Goal: Task Accomplishment & Management: Manage account settings

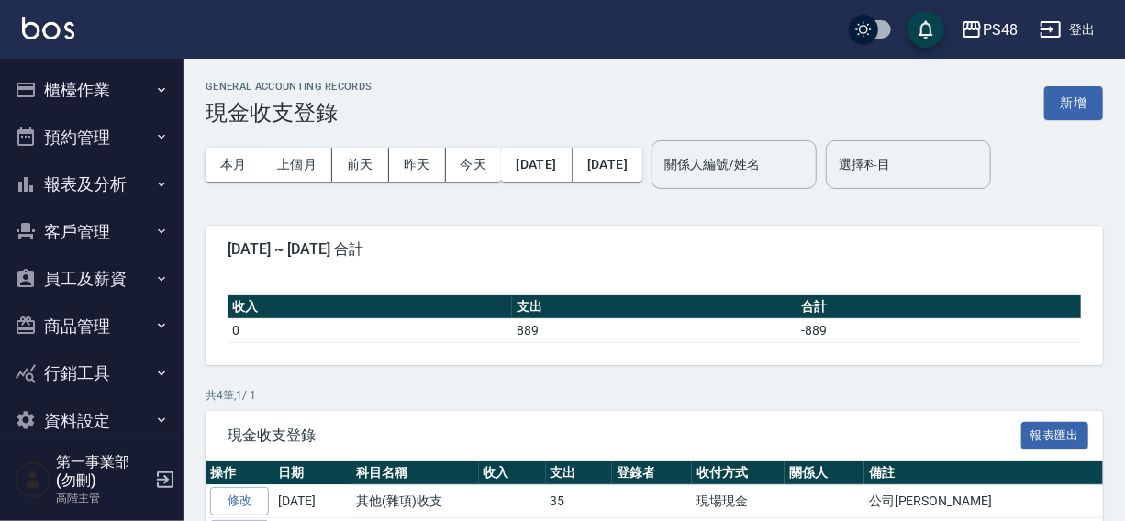
click at [540, 26] on div "PS48 登出" at bounding box center [562, 29] width 1125 height 59
click at [693, 37] on div "PS48 登出" at bounding box center [562, 29] width 1125 height 59
click at [990, 26] on div "PS48" at bounding box center [1000, 29] width 35 height 23
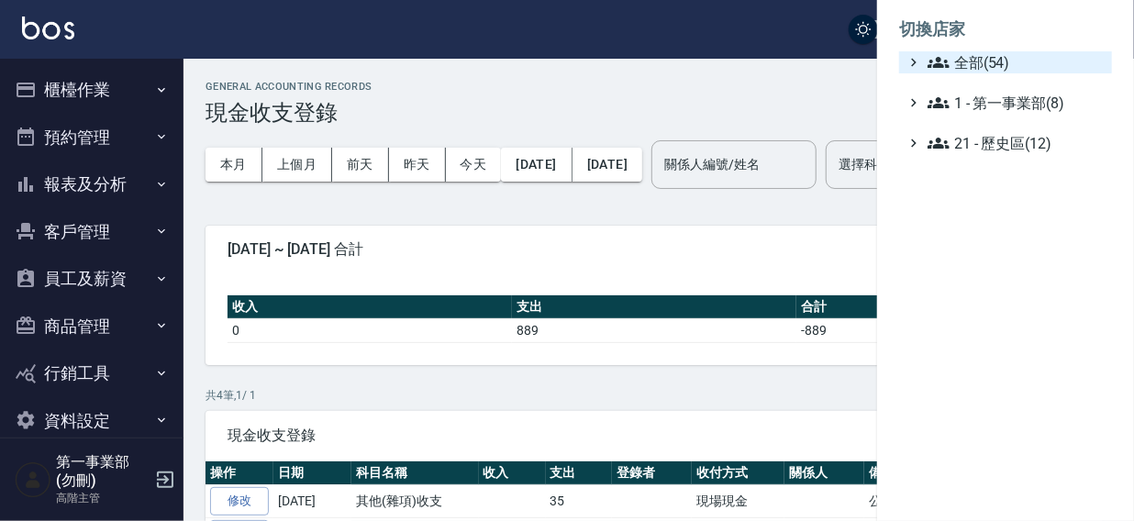
click at [984, 65] on span "全部(54)" at bounding box center [1016, 62] width 177 height 22
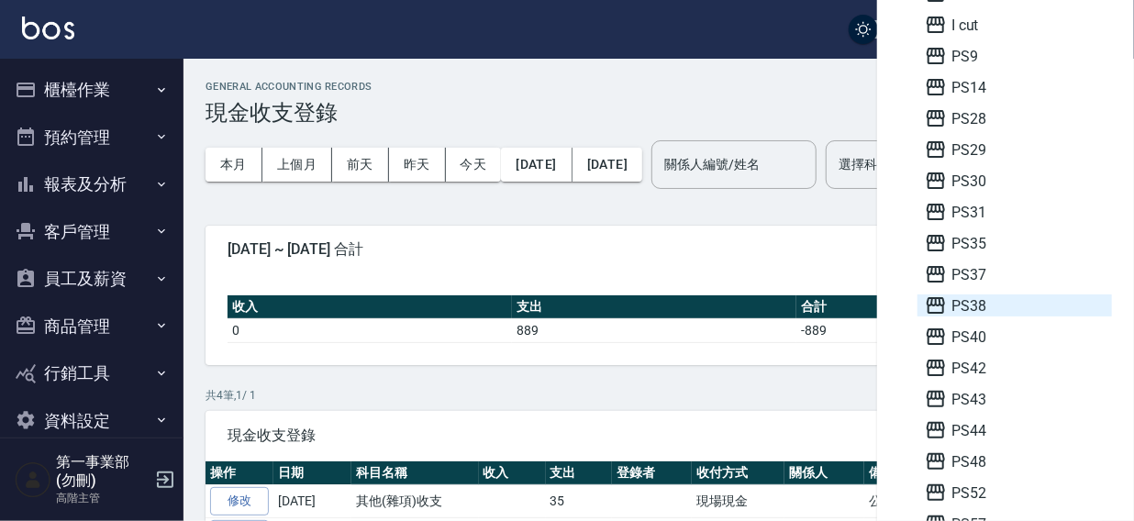
scroll to position [284, 0]
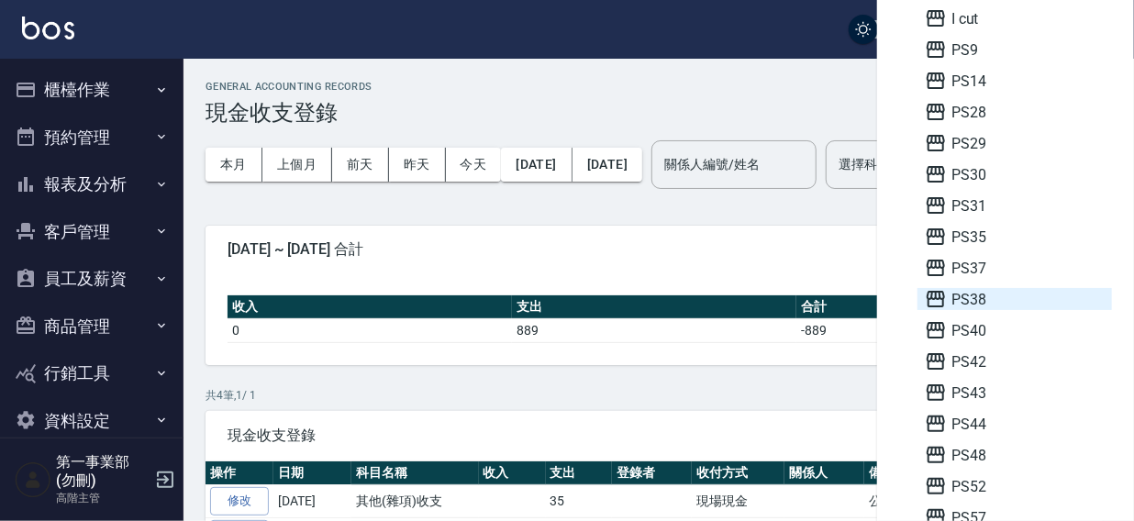
click at [985, 296] on span "PS38" at bounding box center [1015, 299] width 180 height 22
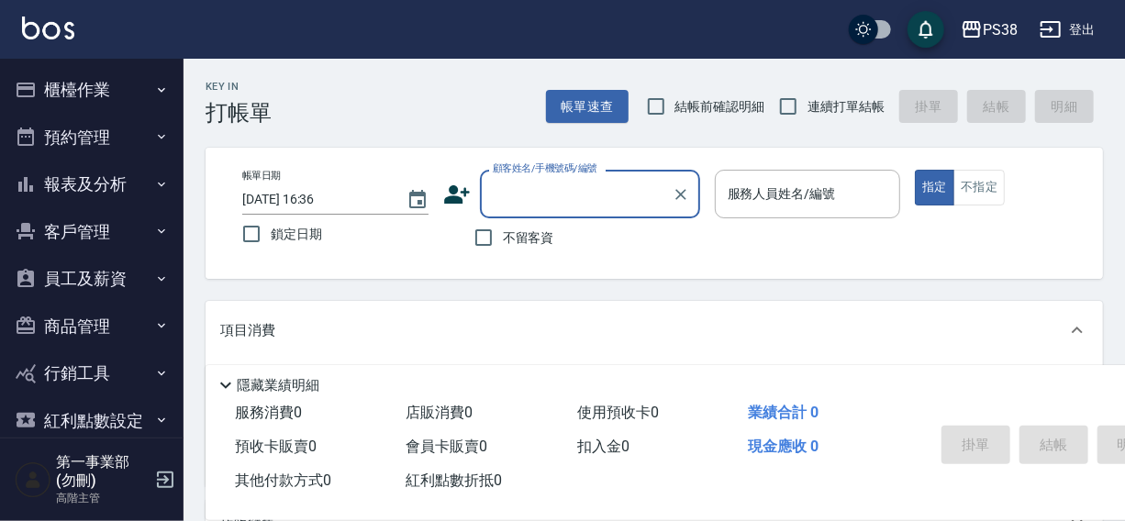
click at [80, 84] on button "櫃檯作業" at bounding box center [91, 90] width 169 height 48
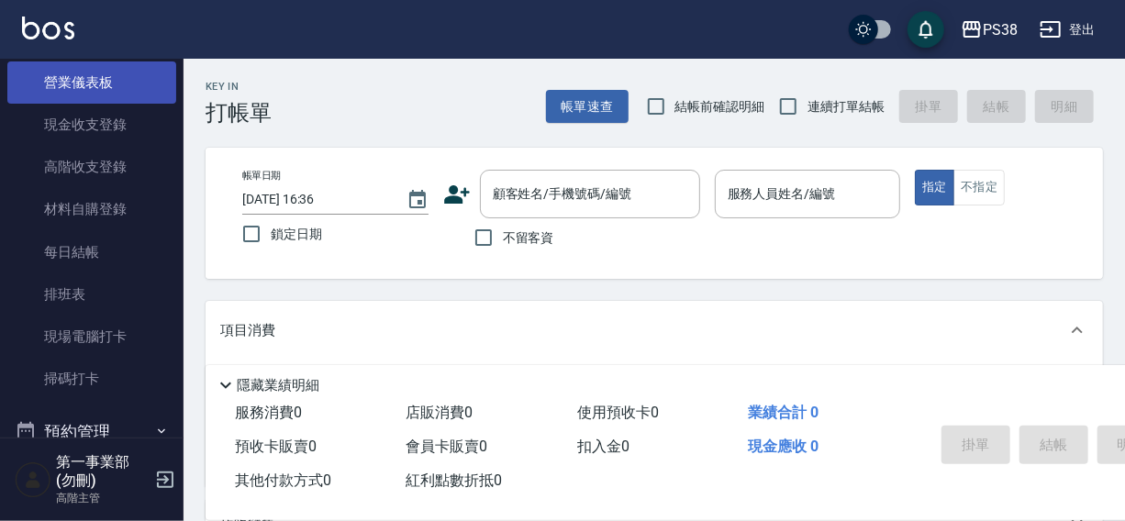
scroll to position [250, 0]
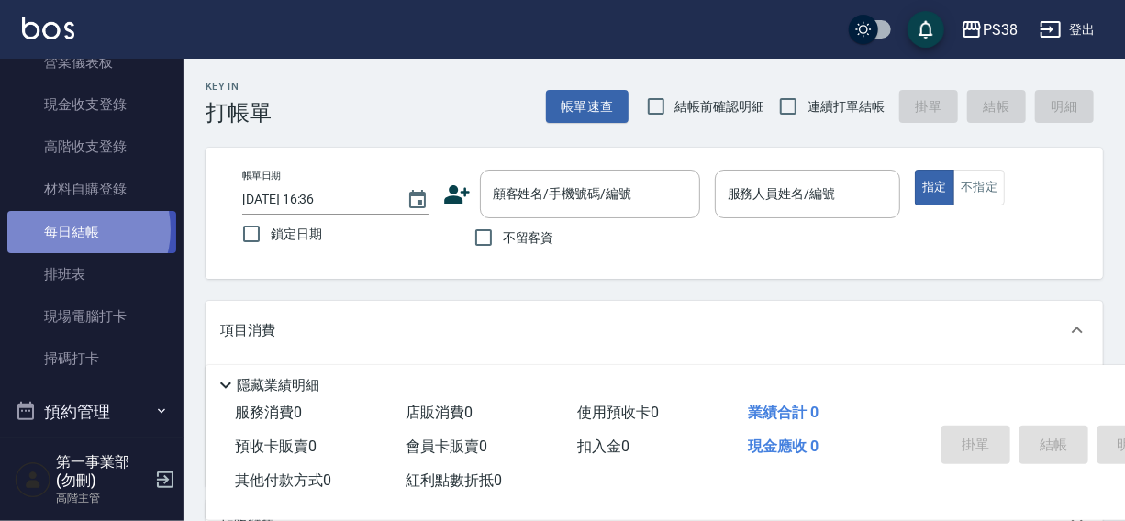
click at [80, 229] on link "每日結帳" at bounding box center [91, 232] width 169 height 42
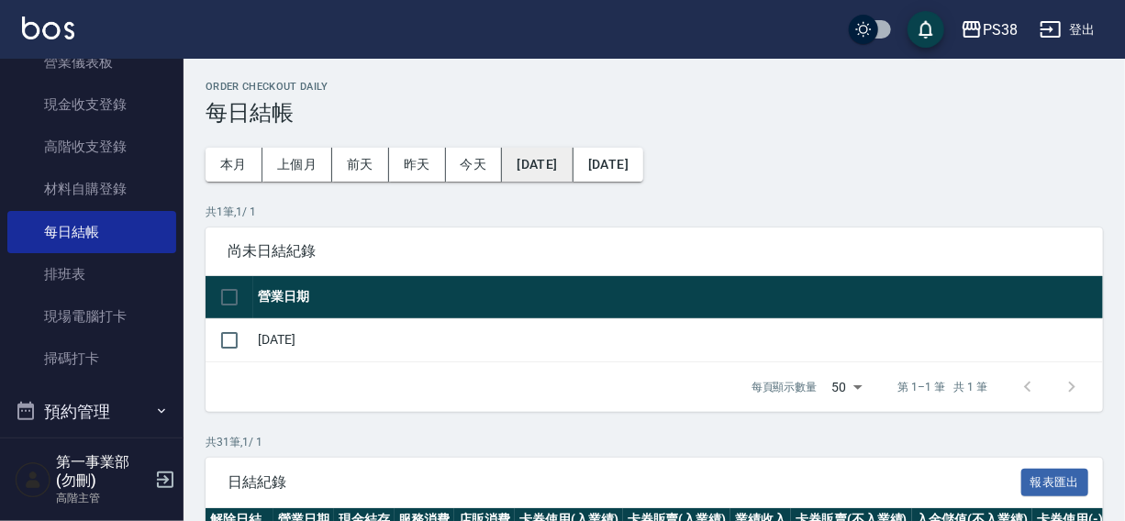
click at [541, 170] on button "[DATE]" at bounding box center [537, 165] width 71 height 34
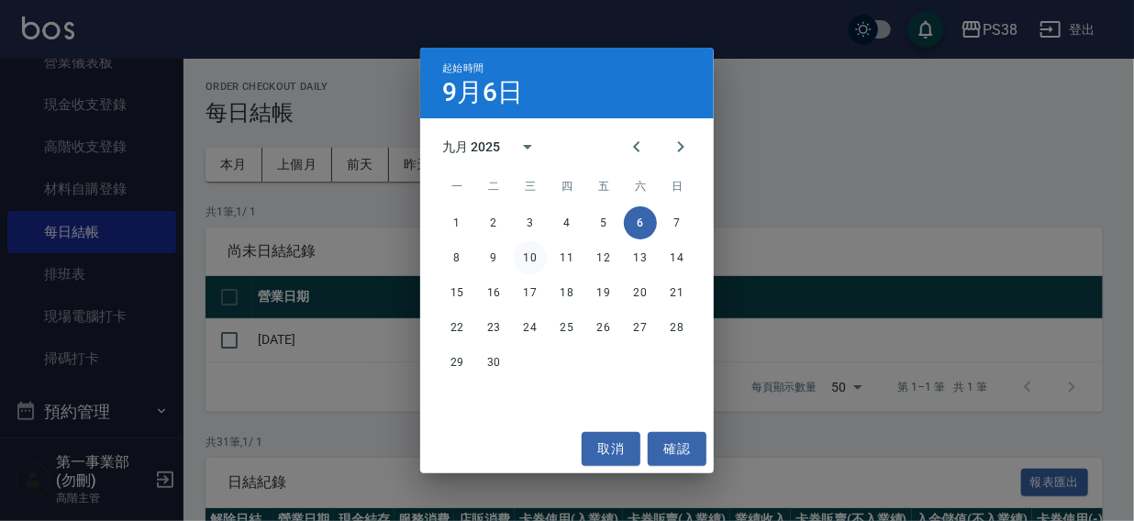
click at [527, 262] on button "10" at bounding box center [530, 257] width 33 height 33
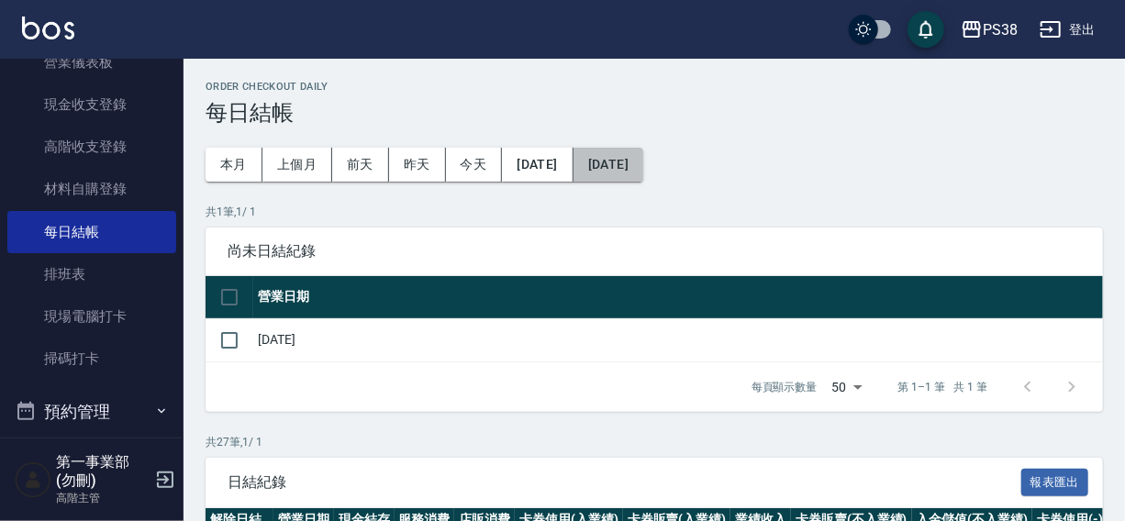
click at [643, 157] on button "[DATE]" at bounding box center [608, 165] width 70 height 34
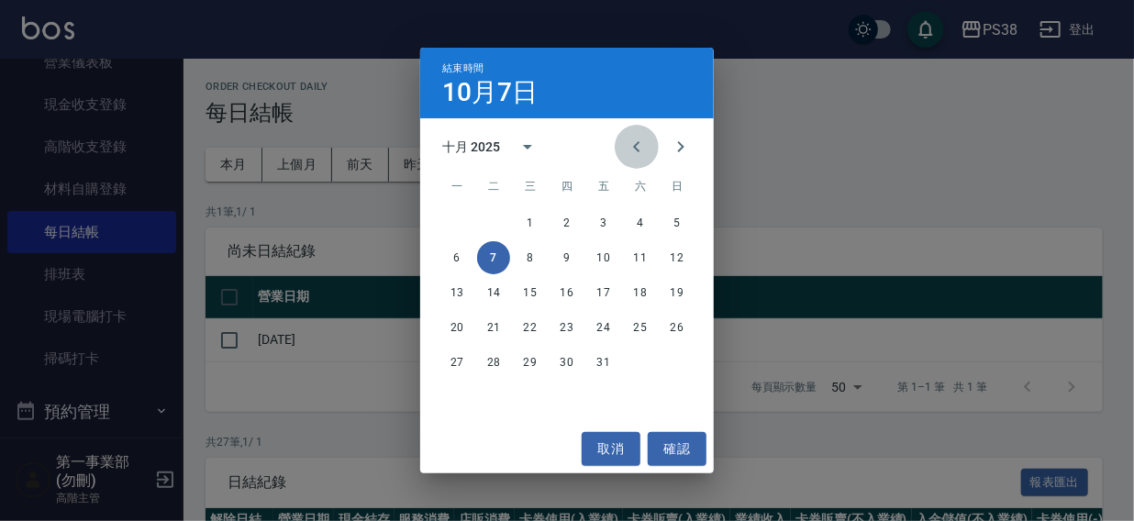
click at [641, 149] on icon "Previous month" at bounding box center [637, 147] width 22 height 22
click at [458, 293] on button "15" at bounding box center [456, 292] width 33 height 33
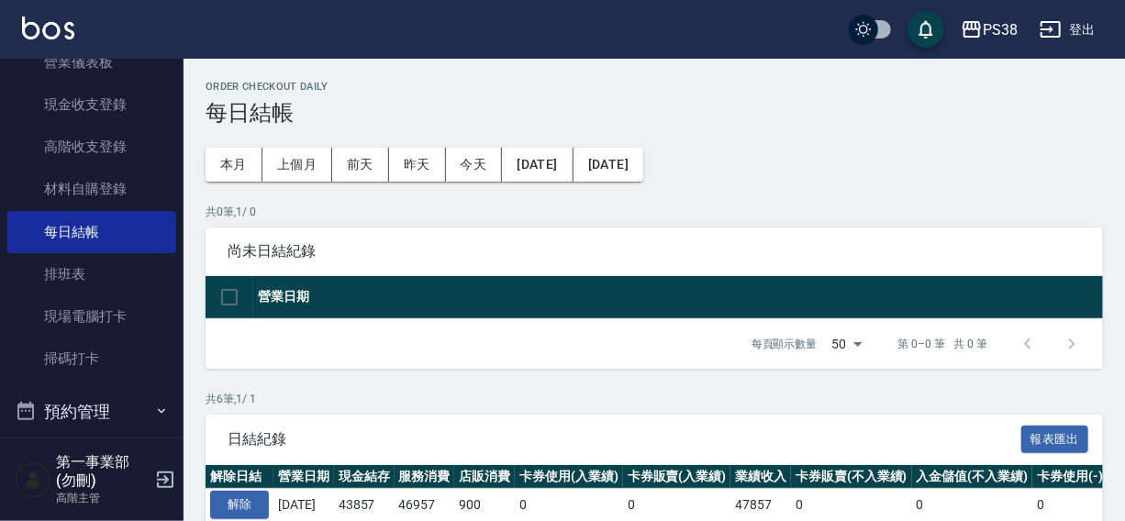
click at [751, 103] on h3 "每日結帳" at bounding box center [654, 113] width 897 height 26
click at [560, 165] on button "[DATE]" at bounding box center [537, 165] width 71 height 34
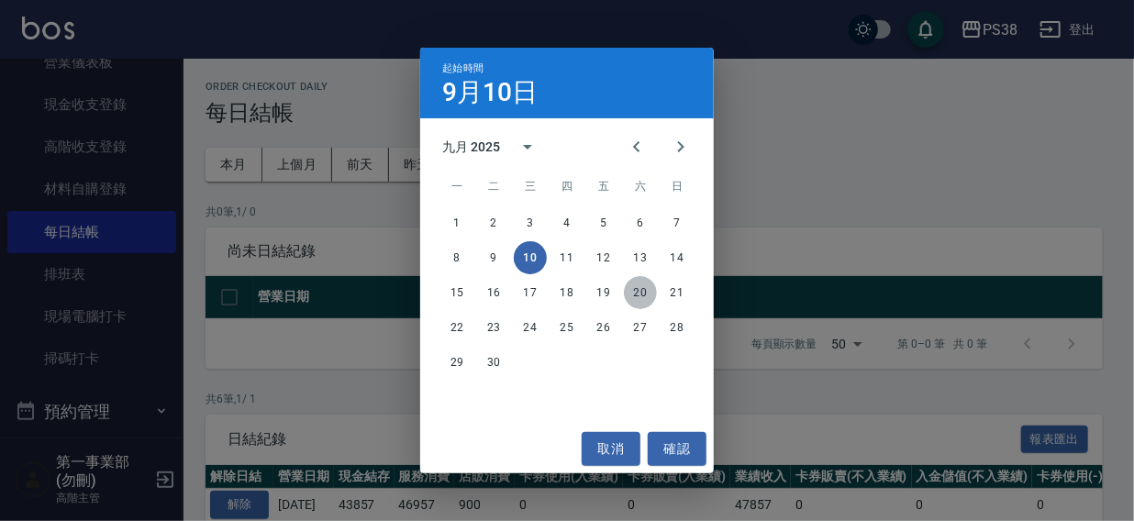
click at [630, 285] on button "20" at bounding box center [640, 292] width 33 height 33
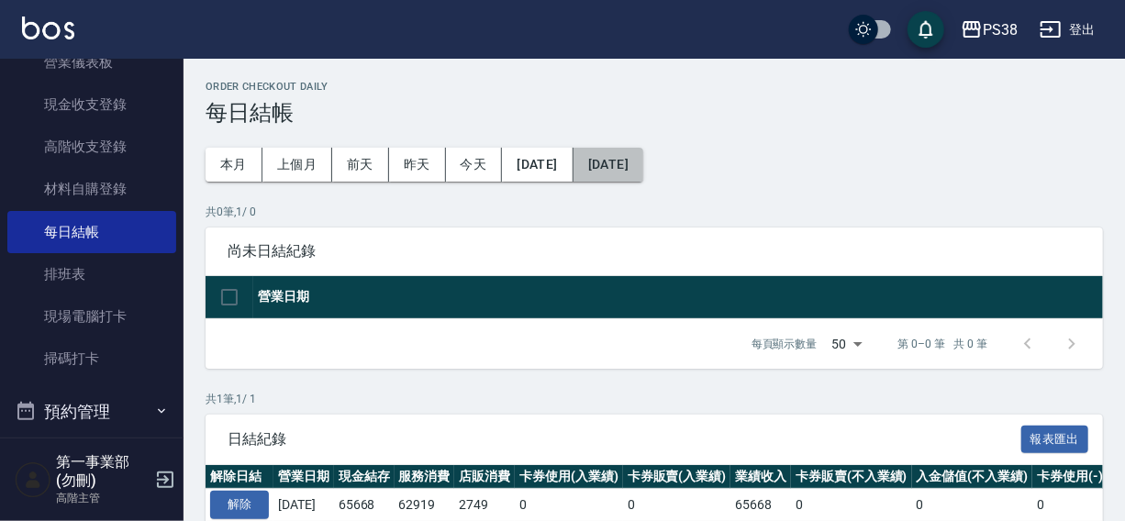
click at [643, 157] on button "[DATE]" at bounding box center [608, 165] width 70 height 34
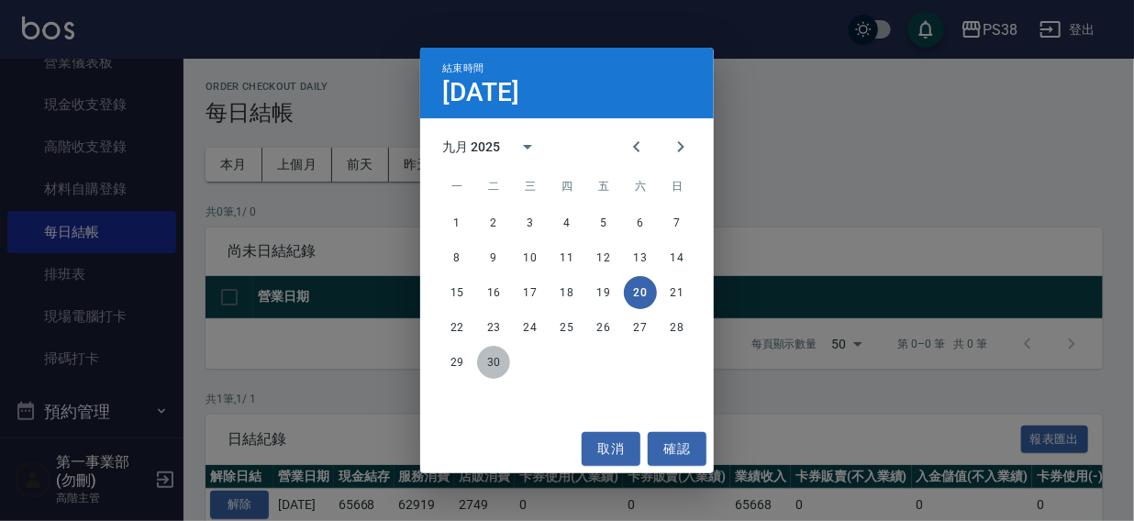
click at [492, 357] on button "30" at bounding box center [493, 362] width 33 height 33
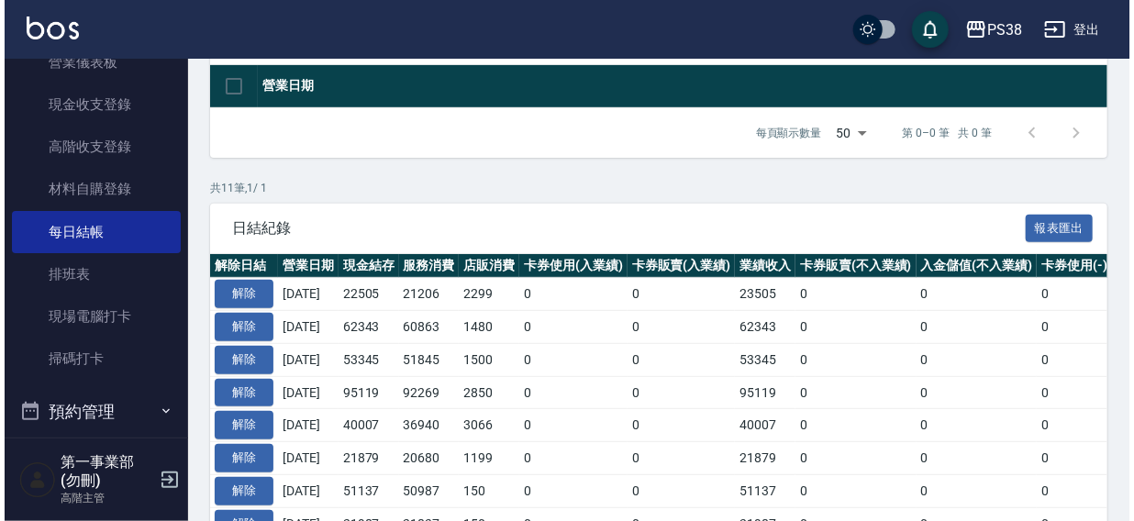
scroll to position [436, 0]
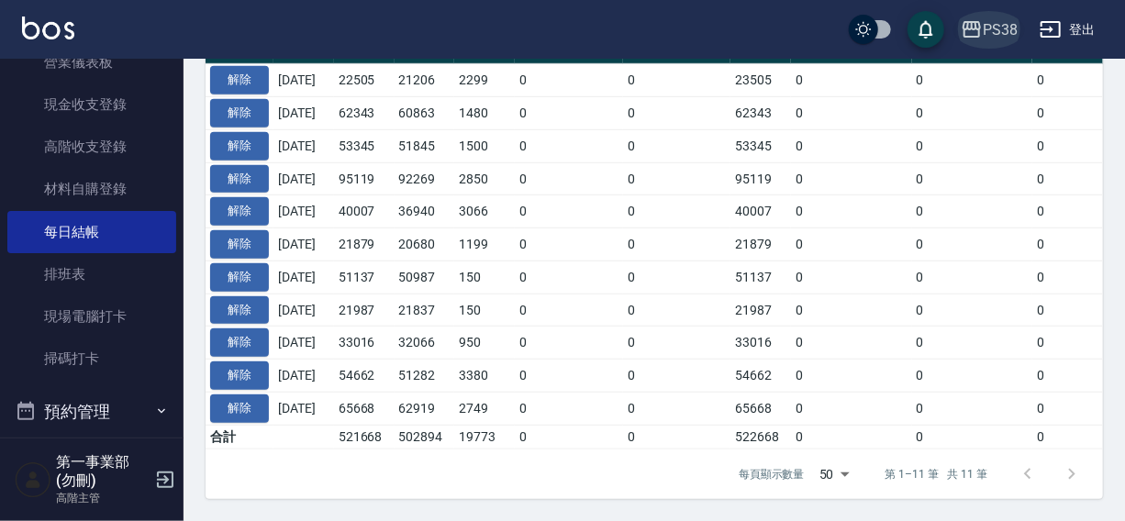
click at [997, 18] on div "PS38" at bounding box center [1000, 29] width 35 height 23
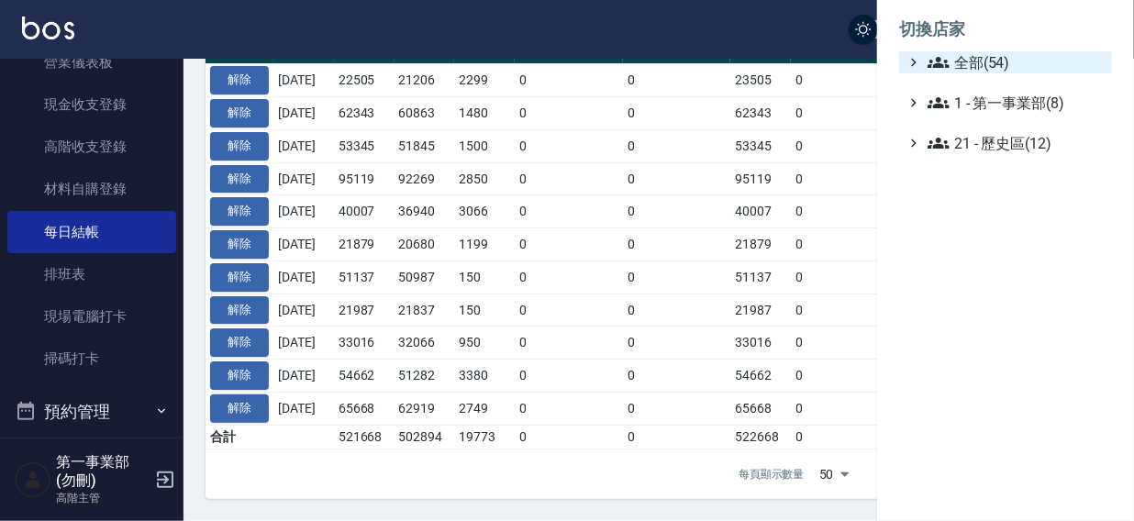
click at [986, 52] on span "全部(54)" at bounding box center [1016, 62] width 177 height 22
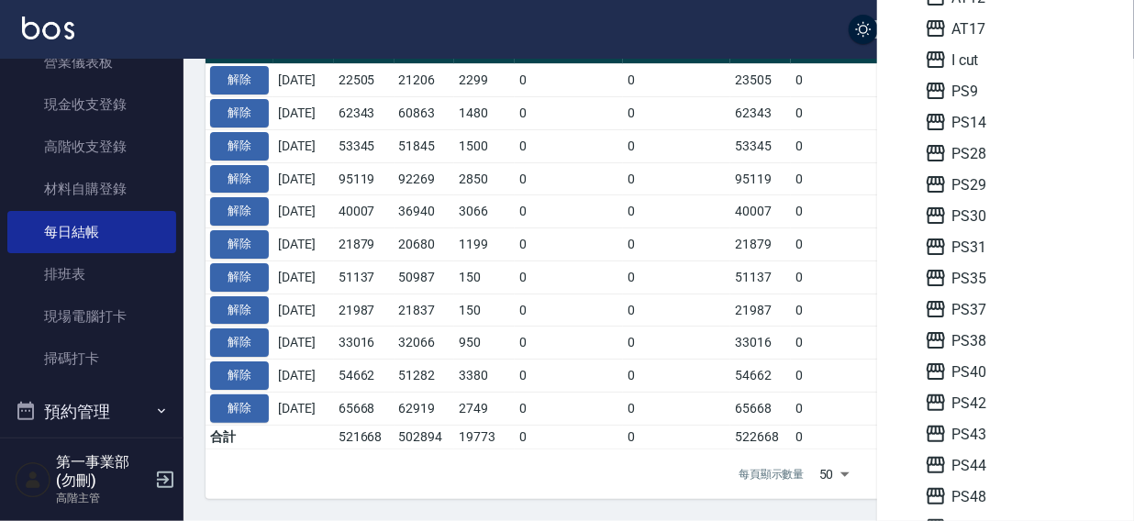
scroll to position [294, 0]
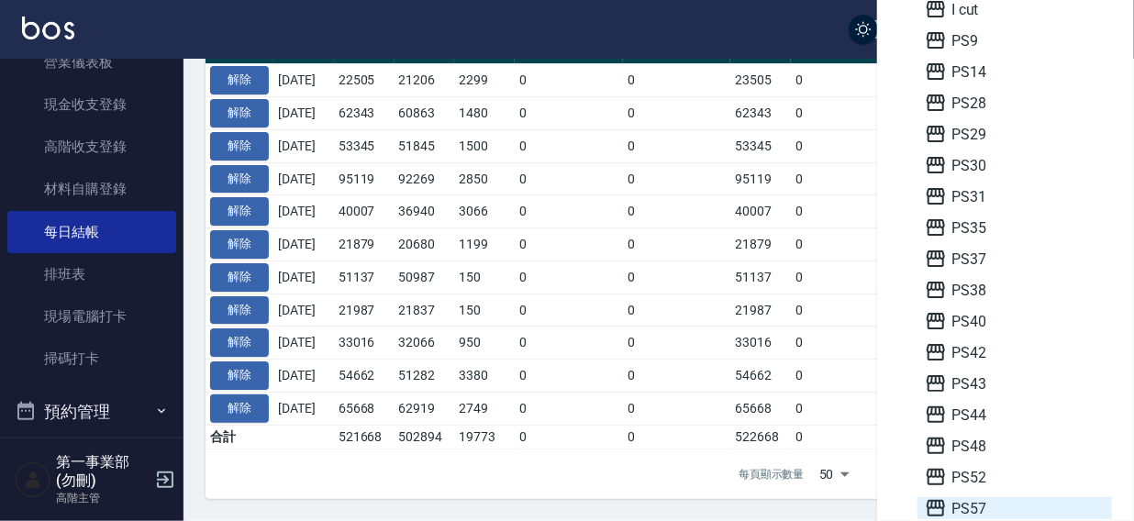
click at [980, 503] on span "PS57" at bounding box center [1015, 508] width 180 height 22
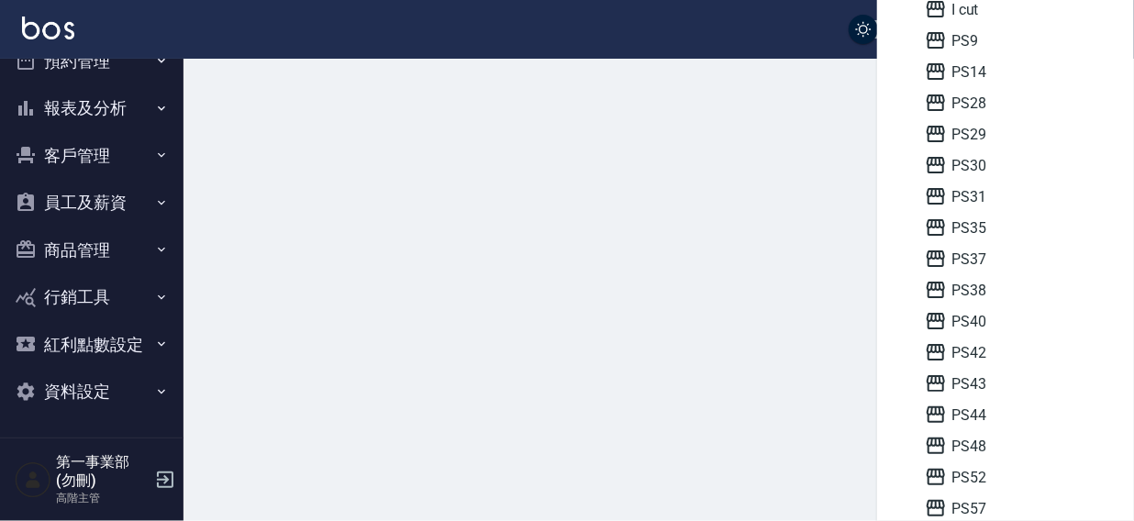
scroll to position [74, 0]
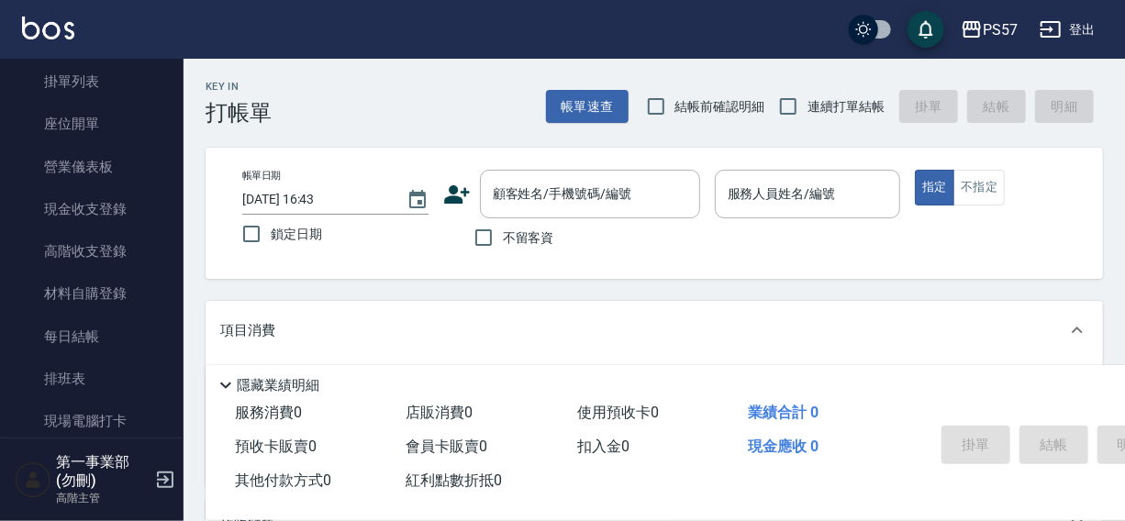
scroll to position [151, 0]
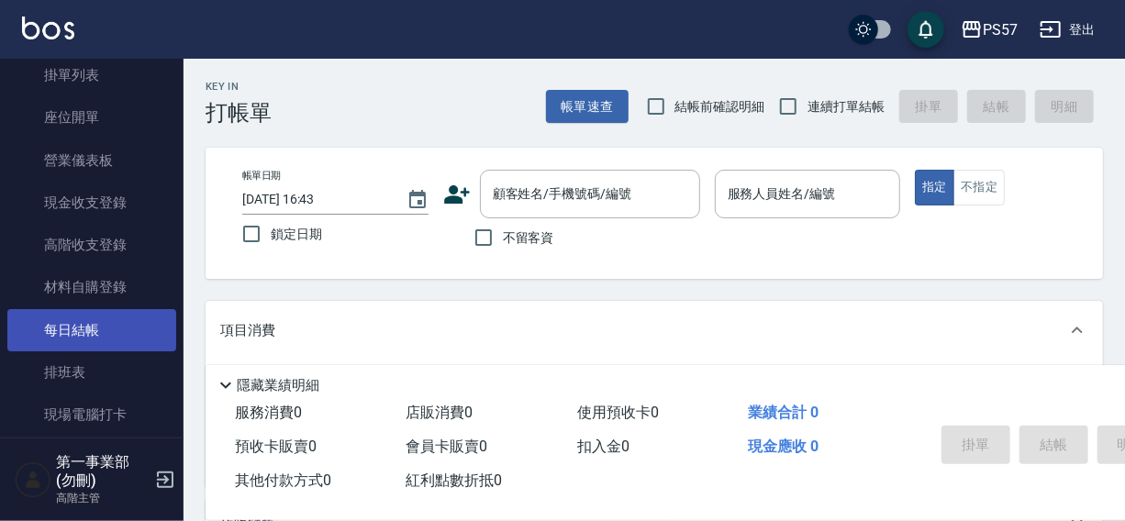
click at [81, 330] on link "每日結帳" at bounding box center [91, 330] width 169 height 42
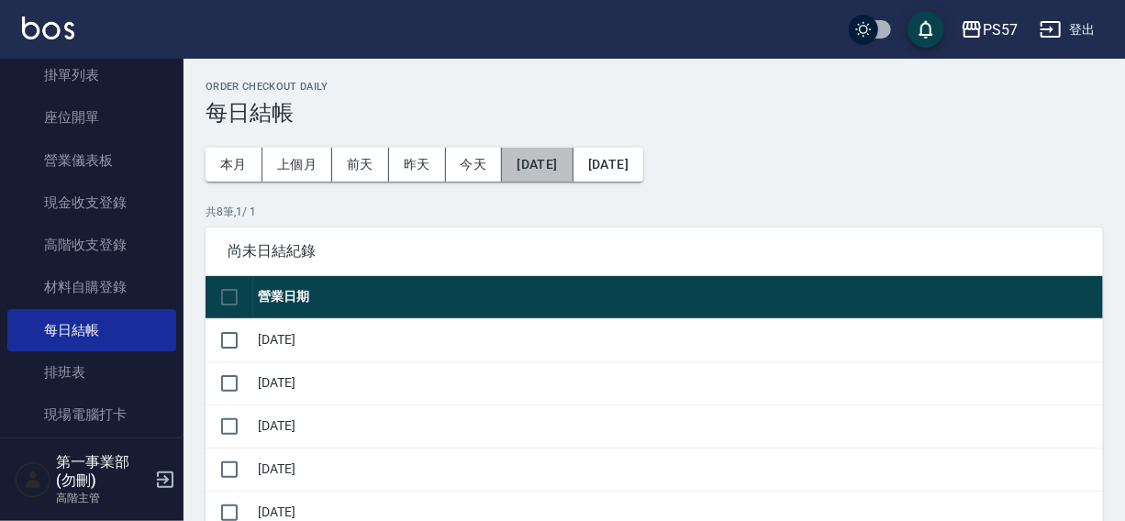
click at [557, 165] on button "[DATE]" at bounding box center [537, 165] width 71 height 34
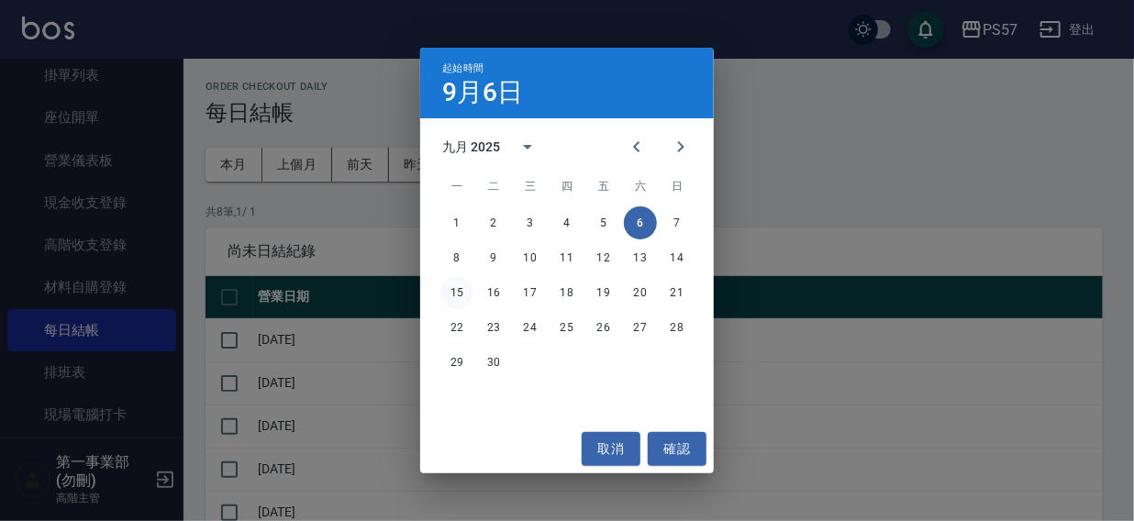
click at [455, 288] on button "15" at bounding box center [456, 292] width 33 height 33
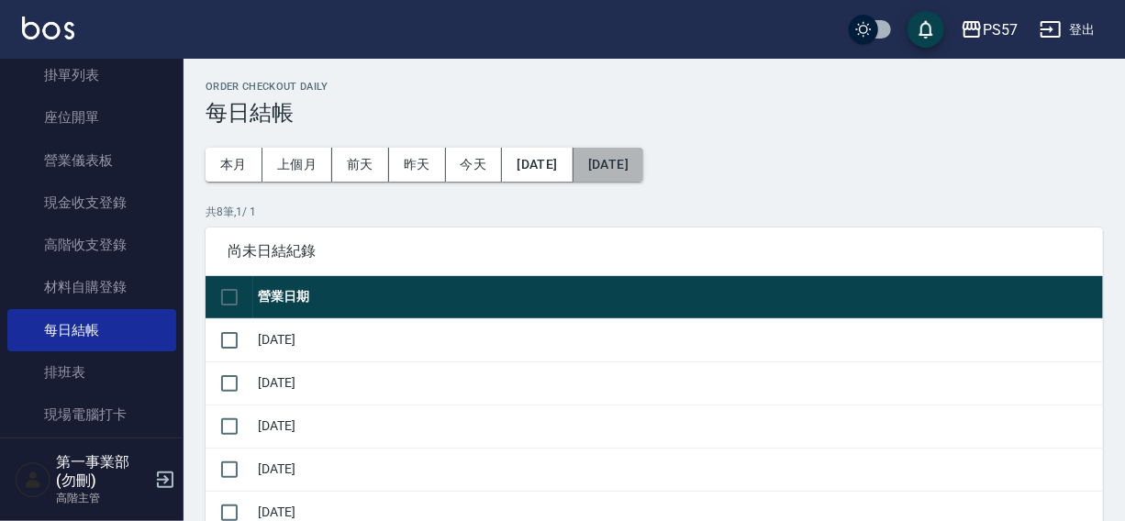
click at [618, 165] on button "[DATE]" at bounding box center [608, 165] width 70 height 34
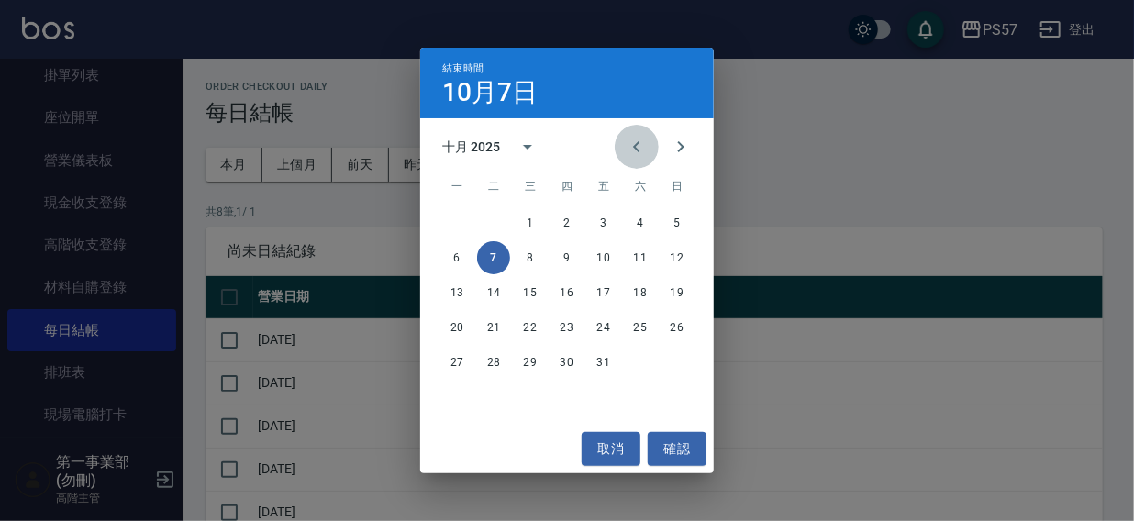
click at [629, 151] on icon "Previous month" at bounding box center [637, 147] width 22 height 22
click at [495, 287] on button "16" at bounding box center [493, 292] width 33 height 33
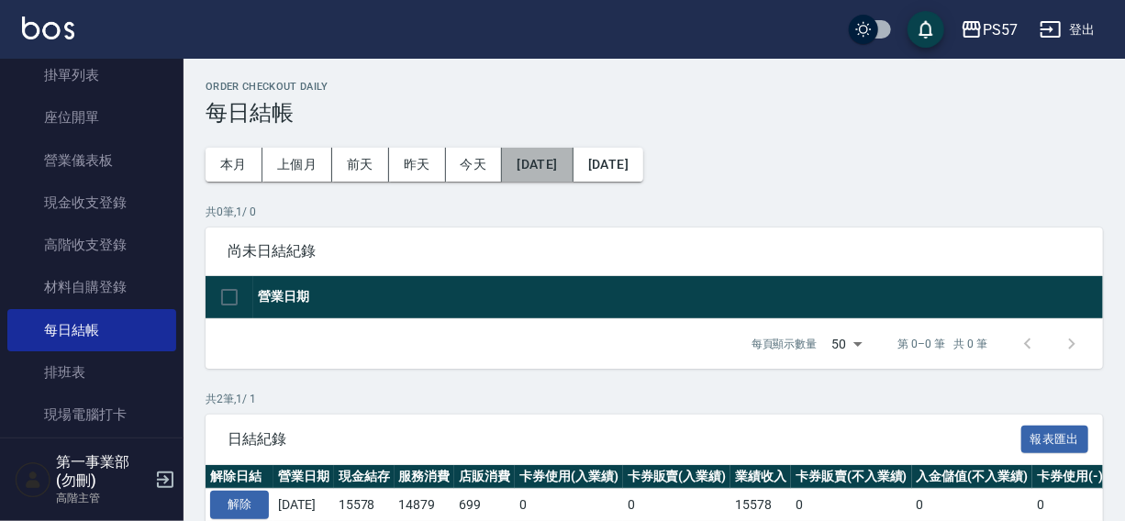
click at [556, 168] on button "[DATE]" at bounding box center [537, 165] width 71 height 34
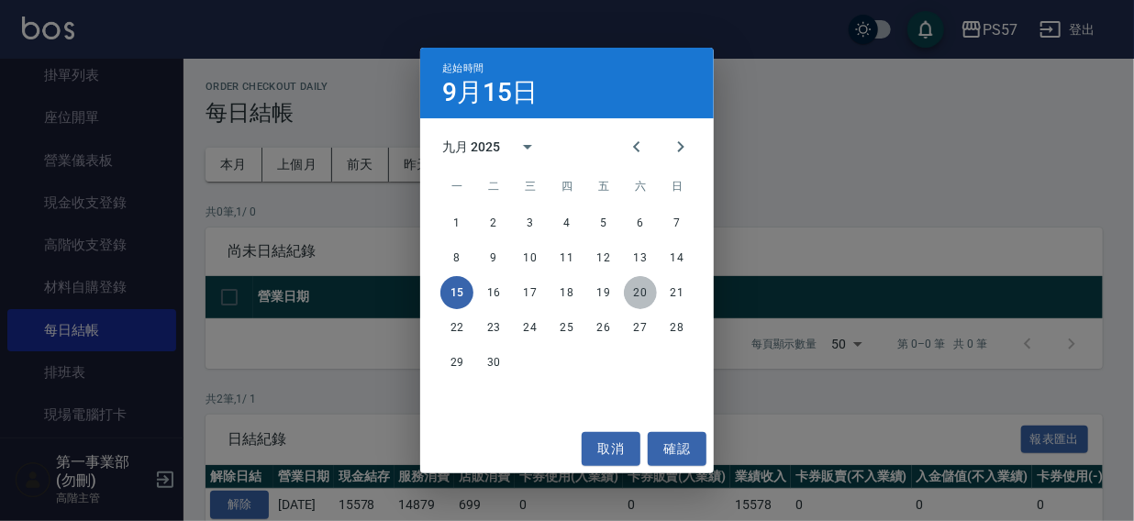
click at [647, 288] on button "20" at bounding box center [640, 292] width 33 height 33
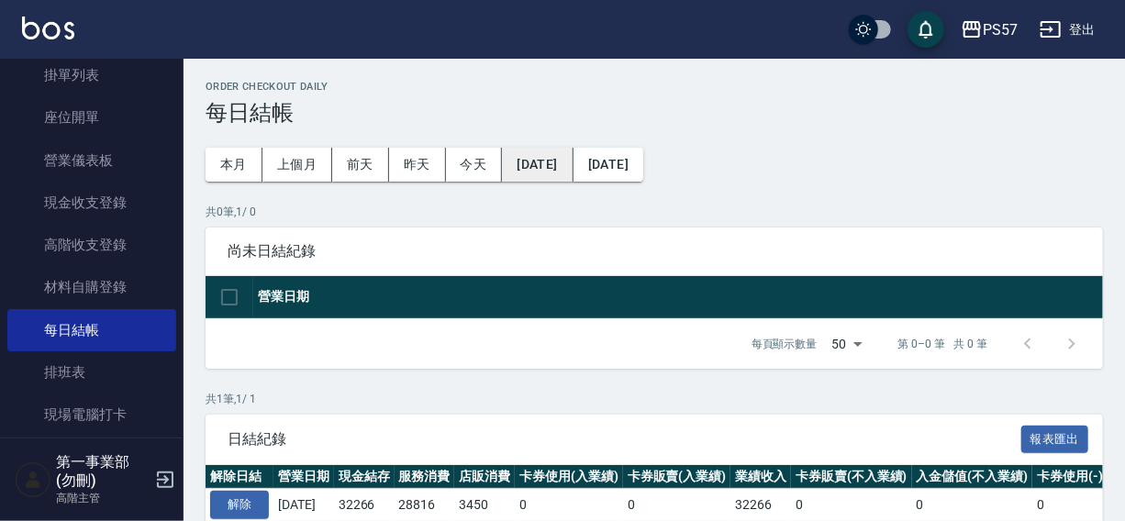
click at [549, 165] on button "[DATE]" at bounding box center [537, 165] width 71 height 34
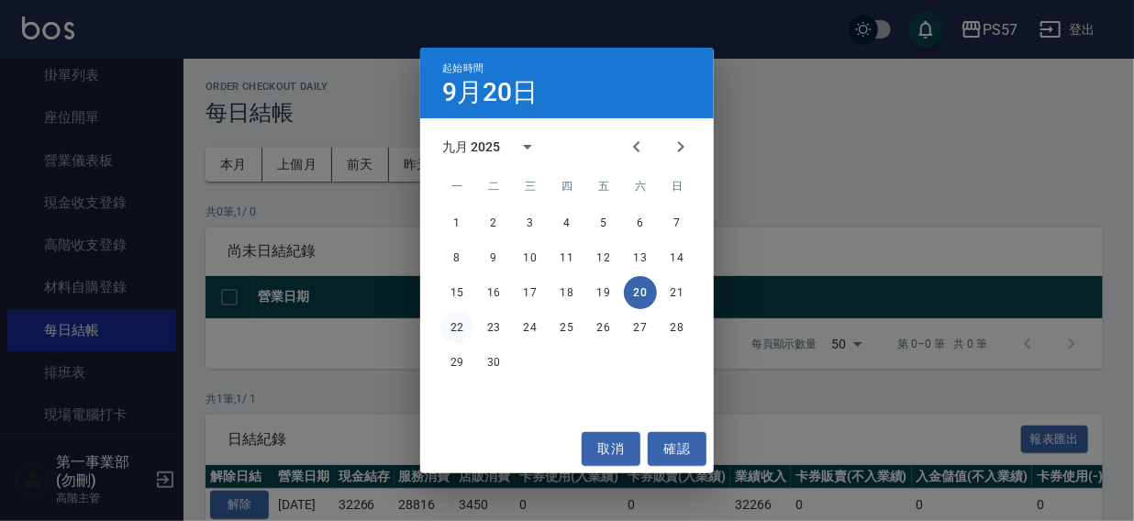
click at [451, 325] on button "22" at bounding box center [456, 327] width 33 height 33
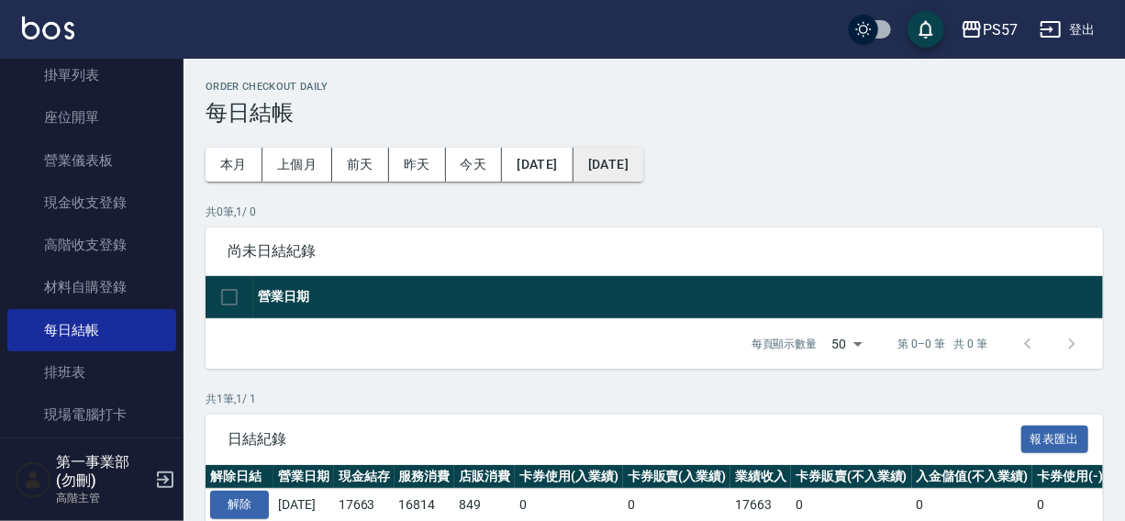
click at [643, 164] on button "[DATE]" at bounding box center [608, 165] width 70 height 34
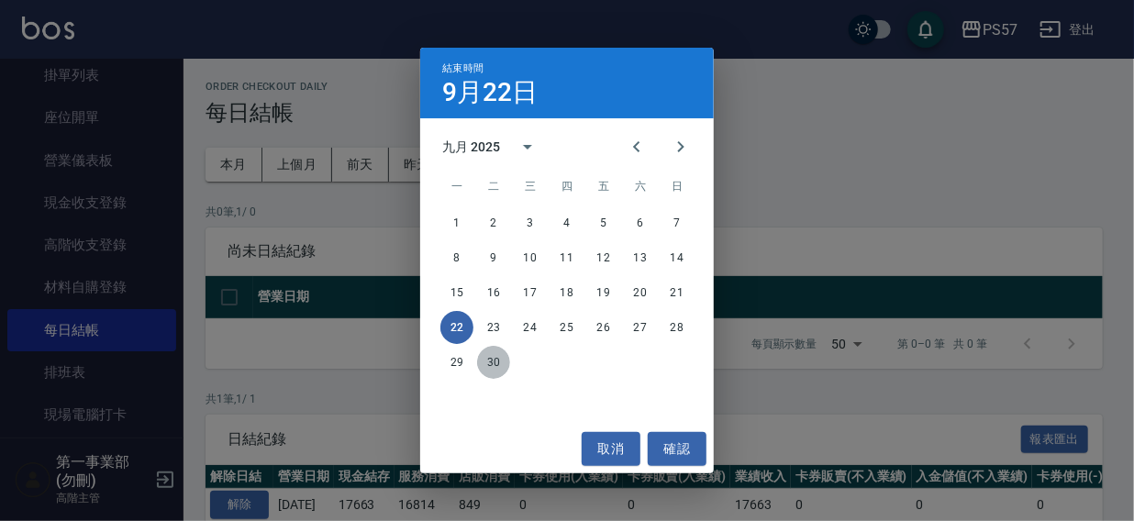
click at [498, 360] on button "30" at bounding box center [493, 362] width 33 height 33
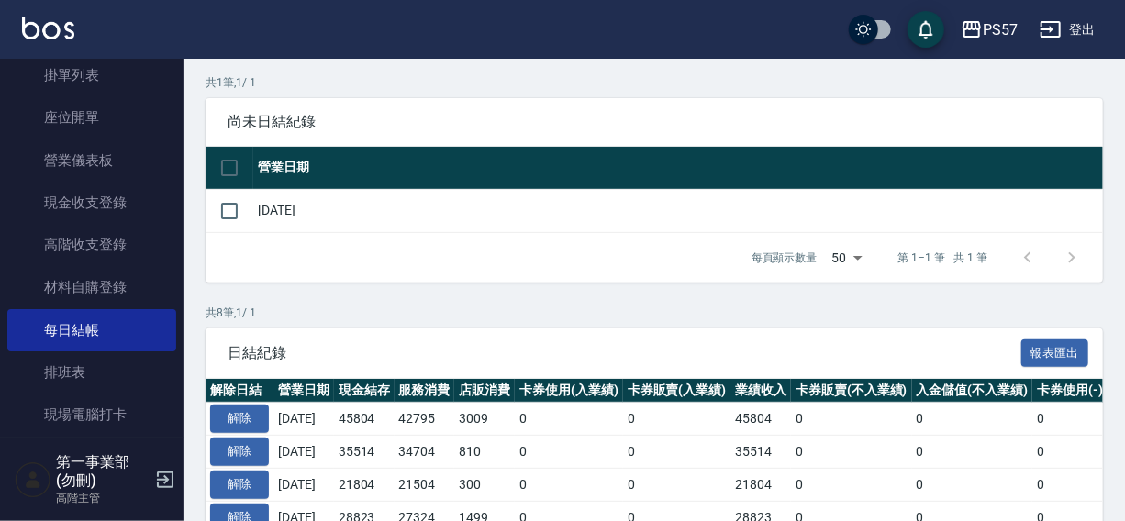
scroll to position [119, 0]
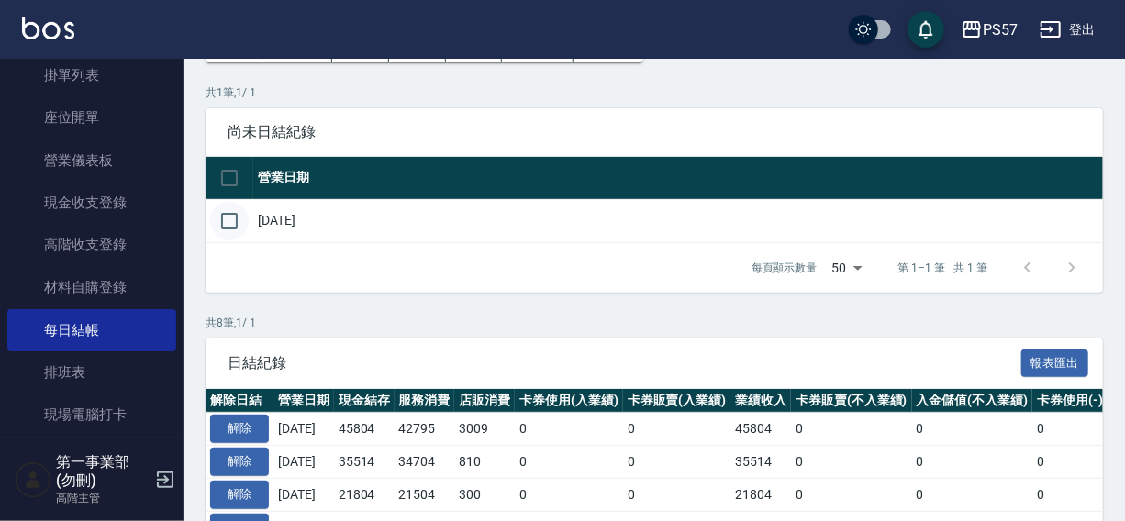
click at [223, 217] on input "checkbox" at bounding box center [229, 221] width 39 height 39
checkbox input "true"
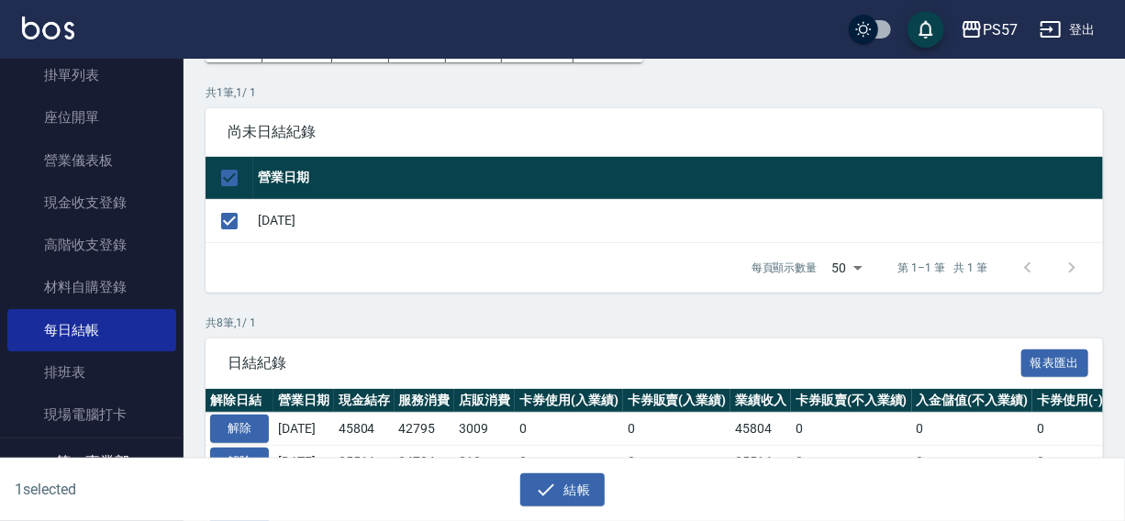
drag, startPoint x: 572, startPoint y: 484, endPoint x: 571, endPoint y: 413, distance: 71.6
click at [571, 484] on button "結帳" at bounding box center [562, 490] width 85 height 34
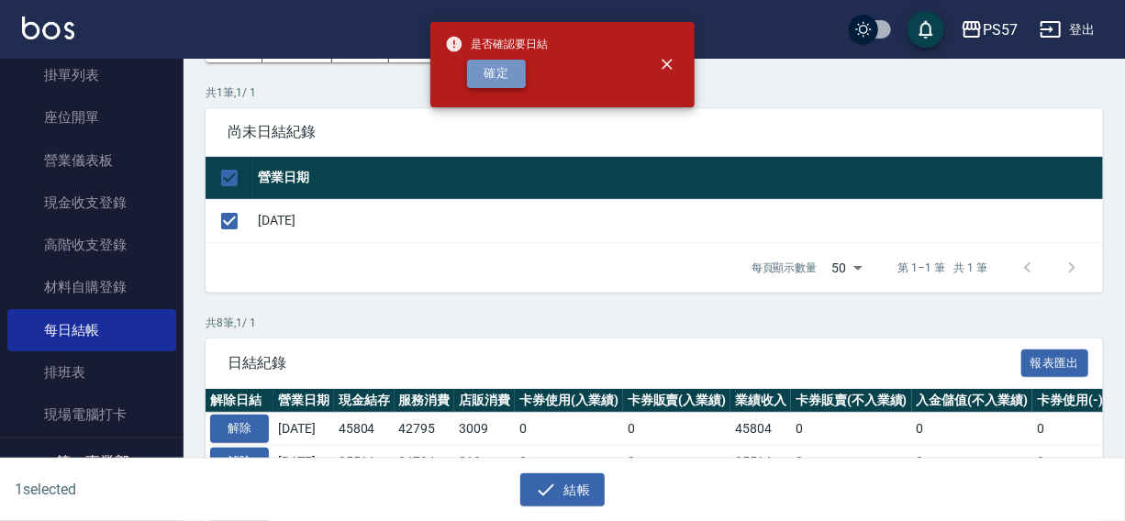
click at [495, 83] on button "確定" at bounding box center [496, 74] width 59 height 28
checkbox input "false"
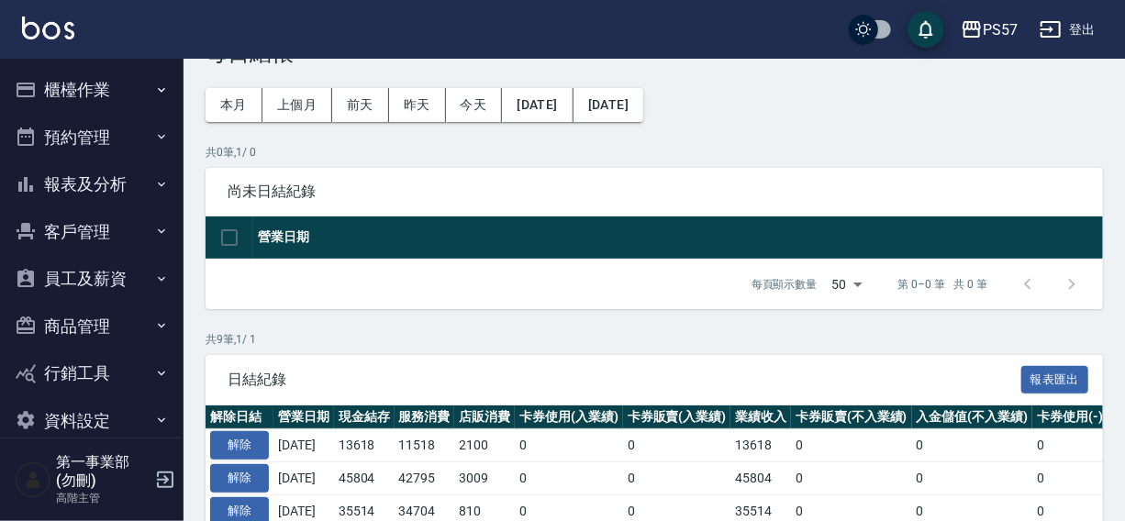
scroll to position [10, 0]
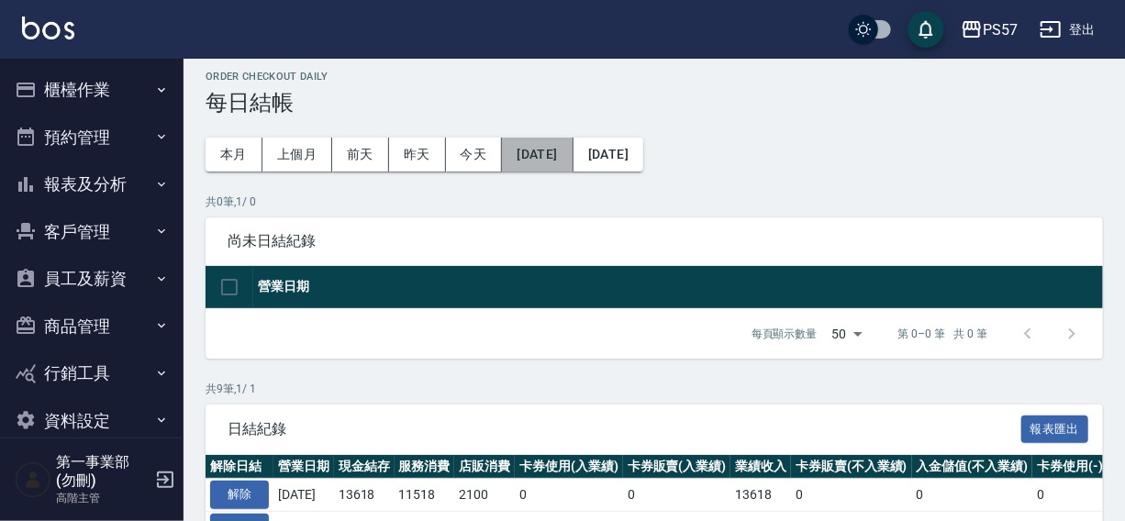
click at [551, 152] on button "[DATE]" at bounding box center [537, 155] width 71 height 34
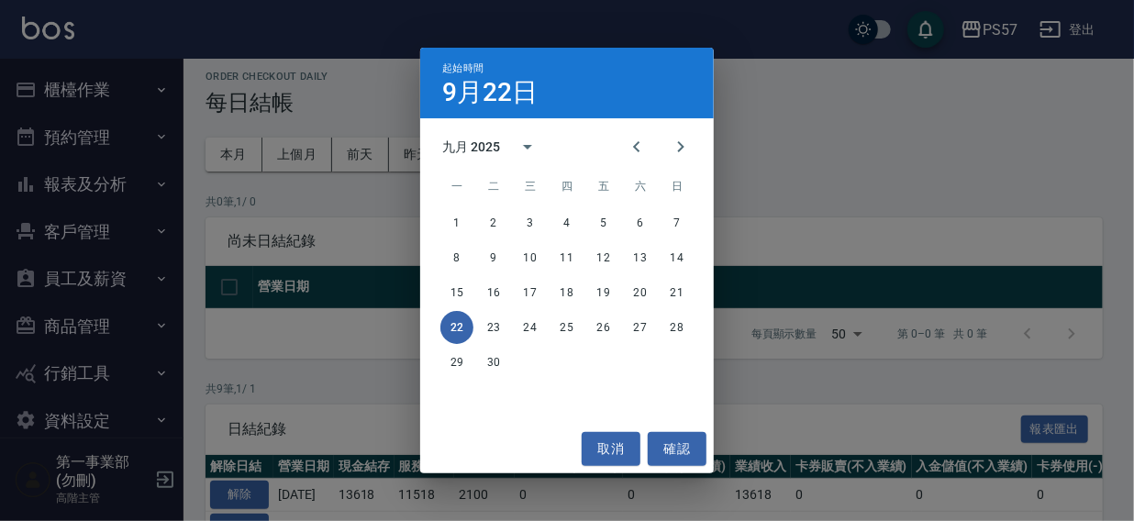
click at [979, 123] on div "起始時間 9月22日 九月 2025 一 二 三 四 五 六 日 1 2 3 4 5 6 7 8 9 10 11 12 13 14 15 16 17 18 1…" at bounding box center [567, 260] width 1134 height 521
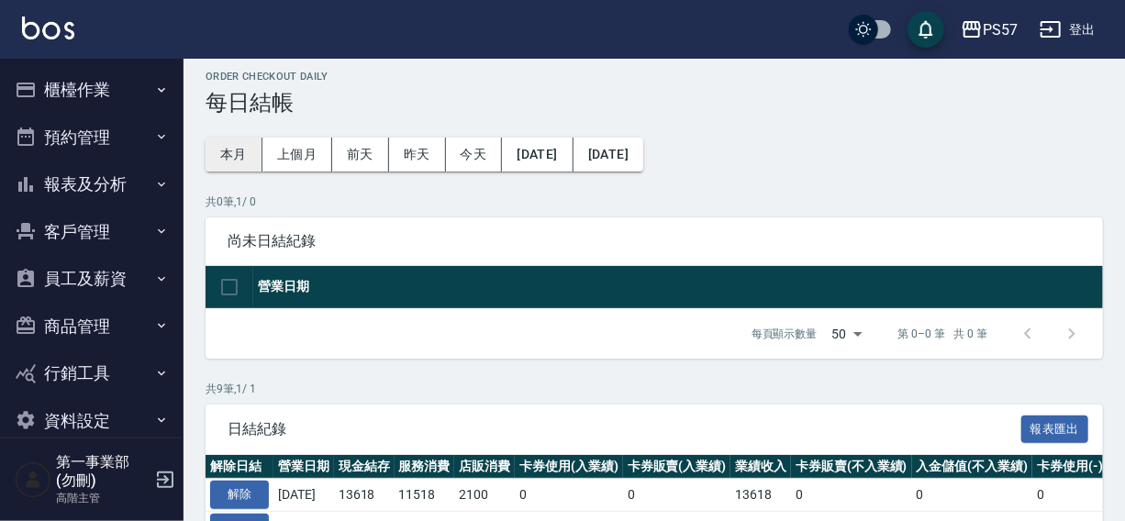
click at [224, 147] on button "本月" at bounding box center [234, 155] width 57 height 34
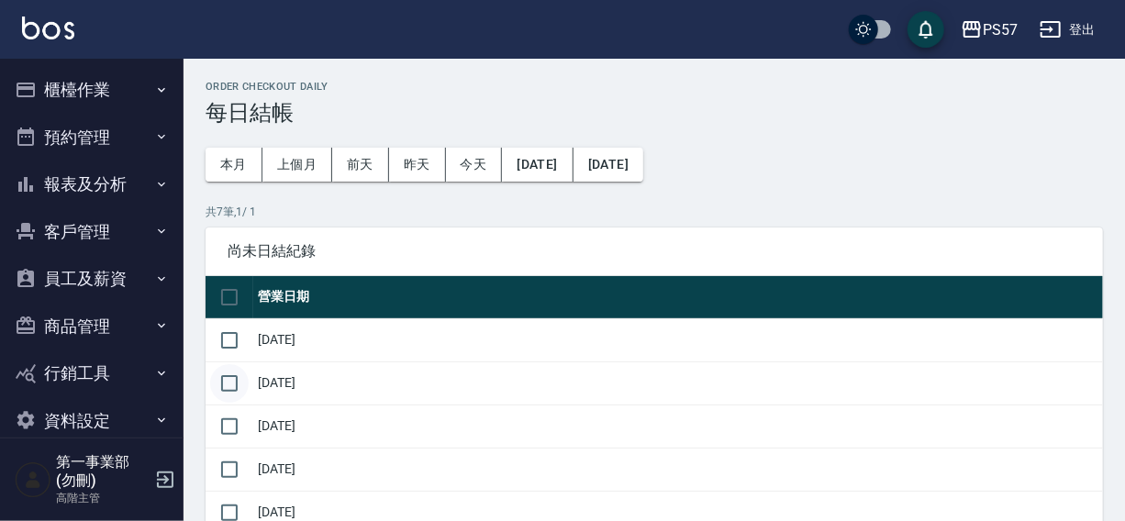
drag, startPoint x: 218, startPoint y: 340, endPoint x: 220, endPoint y: 362, distance: 22.1
click at [219, 346] on input "checkbox" at bounding box center [229, 340] width 39 height 39
checkbox input "true"
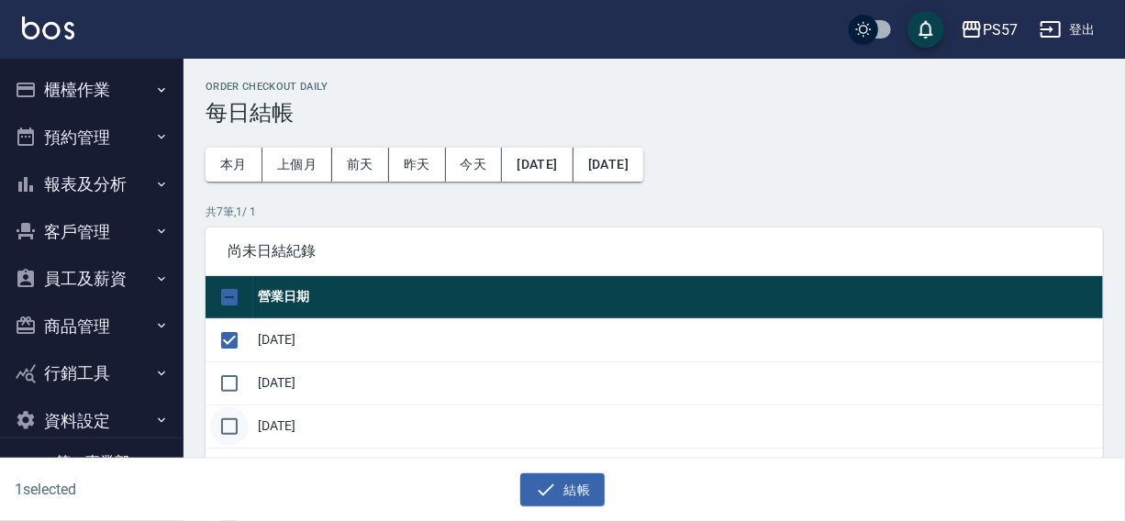
drag, startPoint x: 225, startPoint y: 383, endPoint x: 228, endPoint y: 418, distance: 35.9
click at [225, 390] on input "checkbox" at bounding box center [229, 383] width 39 height 39
checkbox input "true"
click at [228, 419] on input "checkbox" at bounding box center [229, 426] width 39 height 39
checkbox input "true"
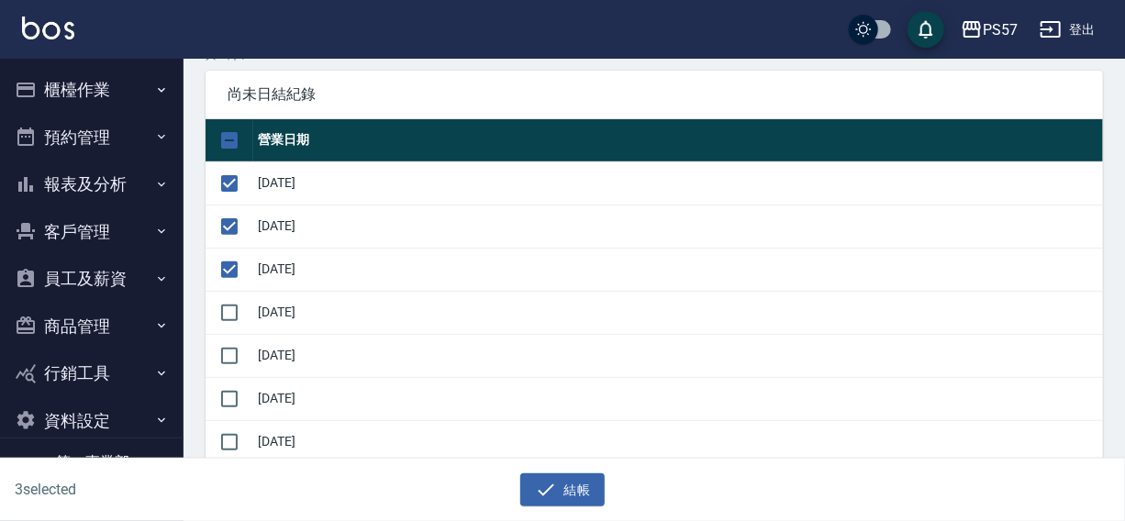
scroll to position [193, 0]
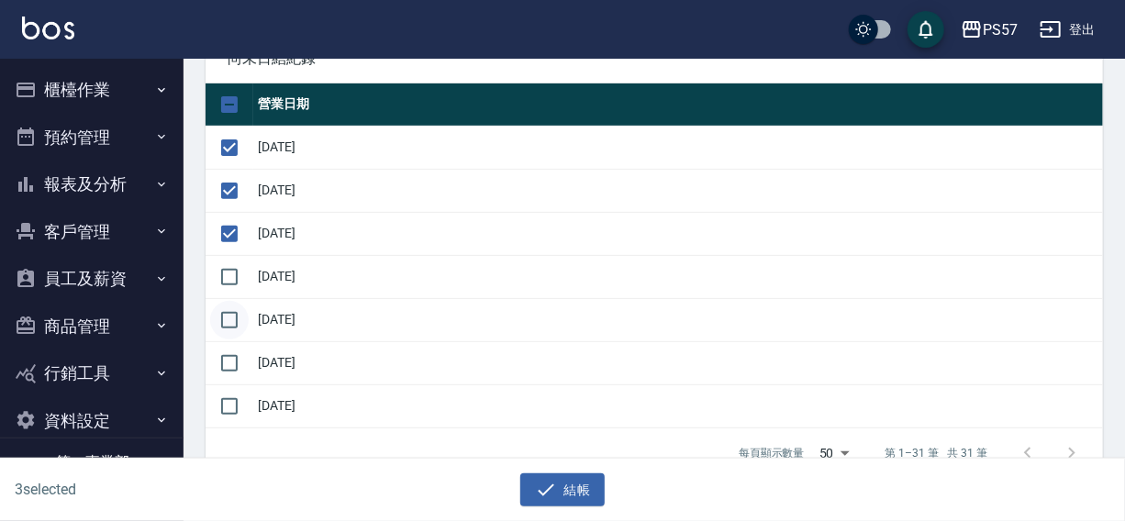
drag, startPoint x: 227, startPoint y: 269, endPoint x: 233, endPoint y: 306, distance: 37.3
click at [228, 273] on input "checkbox" at bounding box center [229, 277] width 39 height 39
checkbox input "true"
drag, startPoint x: 233, startPoint y: 312, endPoint x: 229, endPoint y: 357, distance: 45.1
click at [233, 321] on input "checkbox" at bounding box center [229, 320] width 39 height 39
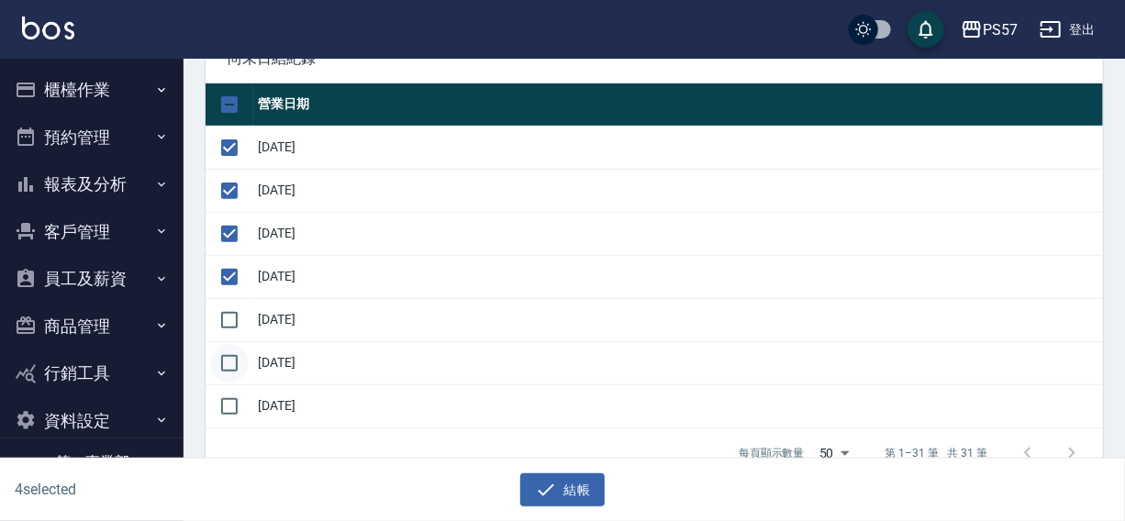
checkbox input "true"
drag, startPoint x: 229, startPoint y: 358, endPoint x: 430, endPoint y: 411, distance: 207.9
click at [229, 357] on input "checkbox" at bounding box center [229, 363] width 39 height 39
checkbox input "true"
click at [562, 490] on button "結帳" at bounding box center [562, 490] width 85 height 34
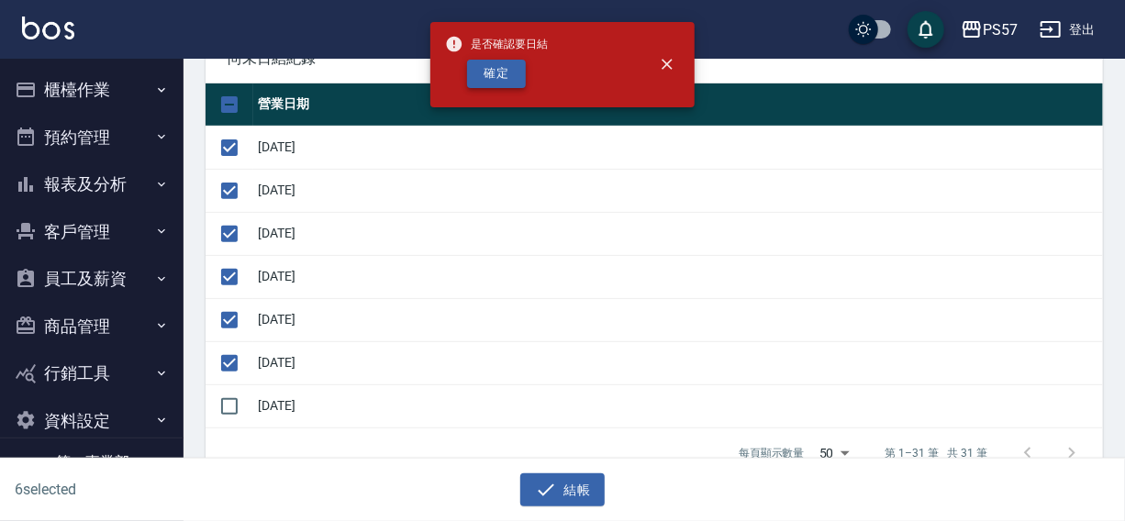
click at [493, 79] on button "確定" at bounding box center [496, 74] width 59 height 28
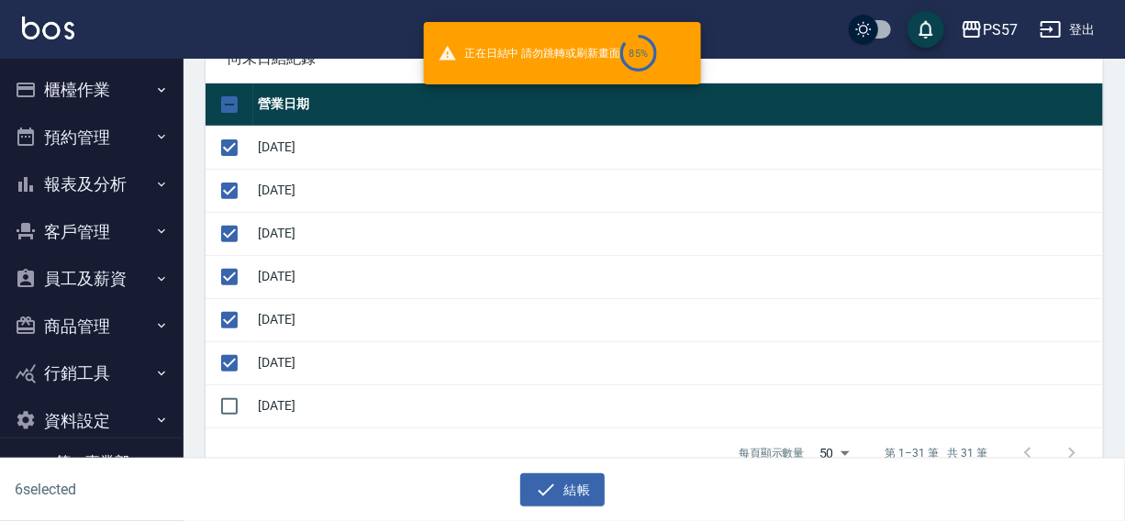
checkbox input "false"
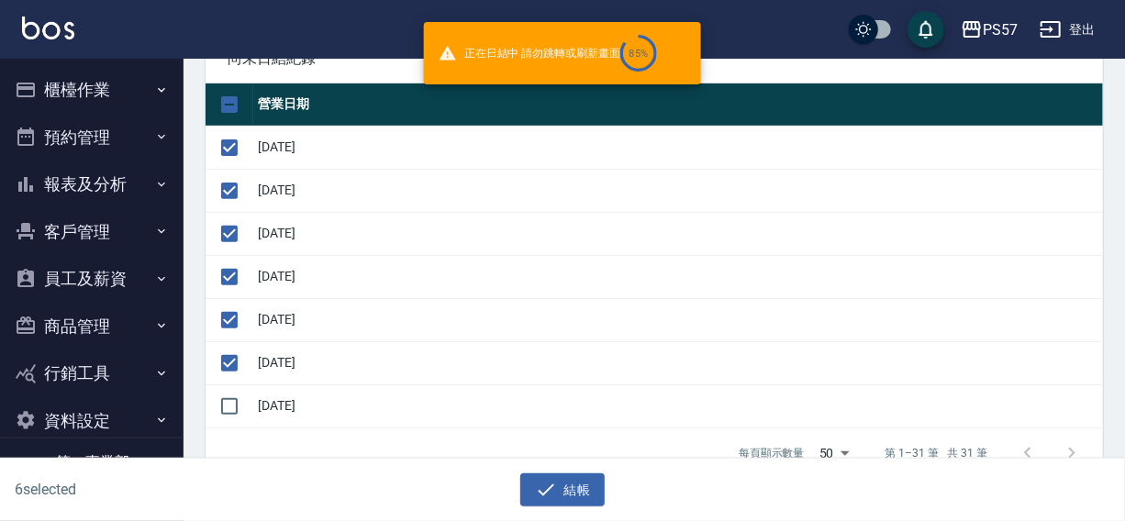
checkbox input "false"
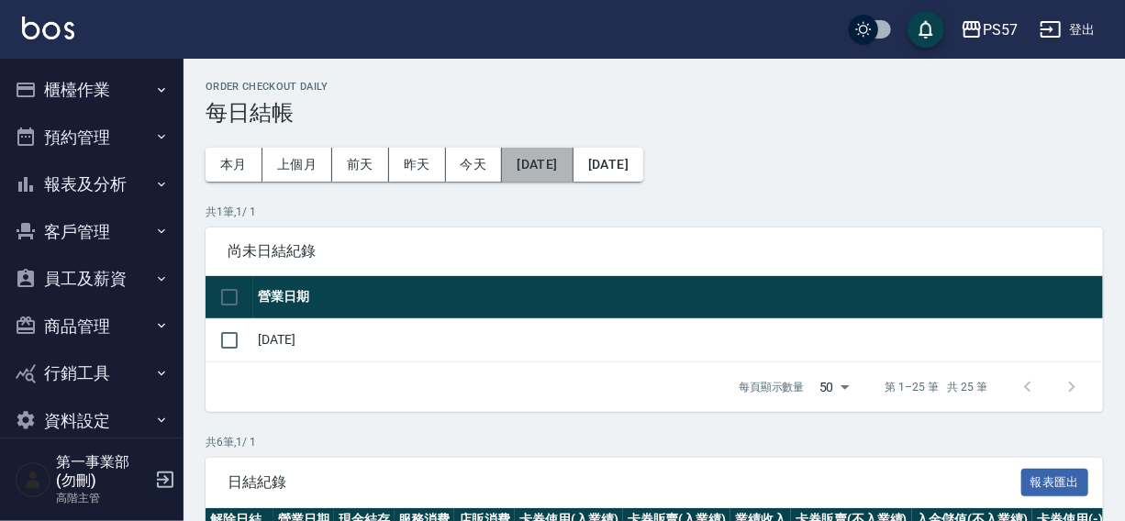
click at [551, 159] on button "[DATE]" at bounding box center [537, 165] width 71 height 34
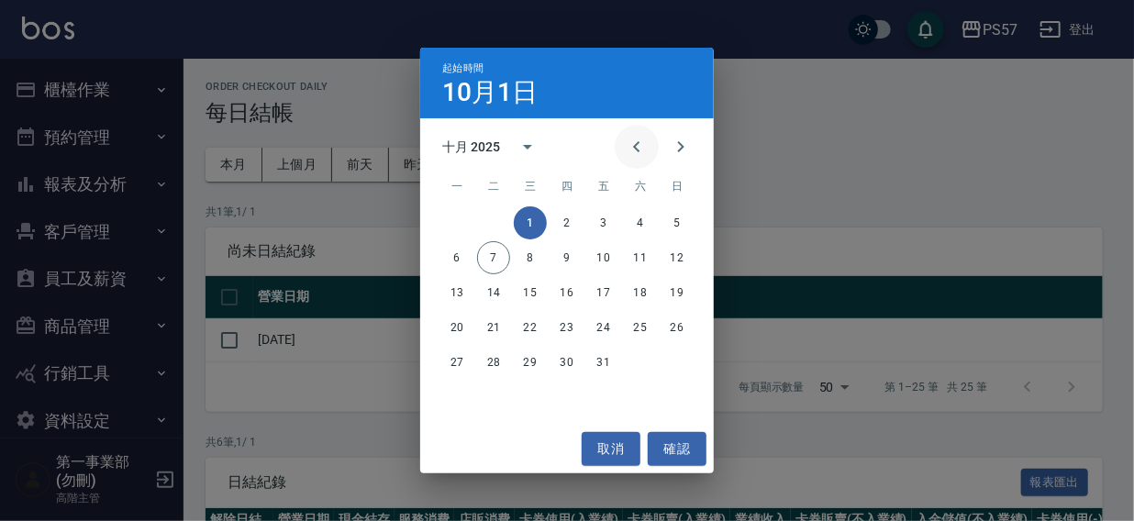
click at [633, 147] on icon "Previous month" at bounding box center [636, 146] width 6 height 11
click at [639, 220] on button "6" at bounding box center [640, 222] width 33 height 33
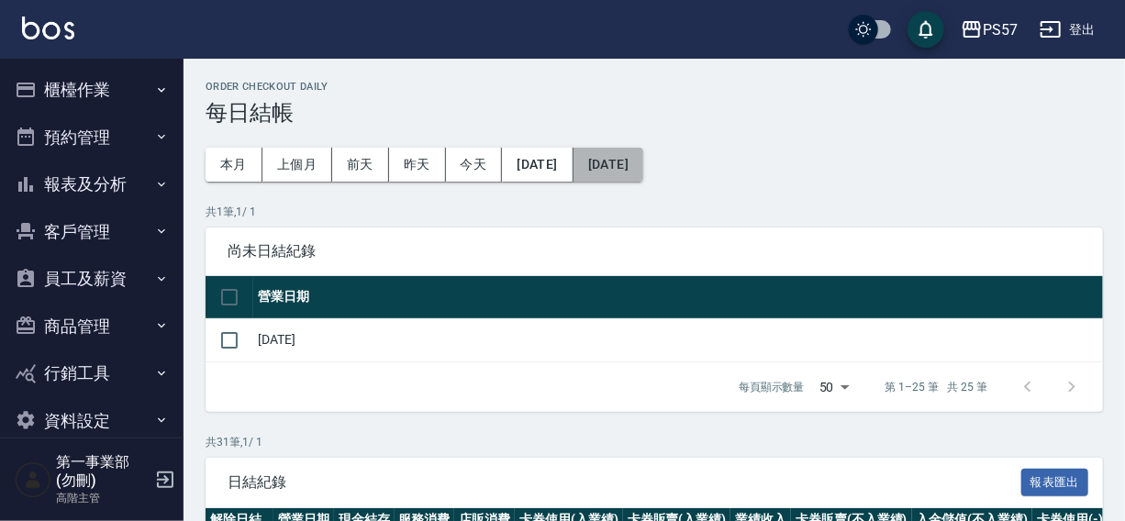
click at [638, 165] on button "2025/10/31" at bounding box center [608, 165] width 70 height 34
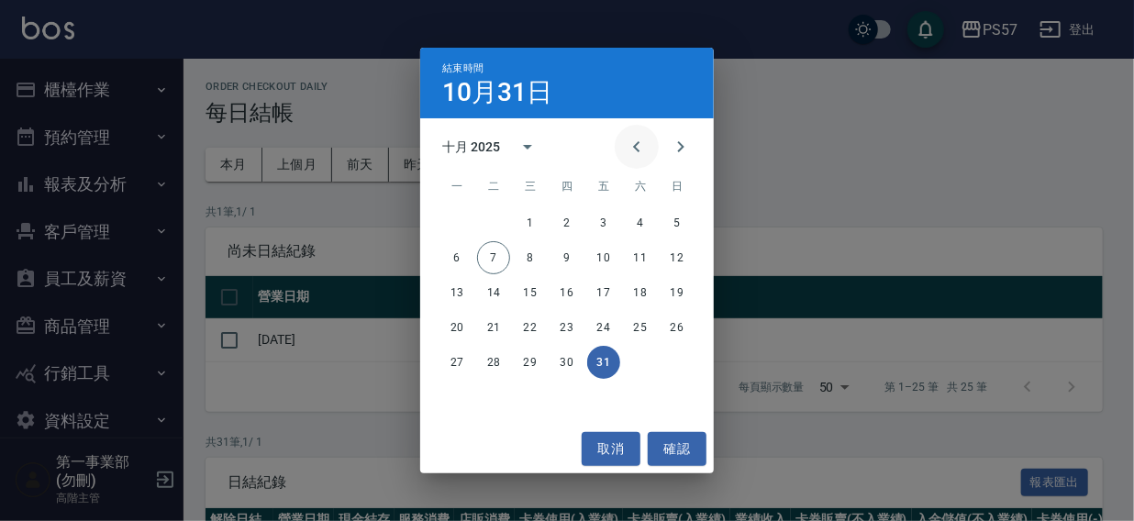
click at [635, 147] on icon "Previous month" at bounding box center [636, 146] width 6 height 11
click at [639, 253] on button "13" at bounding box center [640, 257] width 33 height 33
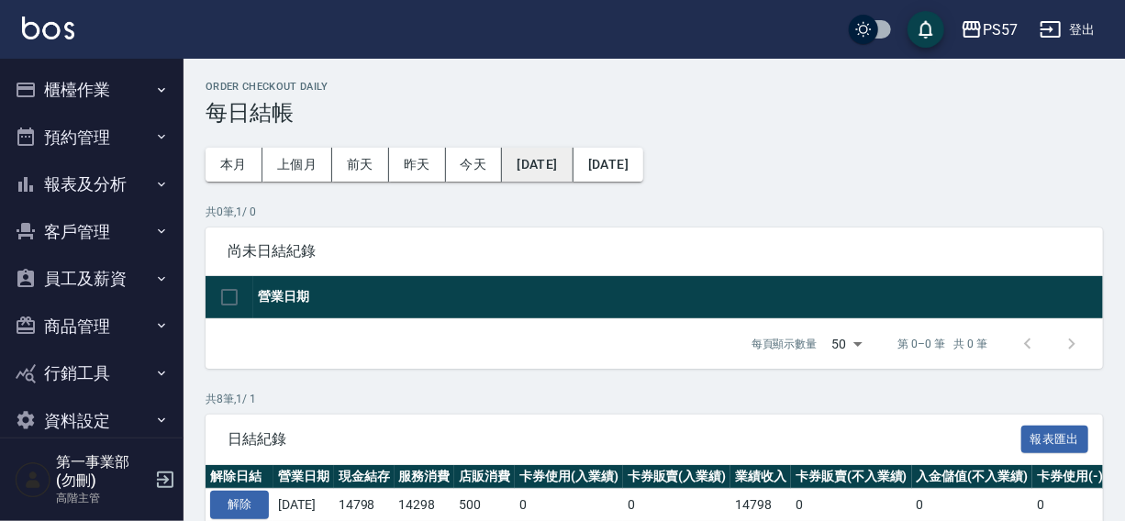
click at [570, 168] on button "[DATE]" at bounding box center [537, 165] width 71 height 34
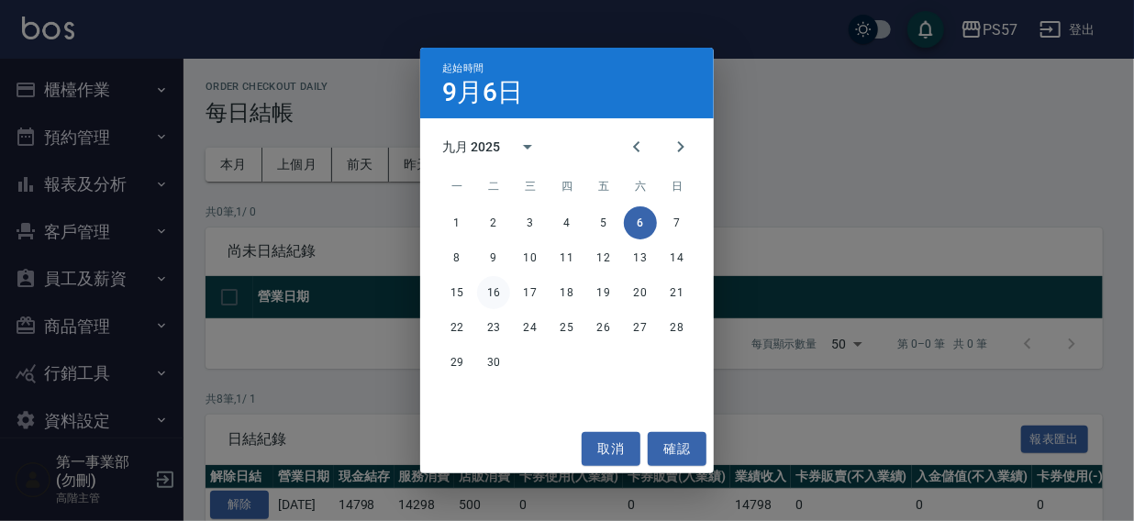
click at [495, 295] on button "16" at bounding box center [493, 292] width 33 height 33
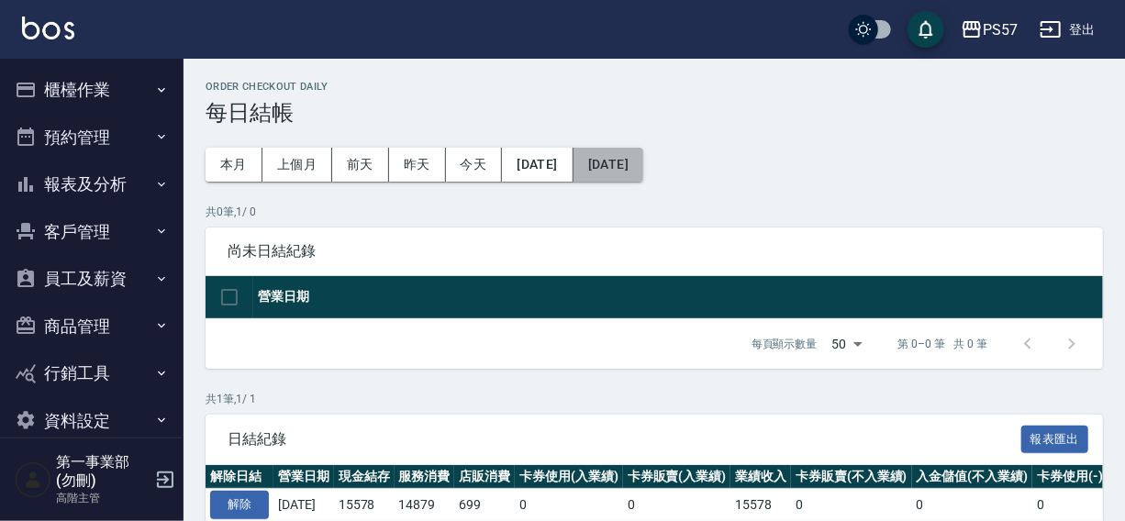
click at [643, 162] on button "[DATE]" at bounding box center [608, 165] width 70 height 34
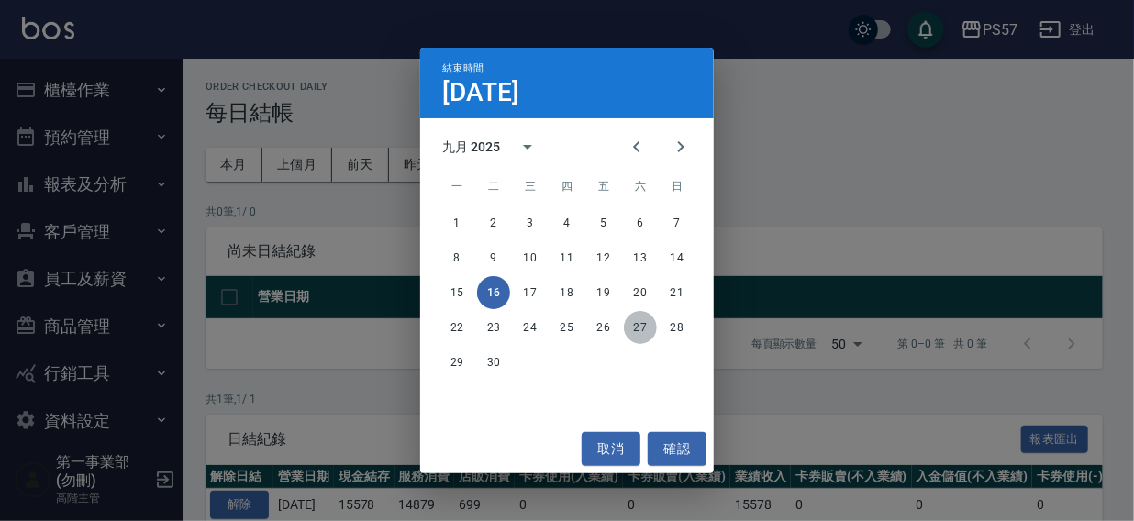
click at [637, 326] on button "27" at bounding box center [640, 327] width 33 height 33
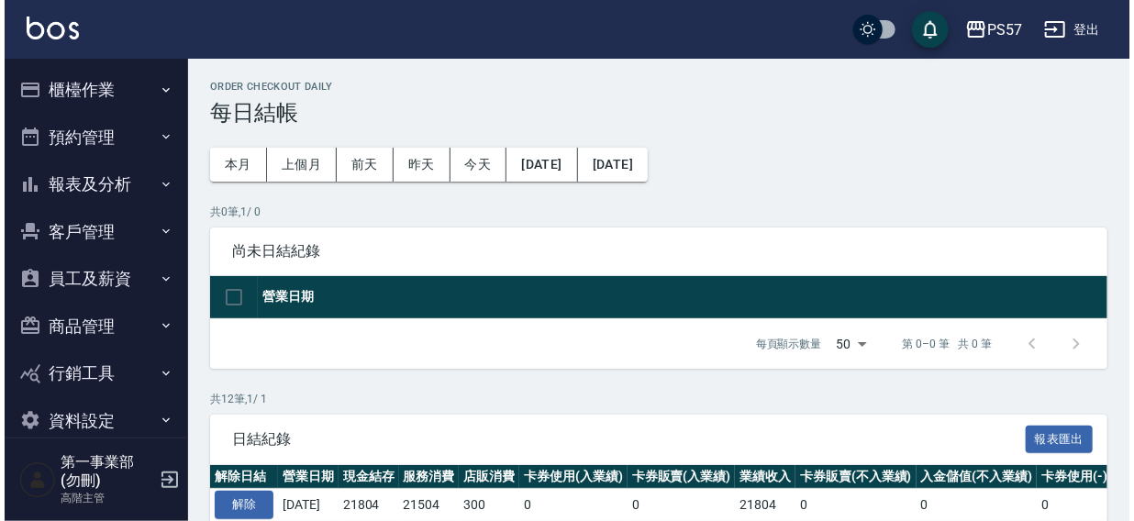
scroll to position [469, 0]
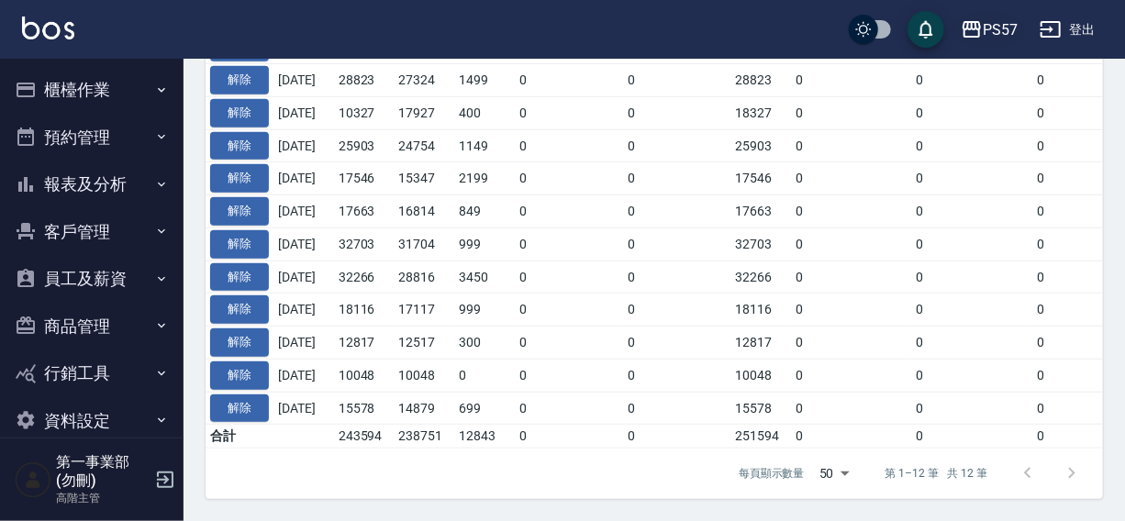
click at [977, 27] on icon "button" at bounding box center [971, 29] width 18 height 17
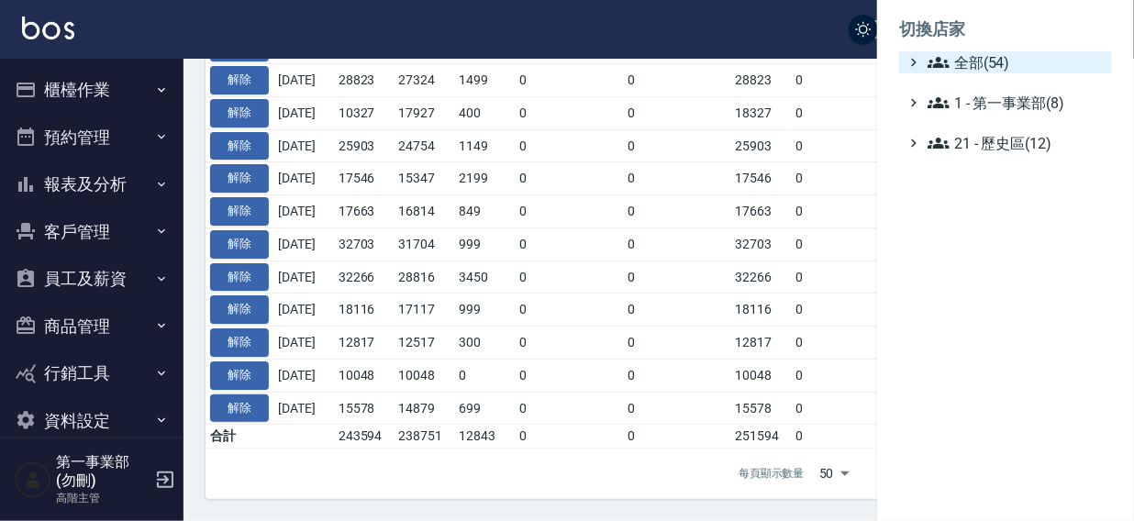
click at [979, 61] on span "全部(54)" at bounding box center [1016, 62] width 177 height 22
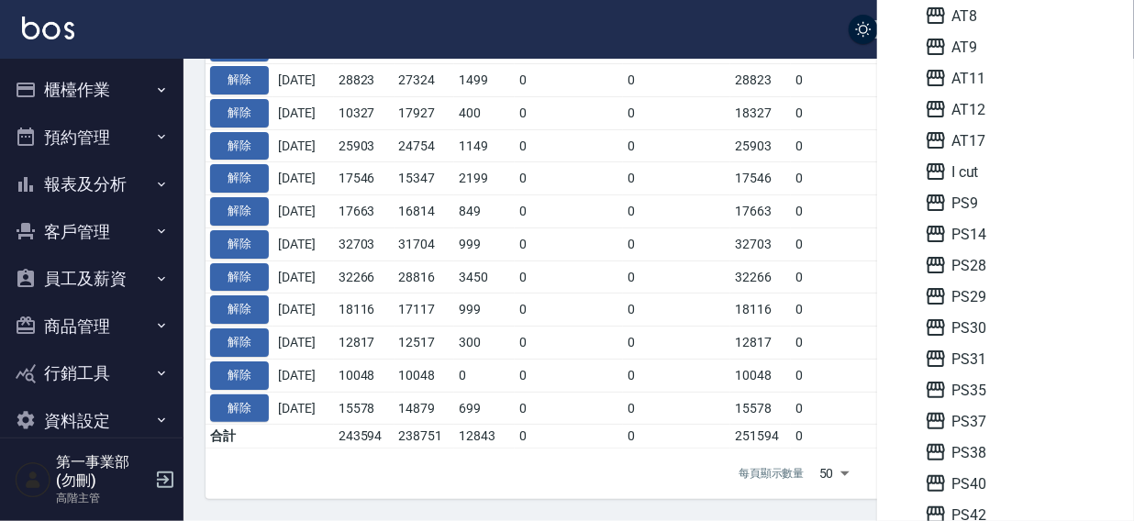
scroll to position [170, 0]
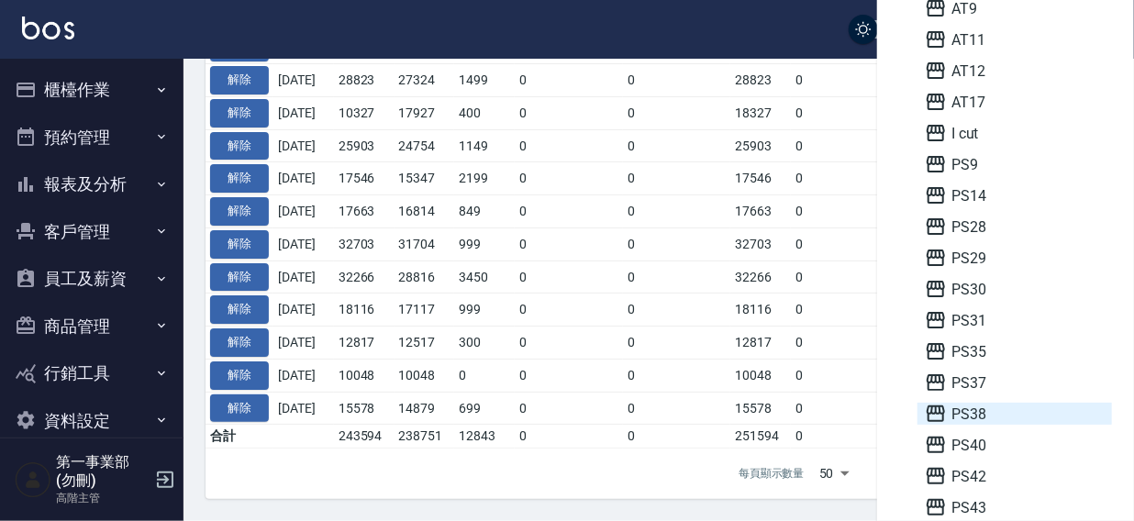
click at [968, 413] on span "PS38" at bounding box center [1015, 414] width 180 height 22
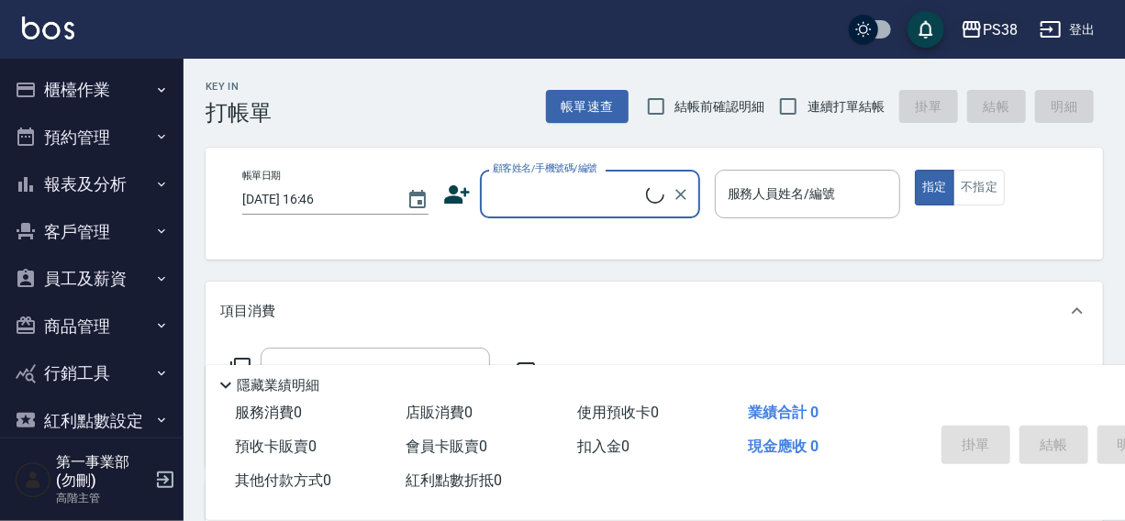
click at [999, 26] on div "PS38" at bounding box center [1000, 29] width 35 height 23
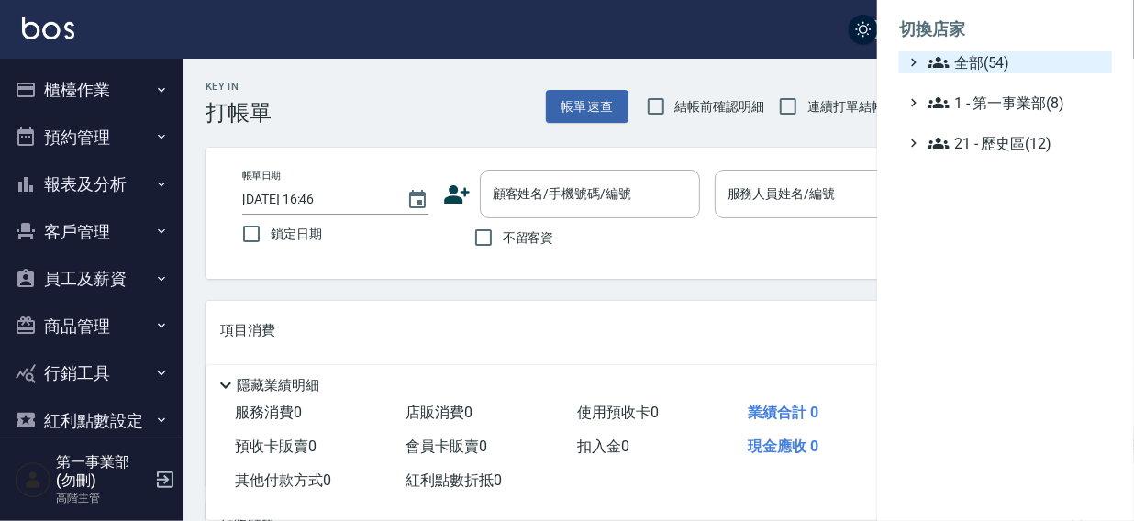
click at [980, 63] on span "全部(54)" at bounding box center [1016, 62] width 177 height 22
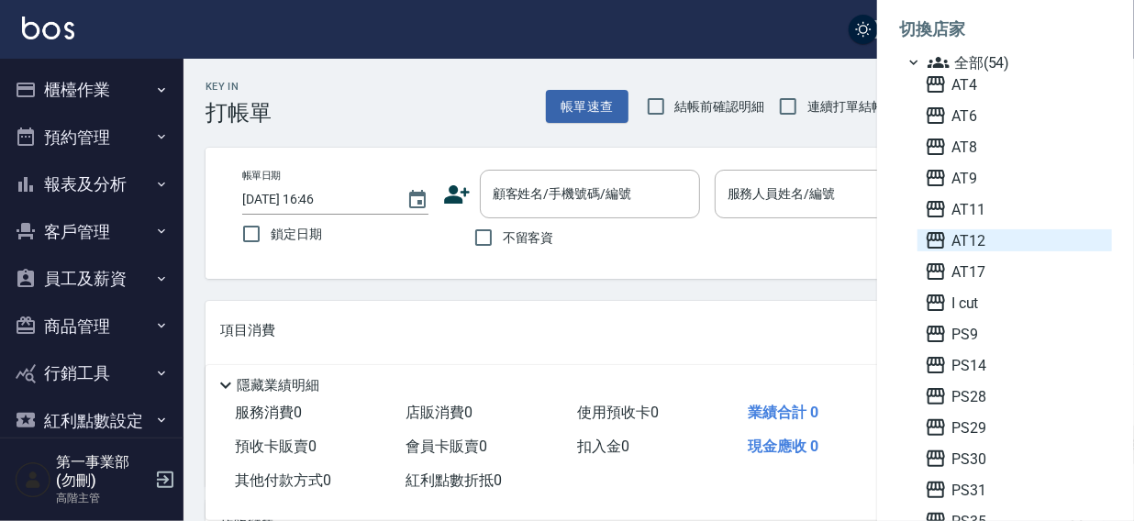
click at [966, 239] on span "AT12" at bounding box center [1015, 240] width 180 height 22
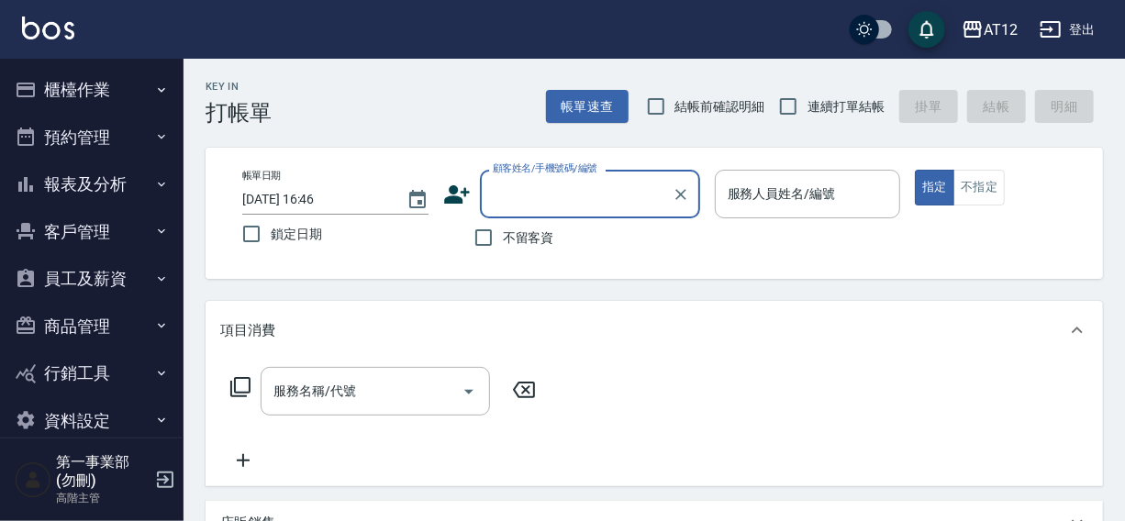
click at [71, 83] on button "櫃檯作業" at bounding box center [91, 90] width 169 height 48
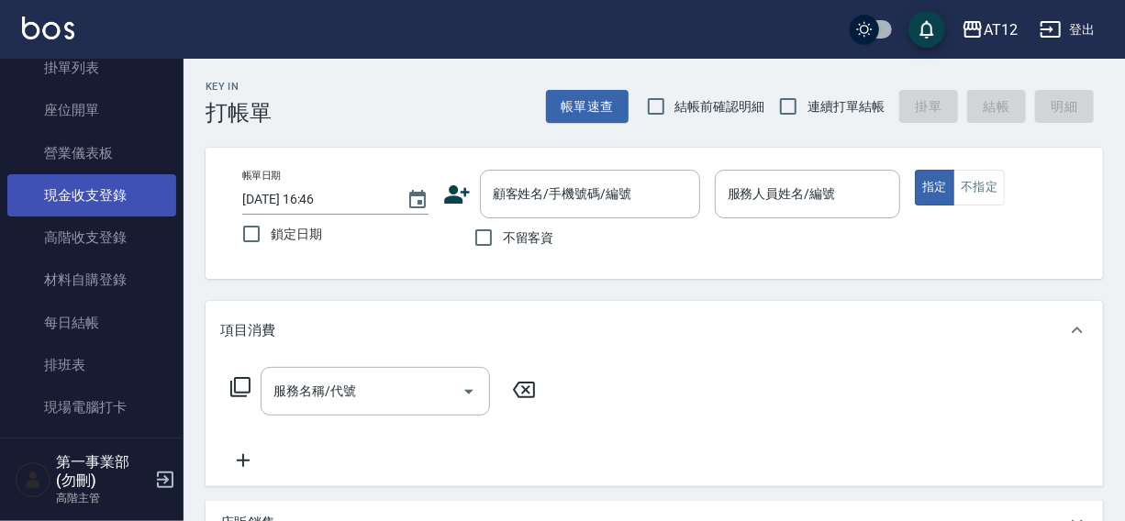
scroll to position [166, 0]
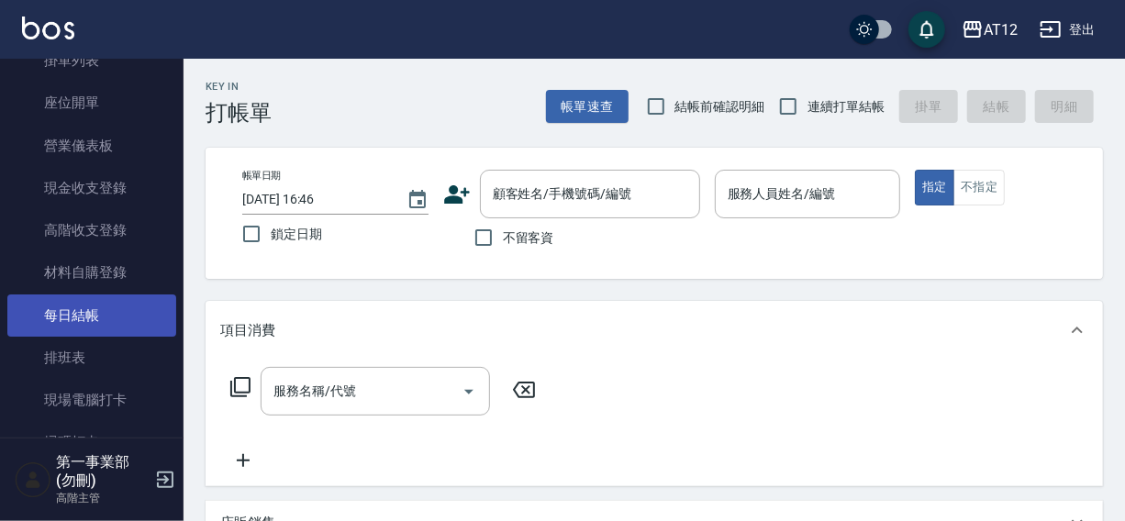
click at [81, 316] on link "每日結帳" at bounding box center [91, 316] width 169 height 42
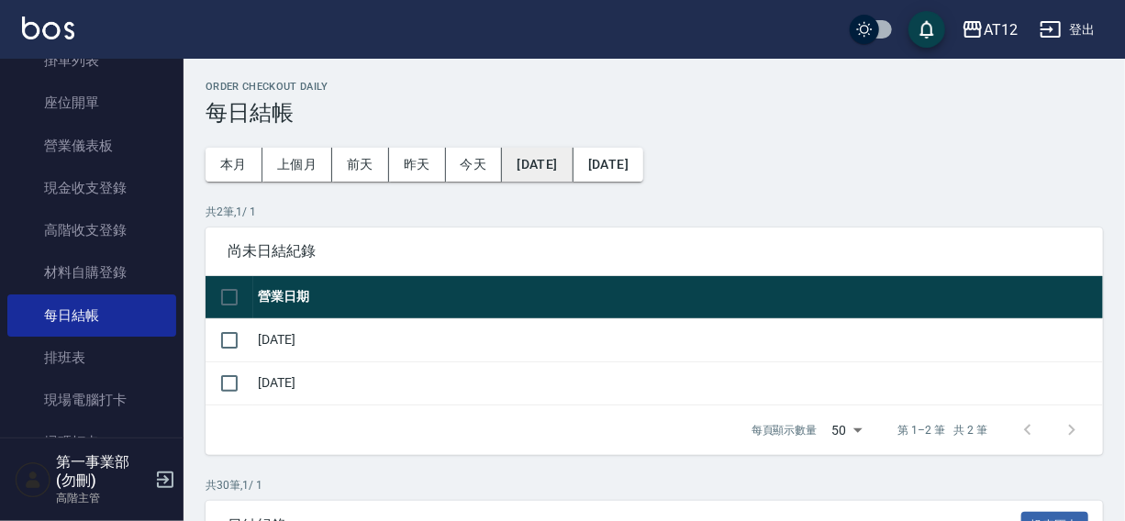
click at [541, 165] on button "[DATE]" at bounding box center [537, 165] width 71 height 34
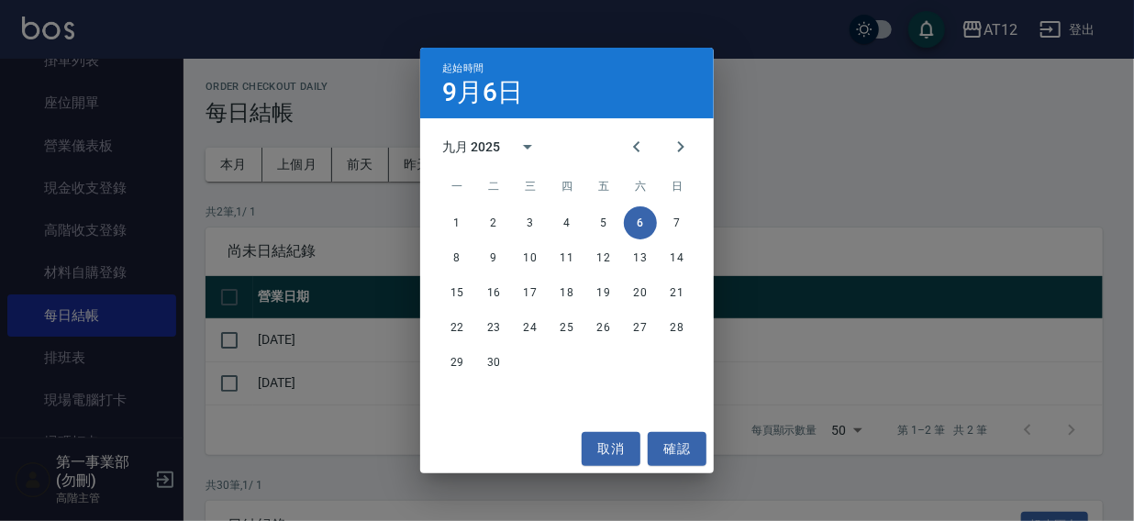
click at [840, 134] on div "起始時間 9月6日 九月 2025 一 二 三 四 五 六 日 1 2 3 4 5 6 7 8 9 10 11 12 13 14 15 16 17 18 19…" at bounding box center [567, 260] width 1134 height 521
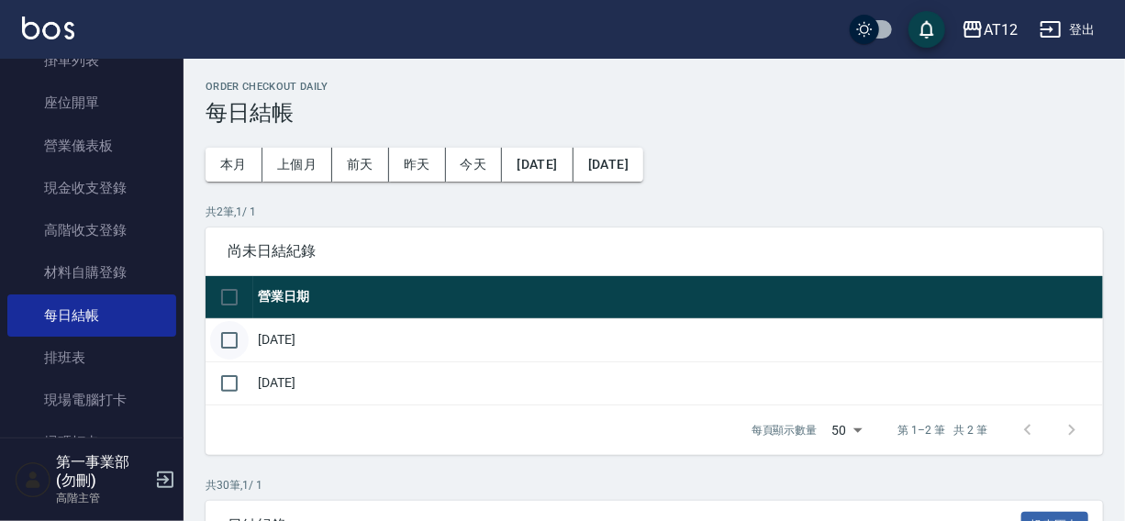
click at [226, 333] on input "checkbox" at bounding box center [229, 340] width 39 height 39
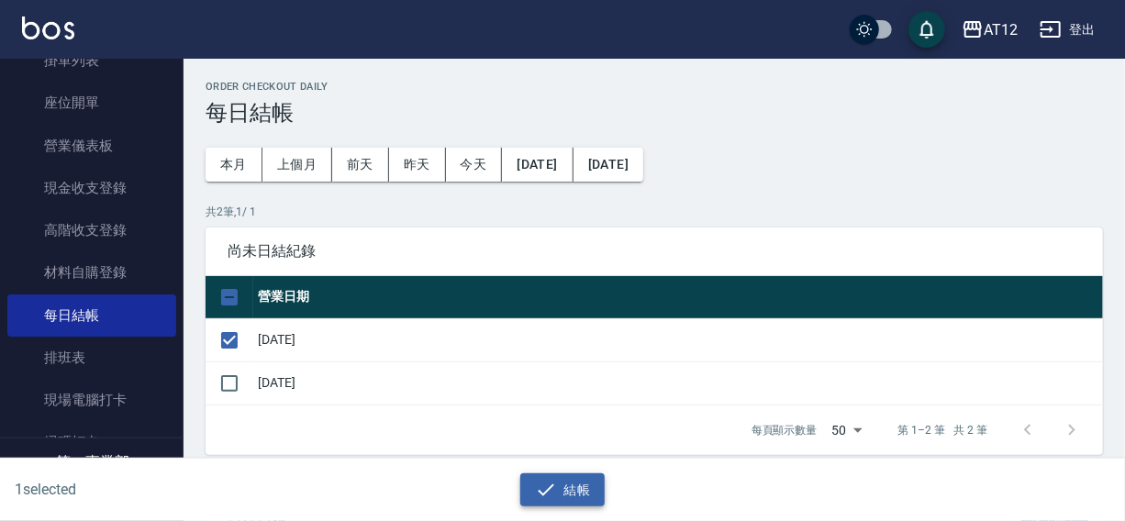
click at [563, 491] on button "結帳" at bounding box center [562, 490] width 85 height 34
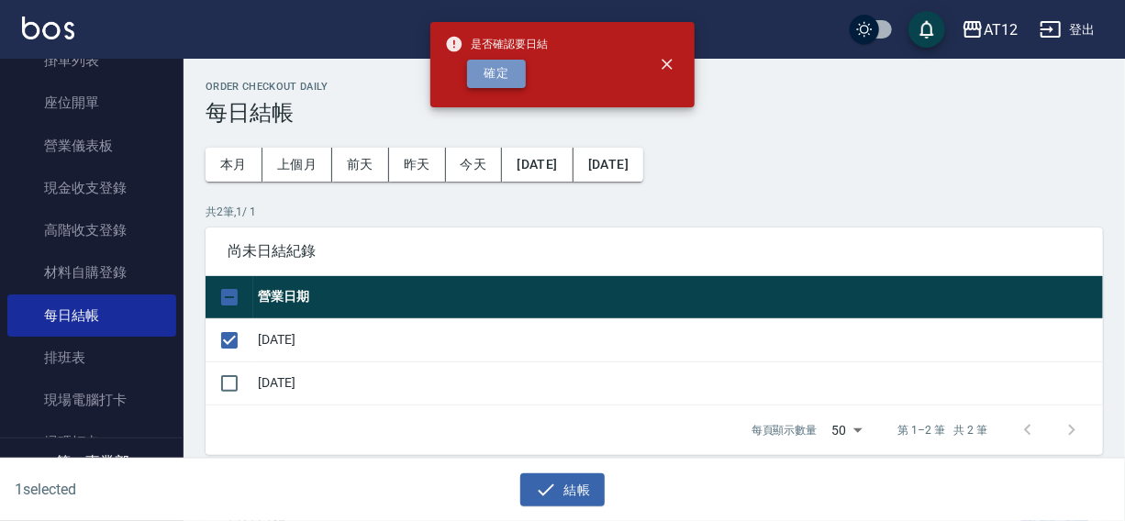
click at [495, 79] on button "確定" at bounding box center [496, 74] width 59 height 28
checkbox input "false"
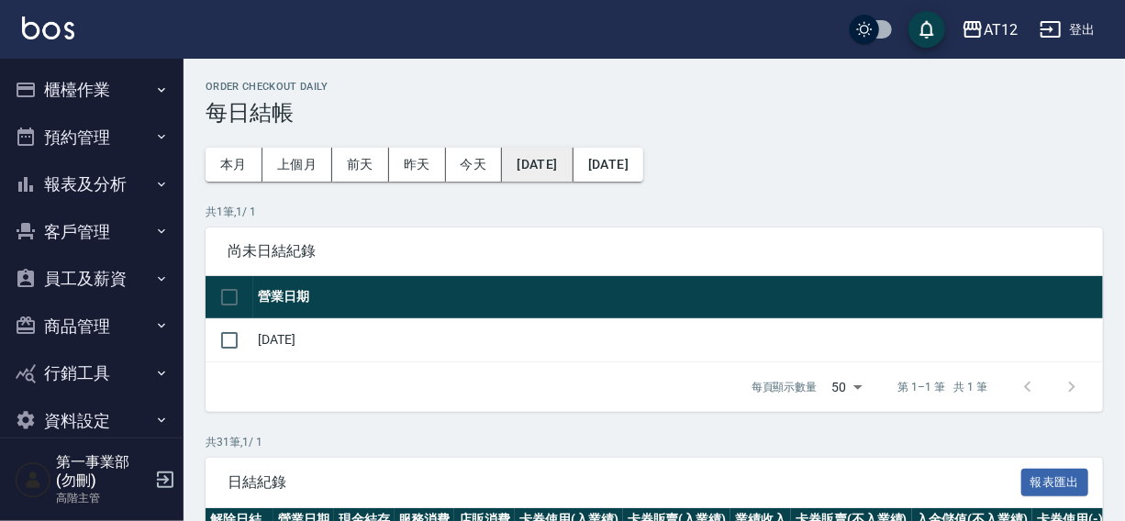
click at [561, 167] on button "[DATE]" at bounding box center [537, 165] width 71 height 34
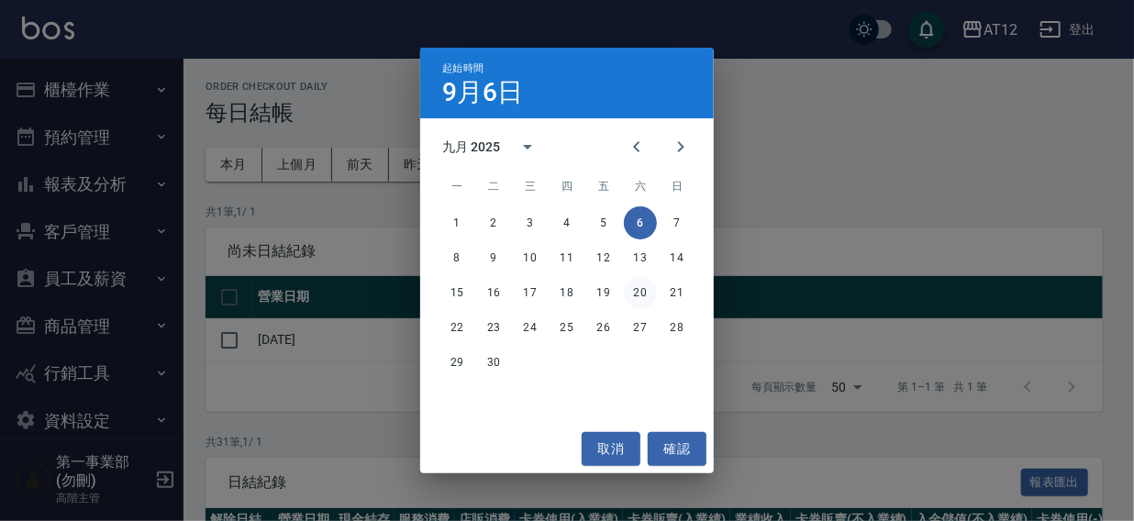
click at [633, 292] on button "20" at bounding box center [640, 292] width 33 height 33
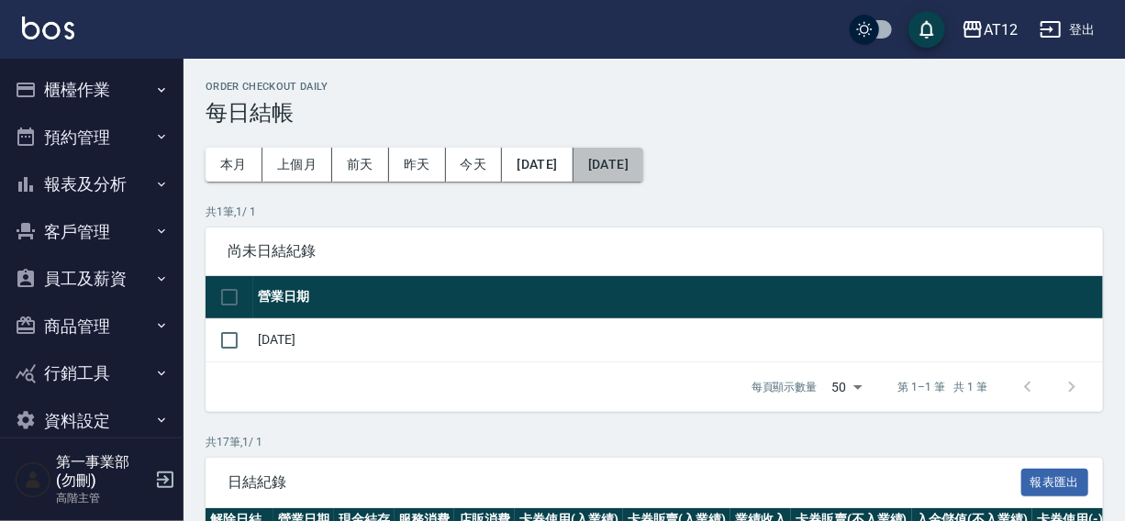
click at [625, 165] on button "[DATE]" at bounding box center [608, 165] width 70 height 34
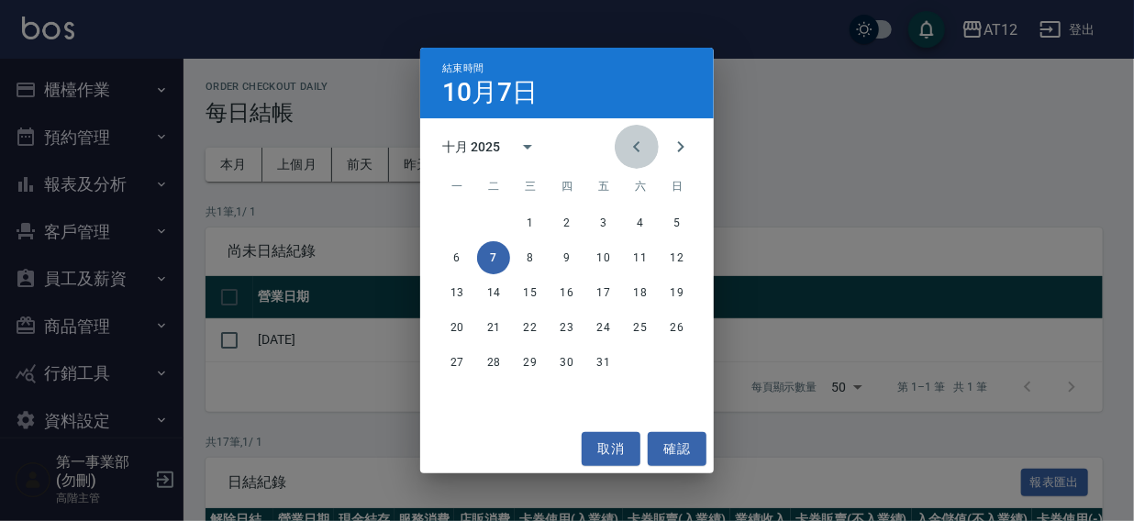
click at [641, 146] on icon "Previous month" at bounding box center [637, 147] width 22 height 22
click at [458, 355] on button "29" at bounding box center [456, 362] width 33 height 33
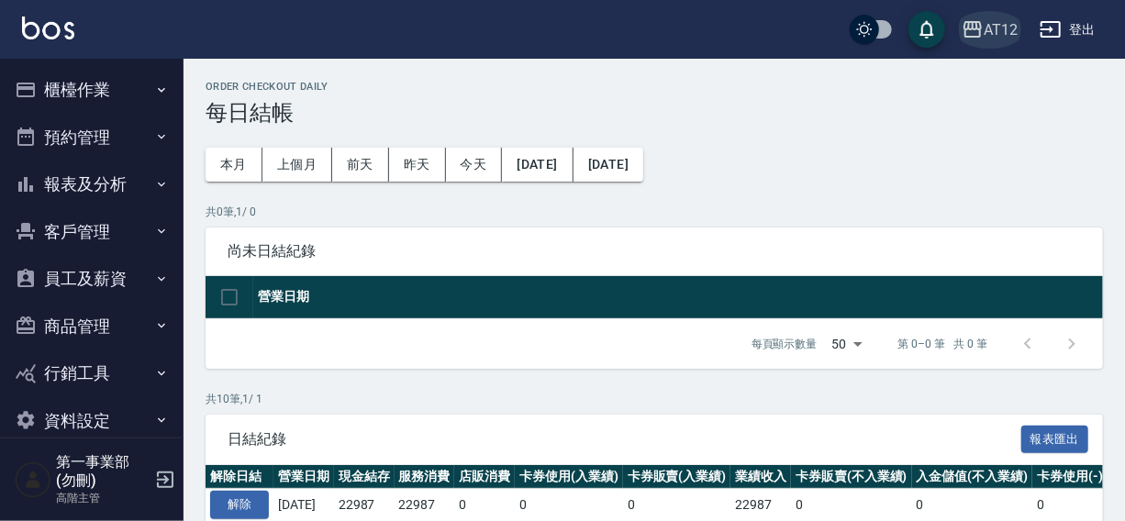
click at [1005, 20] on div "AT12" at bounding box center [1001, 29] width 34 height 23
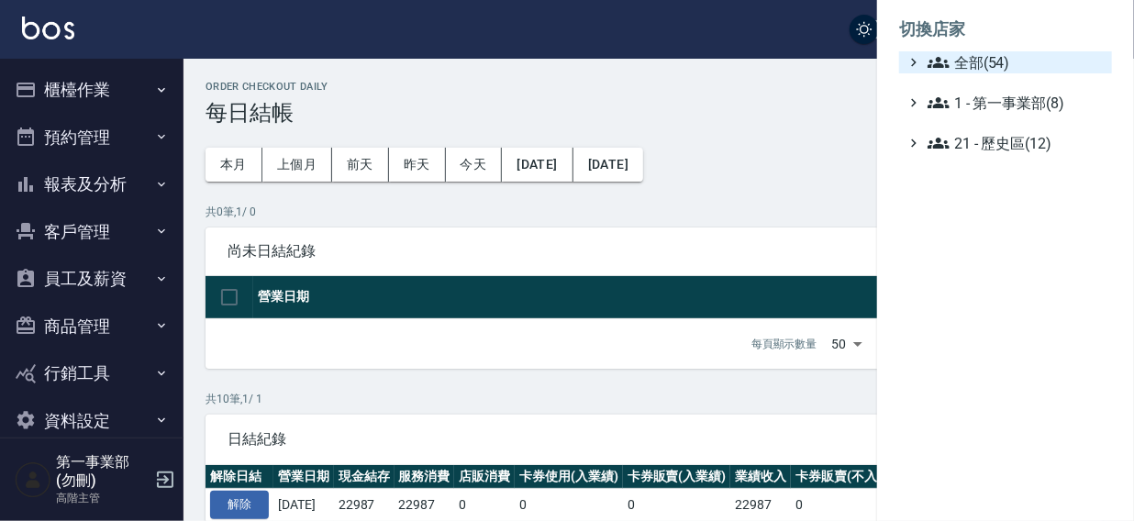
click at [984, 70] on span "全部(54)" at bounding box center [1016, 62] width 177 height 22
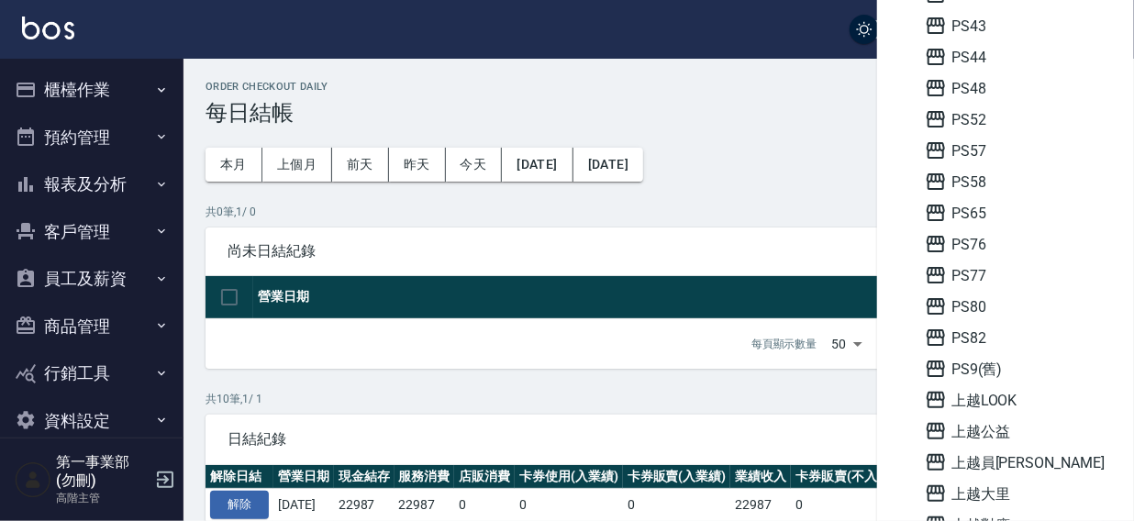
scroll to position [598, 0]
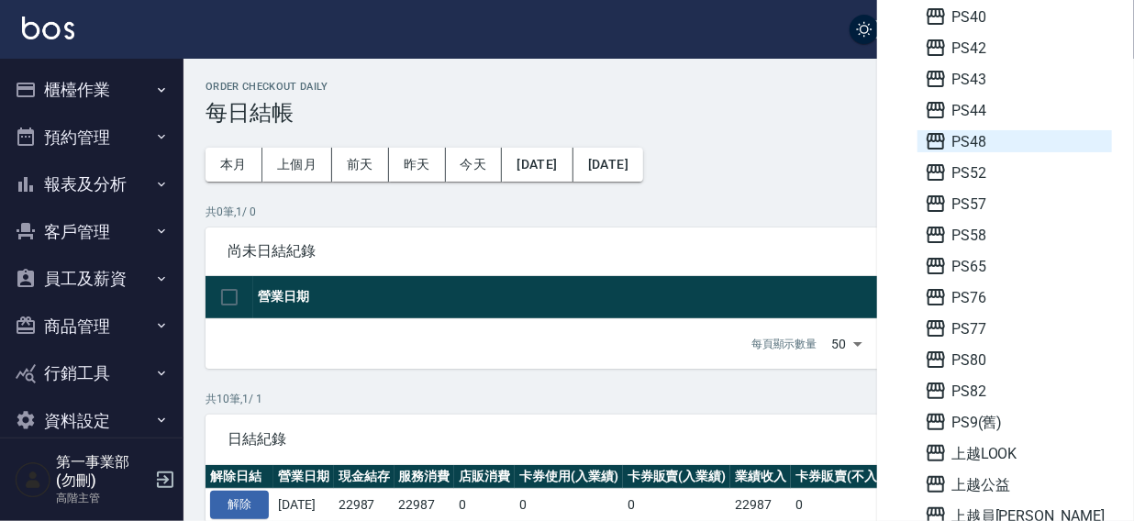
click at [989, 140] on span "PS48" at bounding box center [1015, 141] width 180 height 22
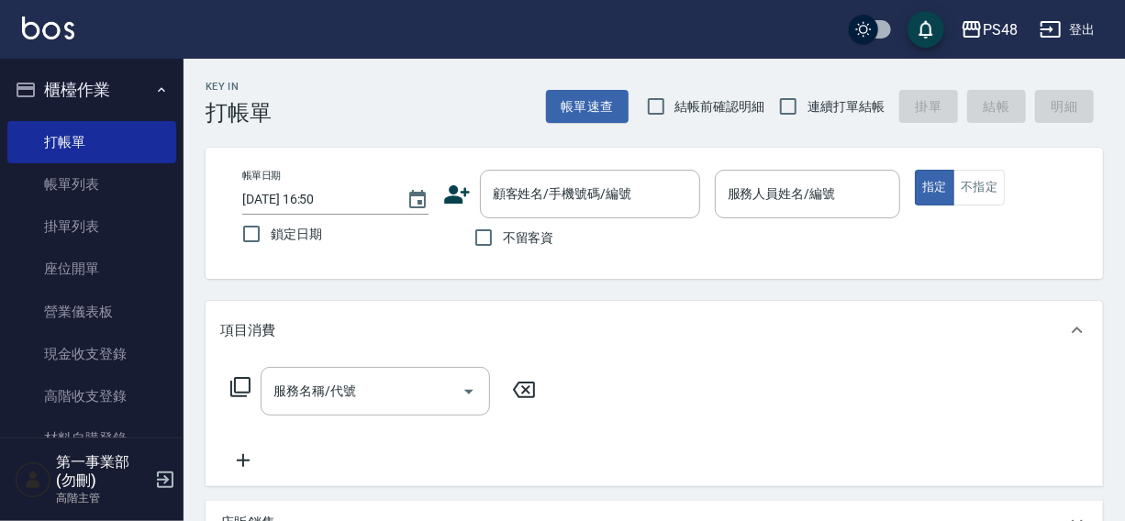
click at [72, 358] on link "現金收支登錄" at bounding box center [91, 354] width 169 height 42
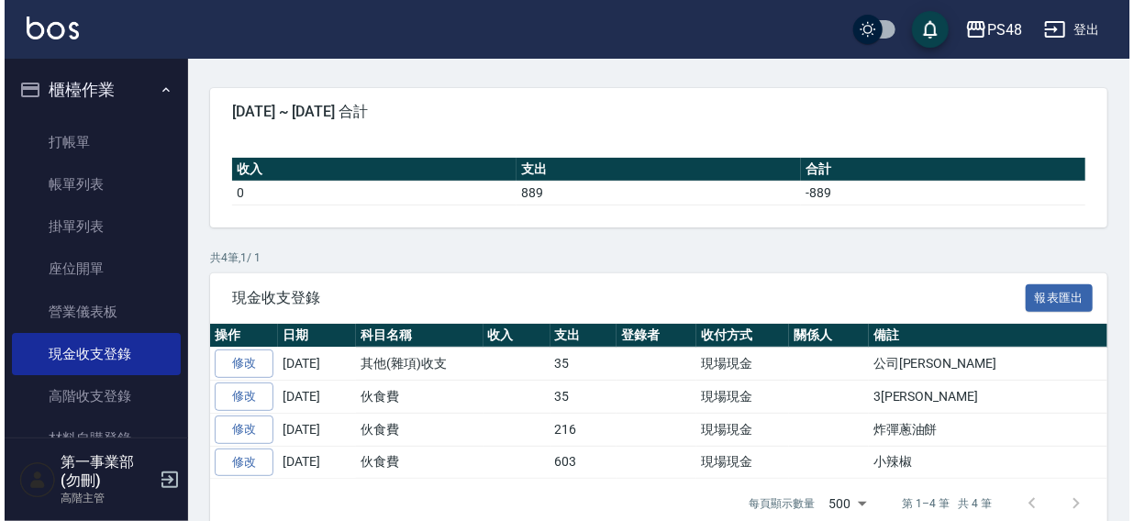
scroll to position [142, 0]
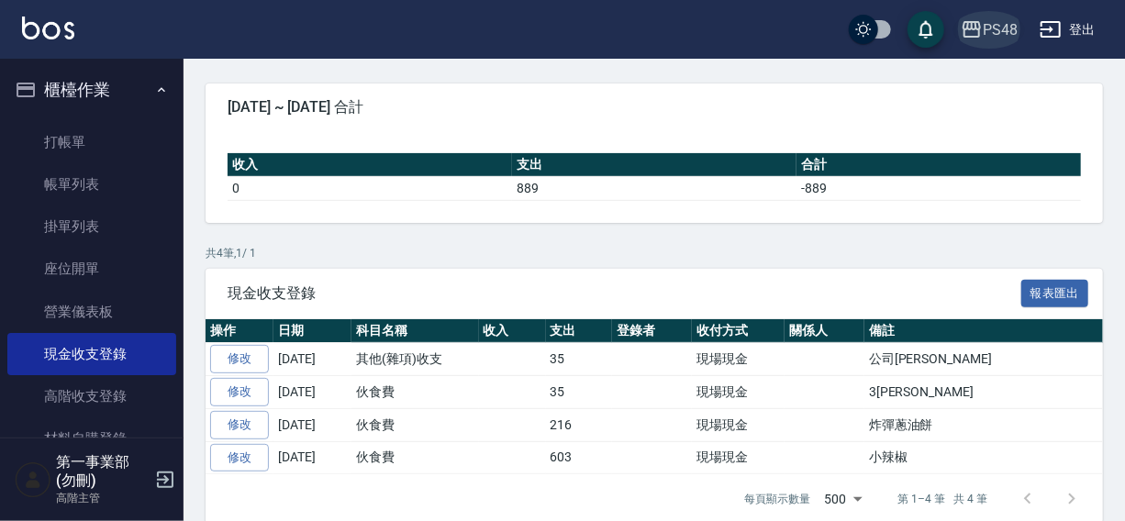
click at [1007, 27] on div "PS48" at bounding box center [1000, 29] width 35 height 23
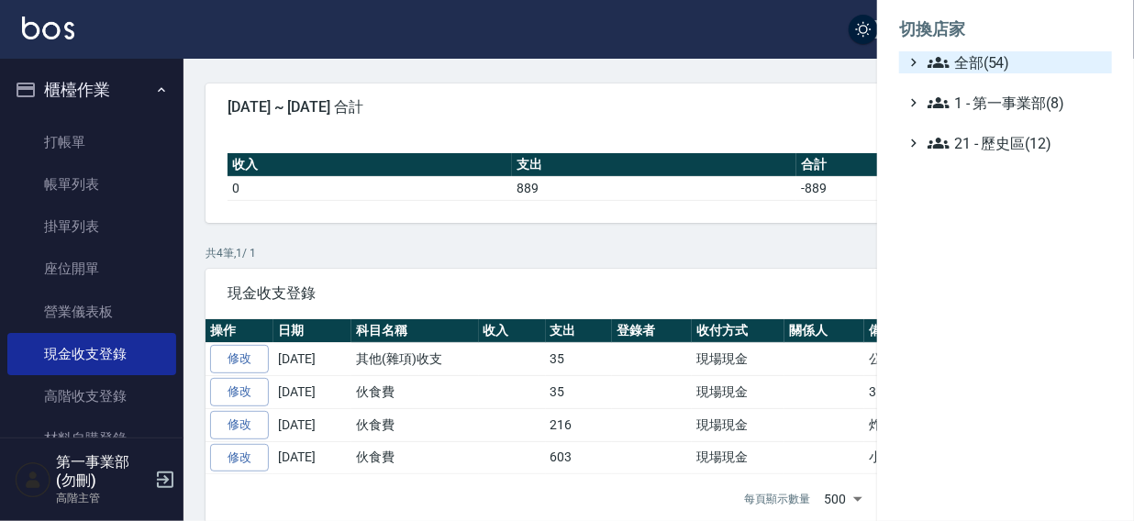
click at [972, 69] on span "全部(54)" at bounding box center [1016, 62] width 177 height 22
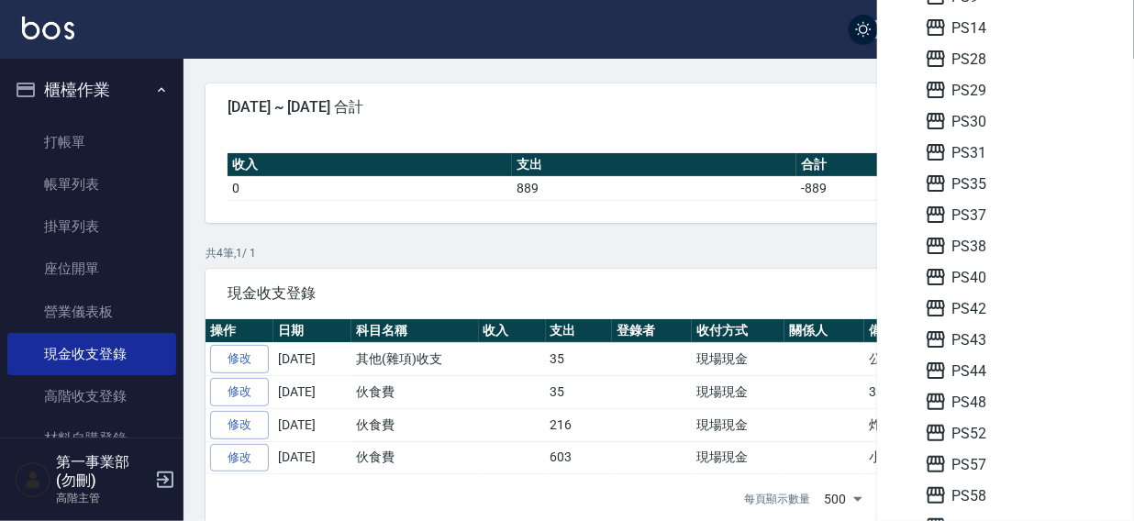
scroll to position [294, 0]
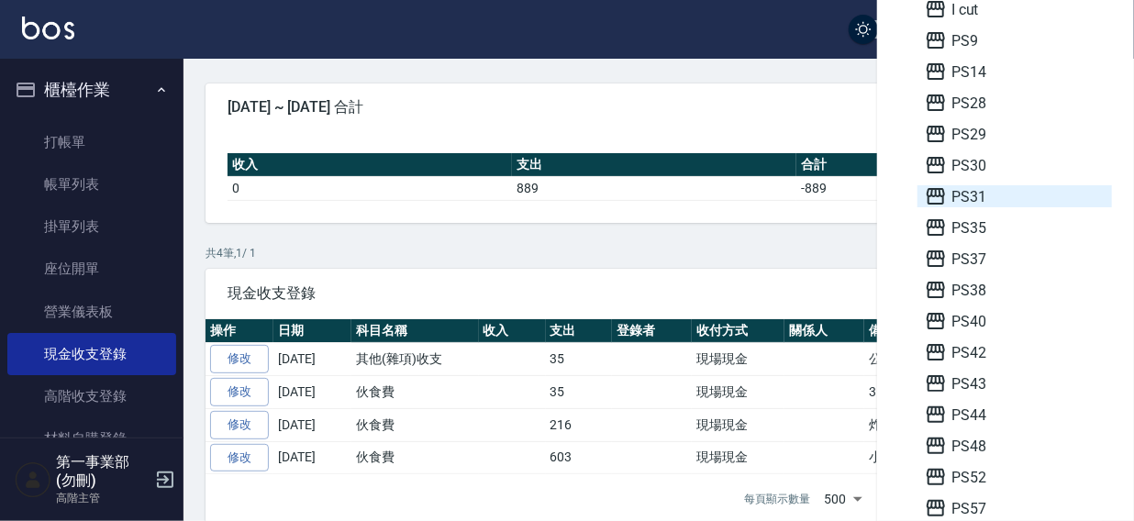
click at [974, 193] on span "PS31" at bounding box center [1015, 196] width 180 height 22
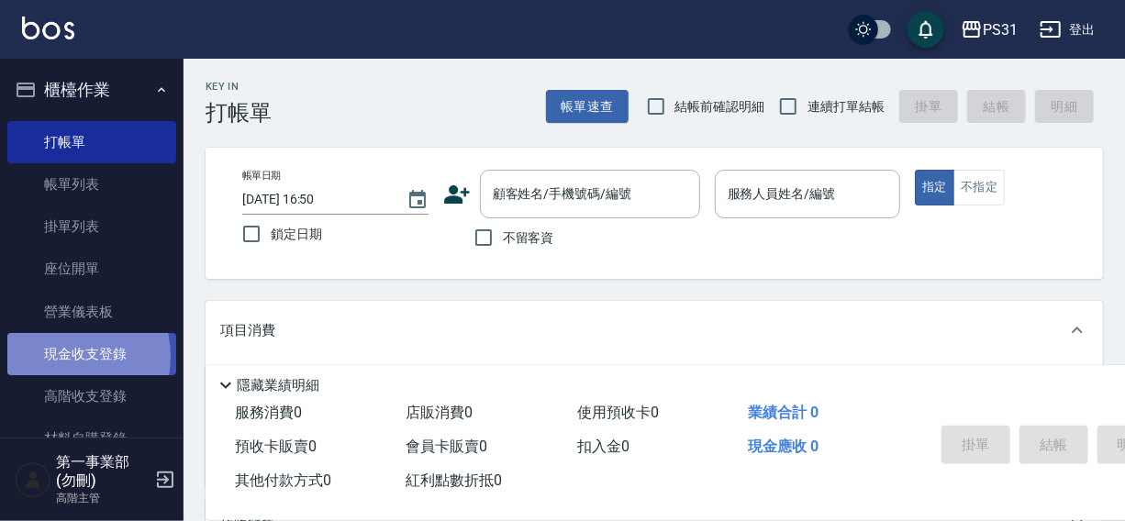
click at [59, 357] on link "現金收支登錄" at bounding box center [91, 354] width 169 height 42
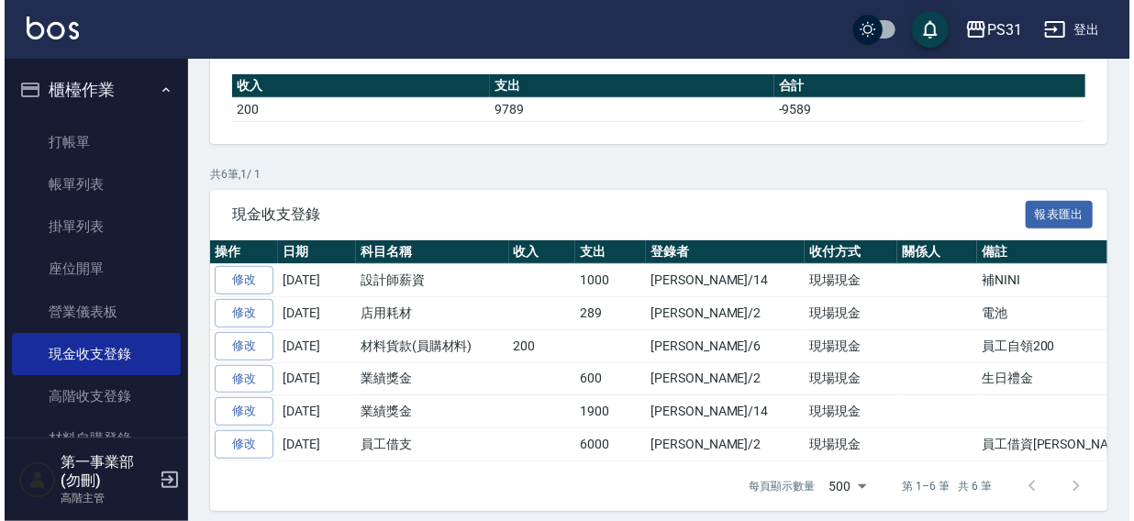
scroll to position [225, 0]
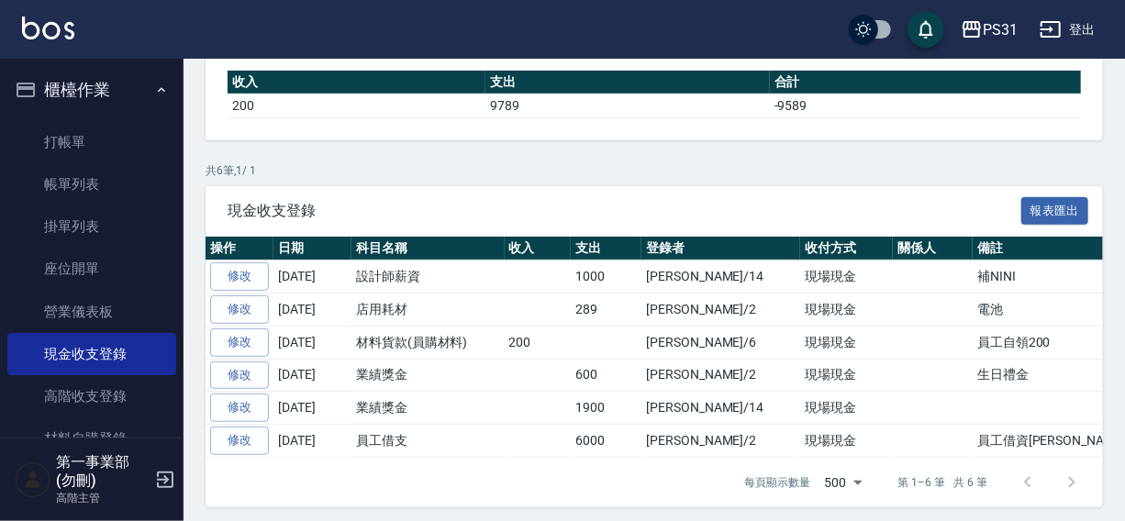
click at [1008, 27] on div "PS31" at bounding box center [1000, 29] width 35 height 23
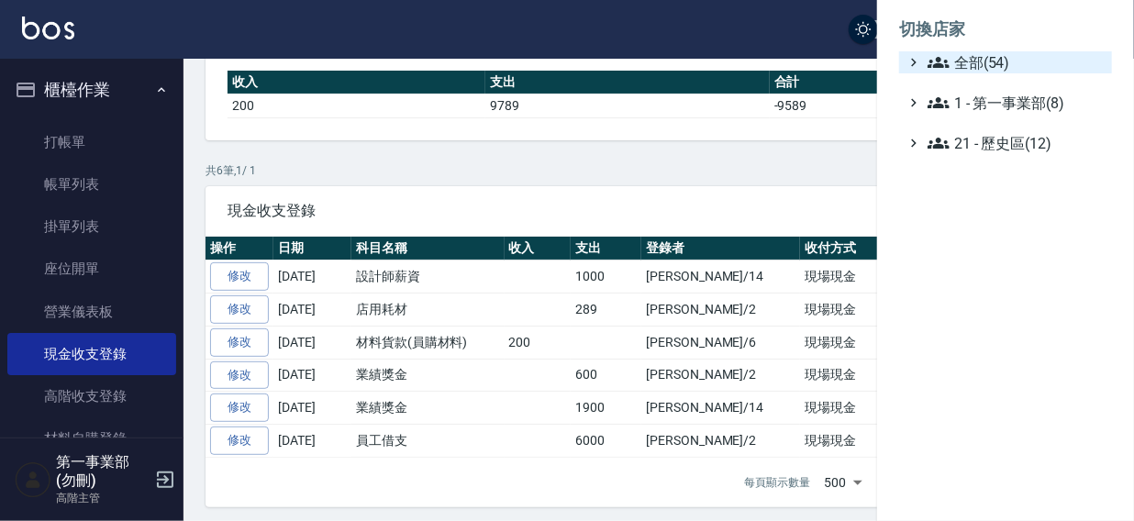
click at [955, 55] on span "全部(54)" at bounding box center [1016, 62] width 177 height 22
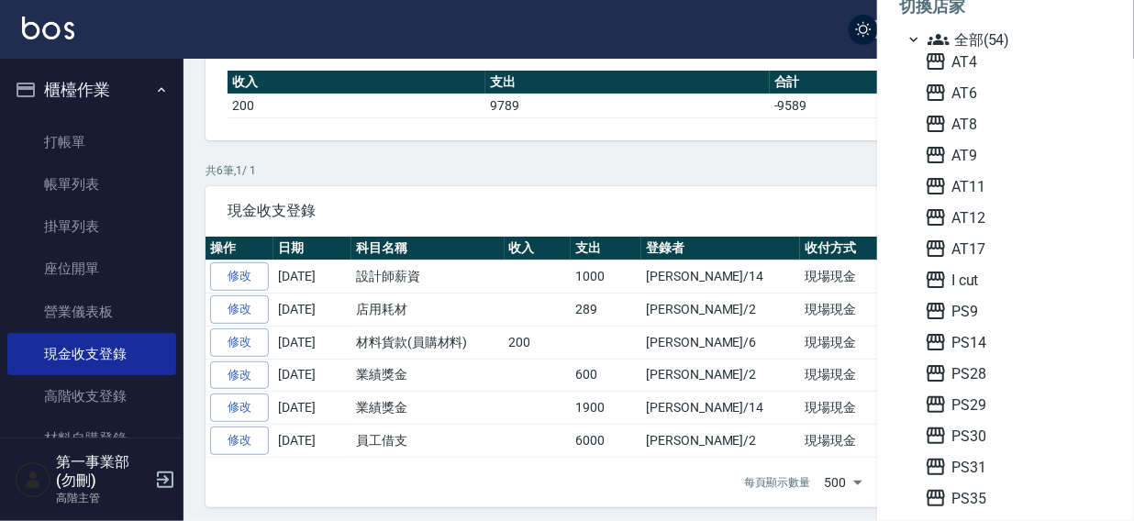
scroll to position [40, 0]
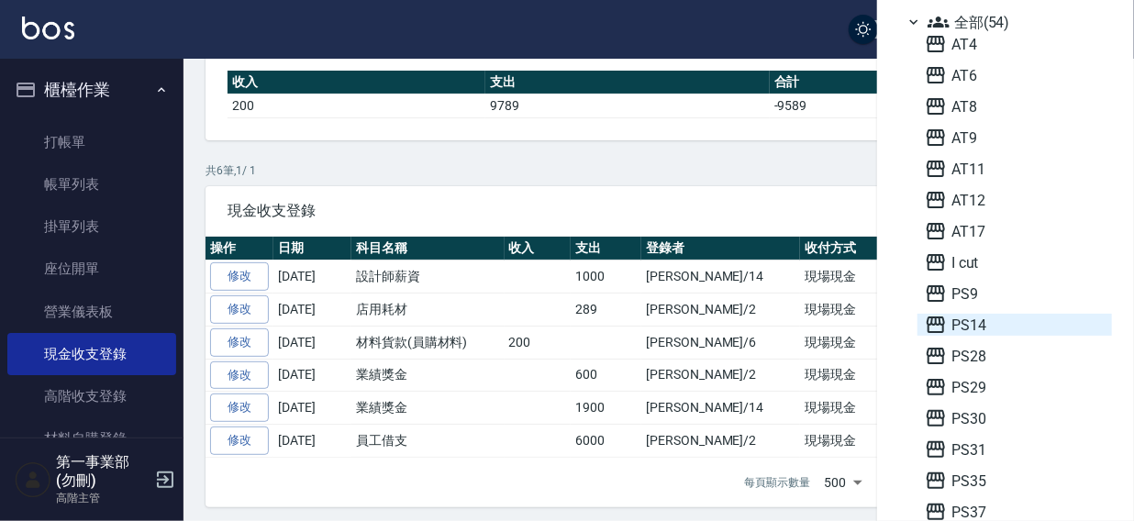
click at [986, 330] on span "PS14" at bounding box center [1015, 325] width 180 height 22
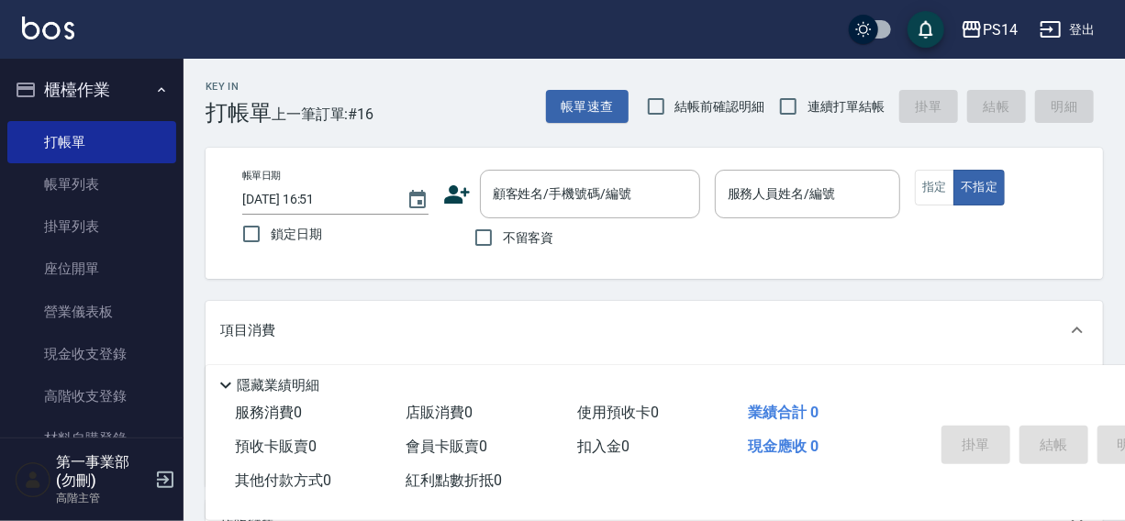
click at [81, 362] on link "現金收支登錄" at bounding box center [91, 354] width 169 height 42
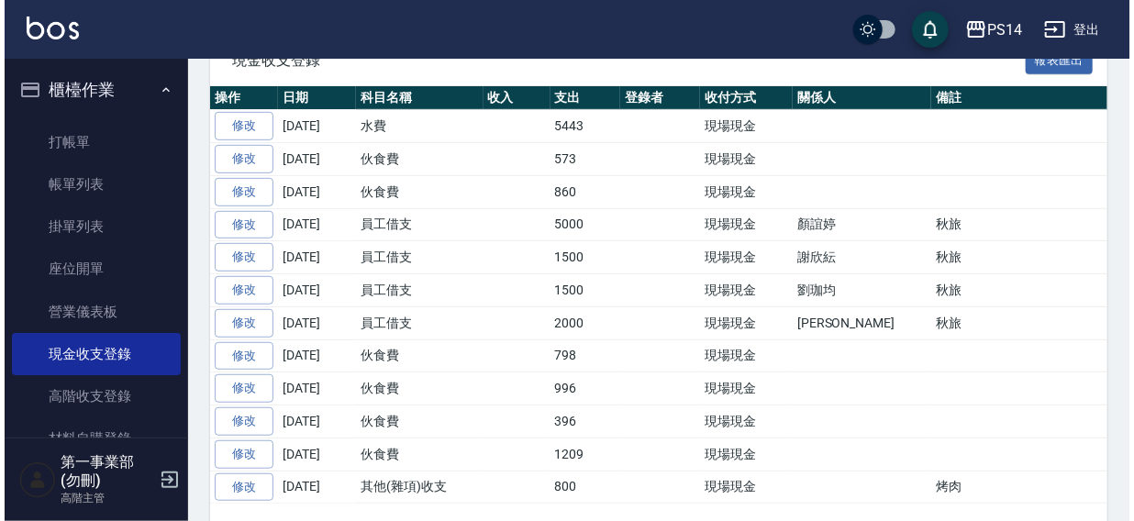
scroll to position [425, 0]
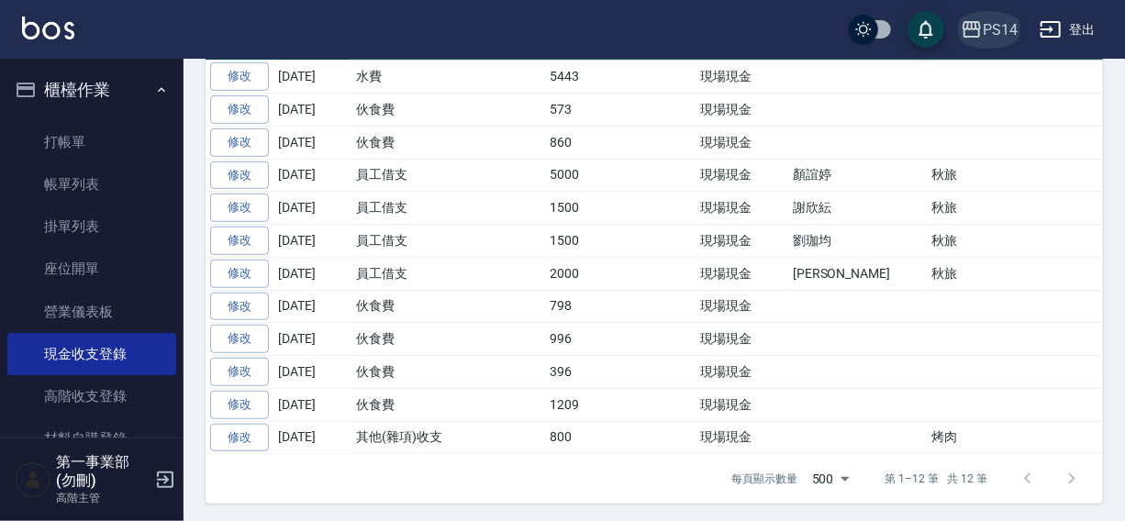
click at [987, 27] on div "PS14" at bounding box center [1000, 29] width 35 height 23
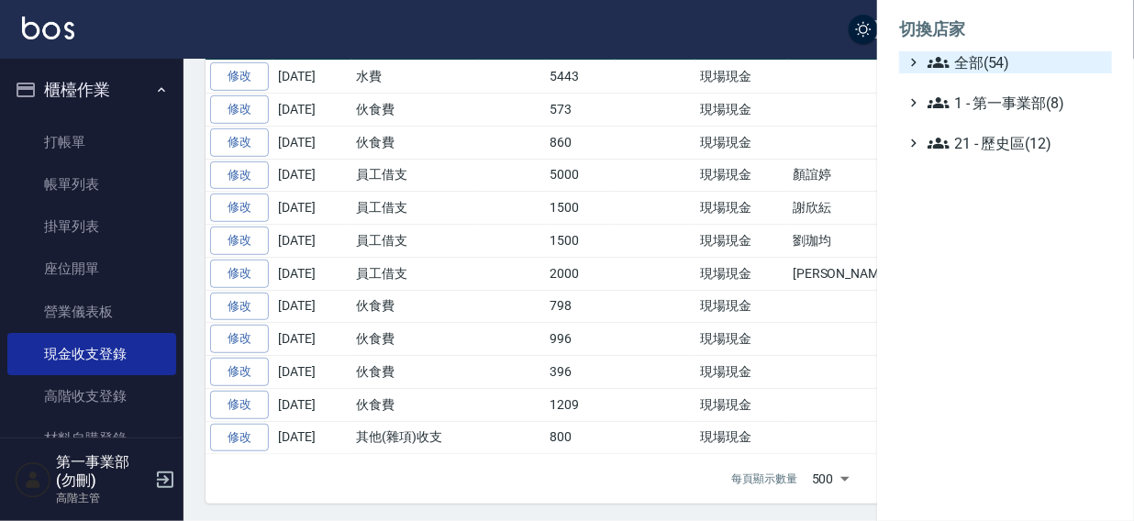
click at [983, 59] on span "全部(54)" at bounding box center [1016, 62] width 177 height 22
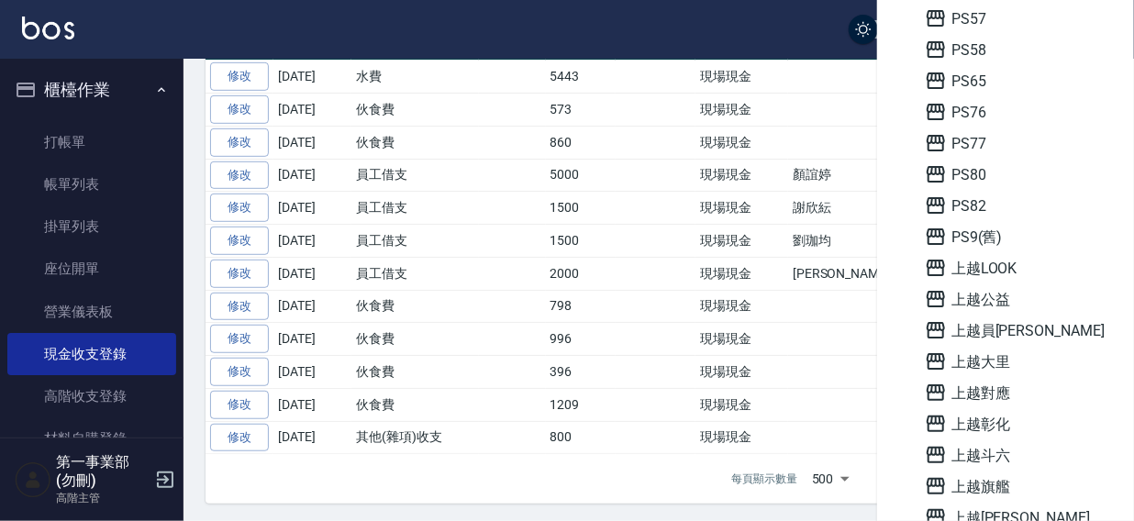
scroll to position [786, 0]
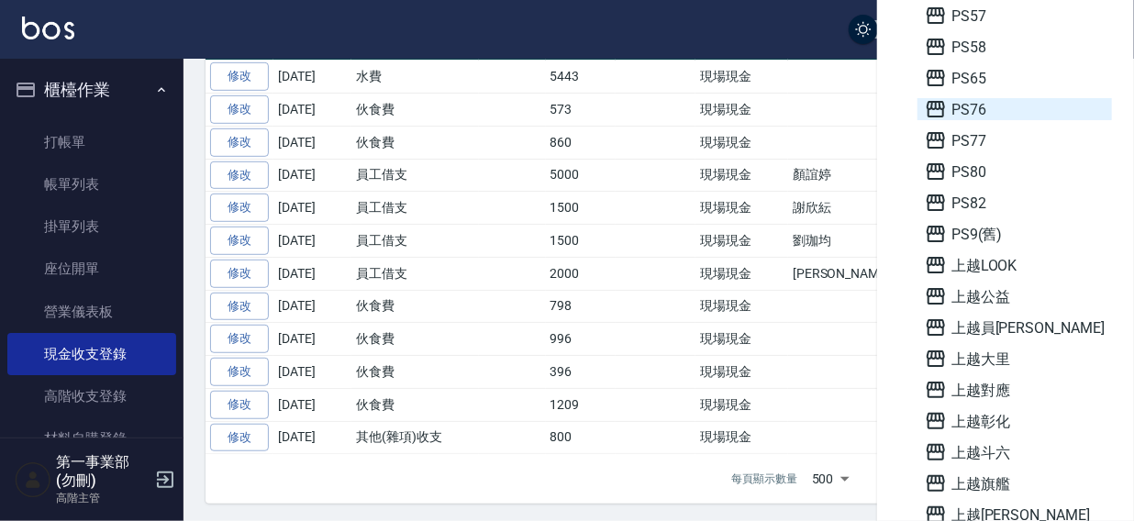
click at [982, 114] on span "PS76" at bounding box center [1015, 109] width 180 height 22
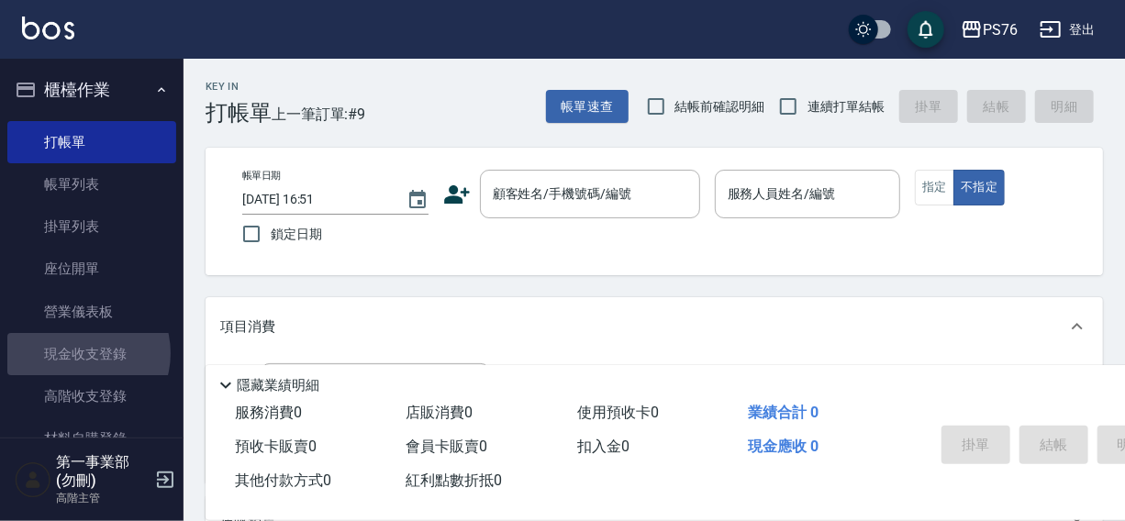
click at [79, 353] on link "現金收支登錄" at bounding box center [91, 354] width 169 height 42
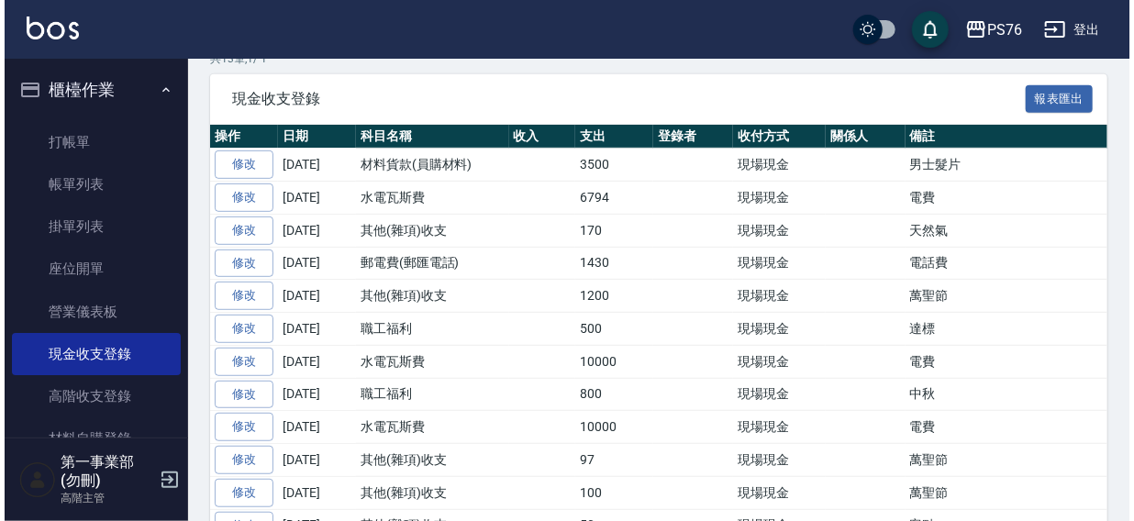
scroll to position [292, 0]
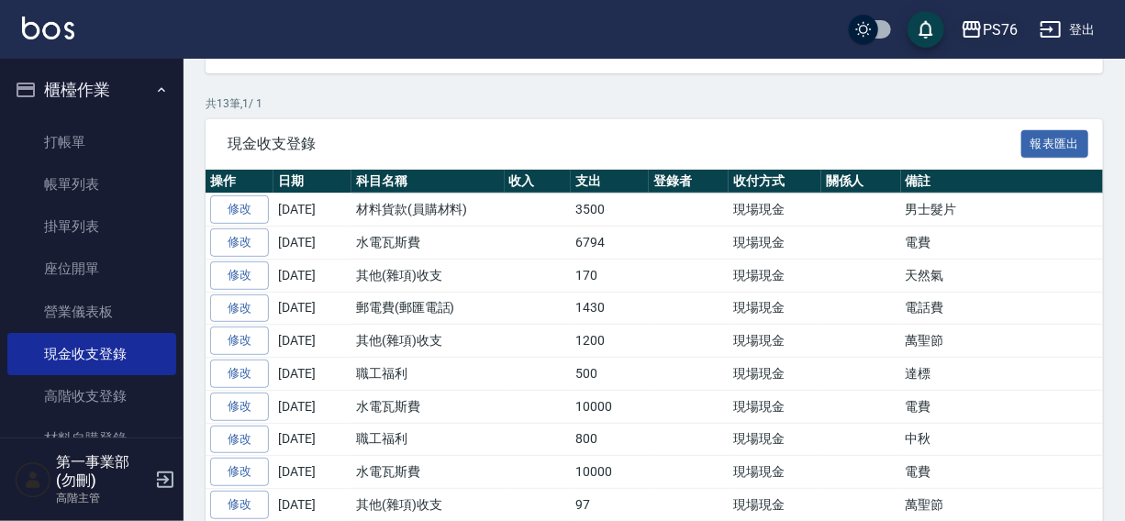
click at [981, 27] on icon "button" at bounding box center [971, 29] width 18 height 17
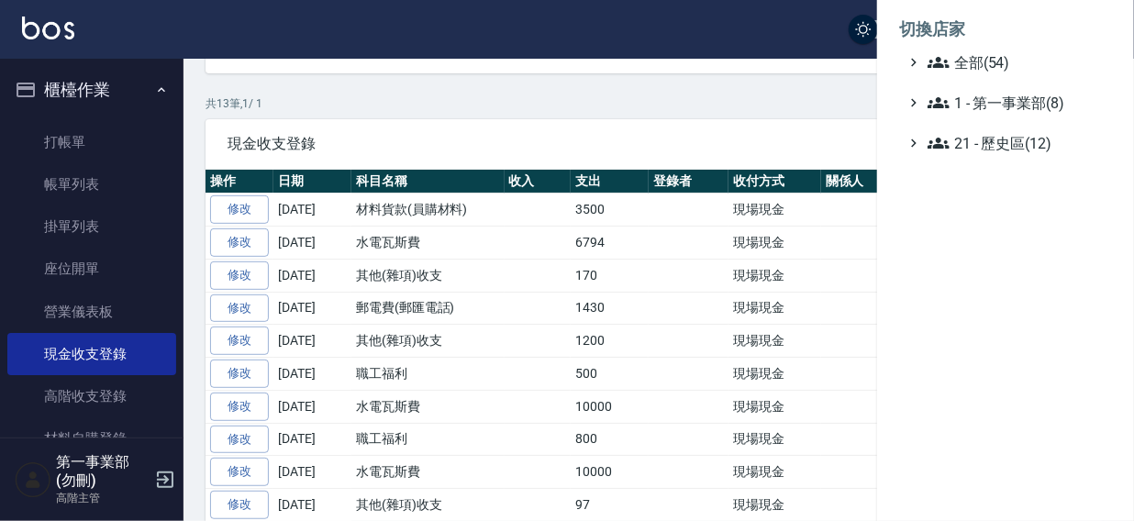
click at [975, 73] on ul "全部(54) 1 - 第一事業部(8) 21 - 歷史區(12)" at bounding box center [1005, 102] width 213 height 103
click at [978, 66] on span "全部(54)" at bounding box center [1016, 62] width 177 height 22
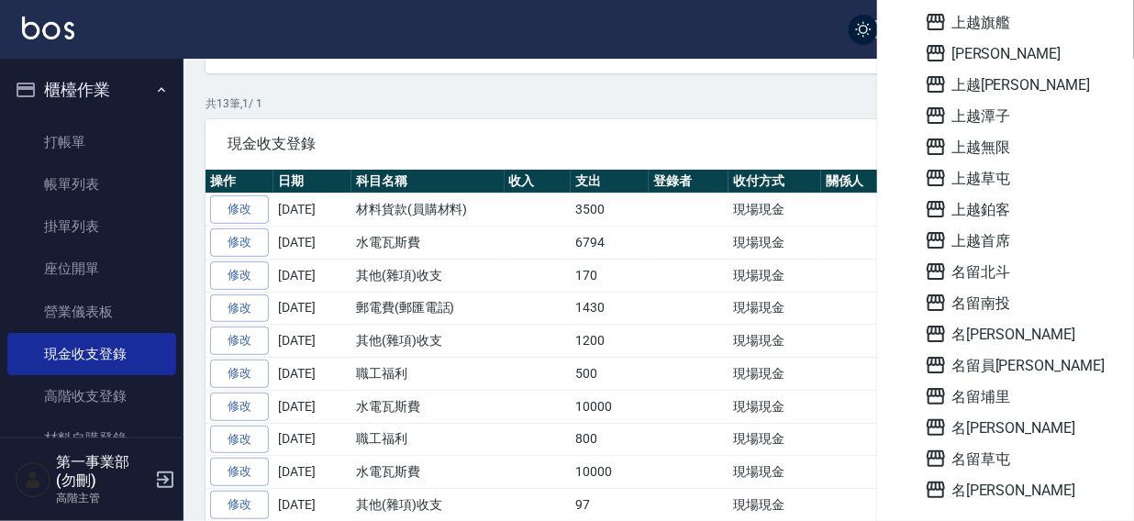
scroll to position [1315, 0]
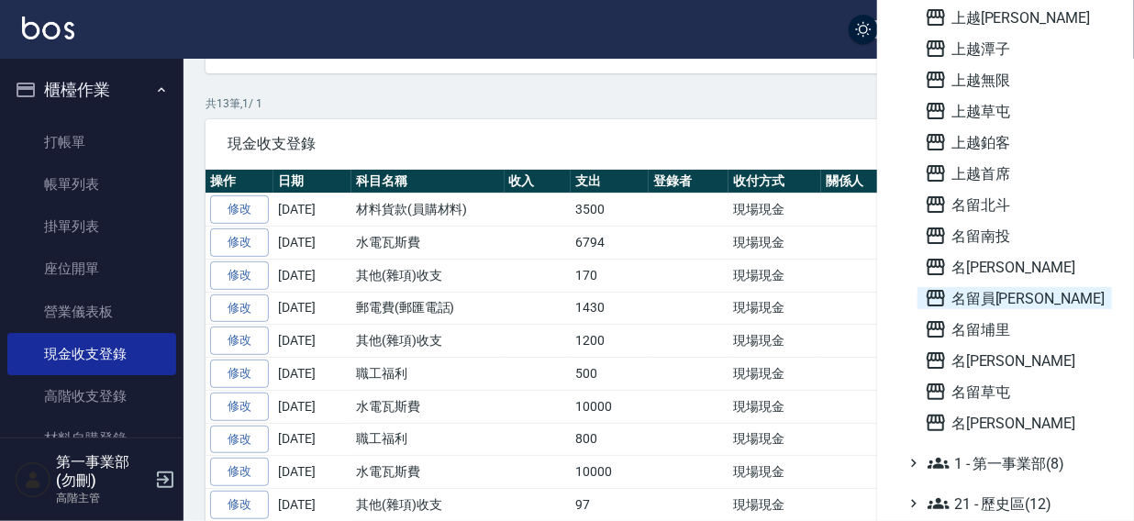
click at [996, 294] on span "名留員[PERSON_NAME]" at bounding box center [1015, 298] width 180 height 22
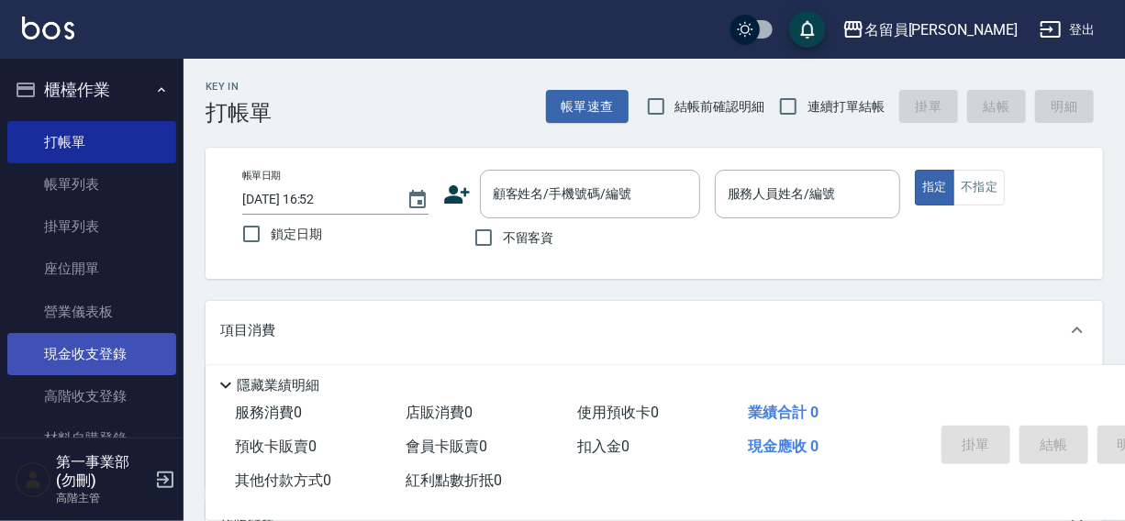
click at [87, 350] on link "現金收支登錄" at bounding box center [91, 354] width 169 height 42
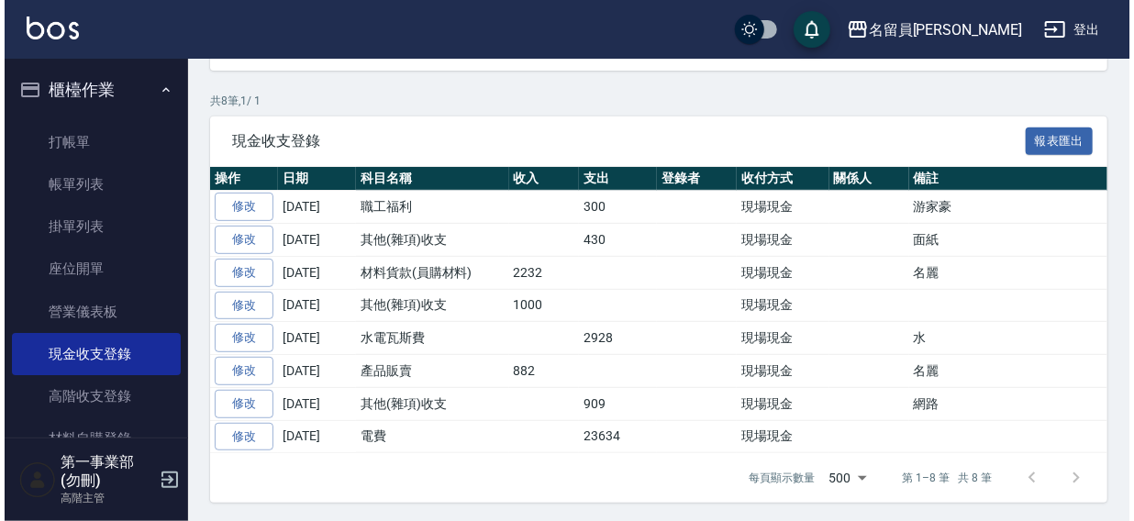
scroll to position [179, 0]
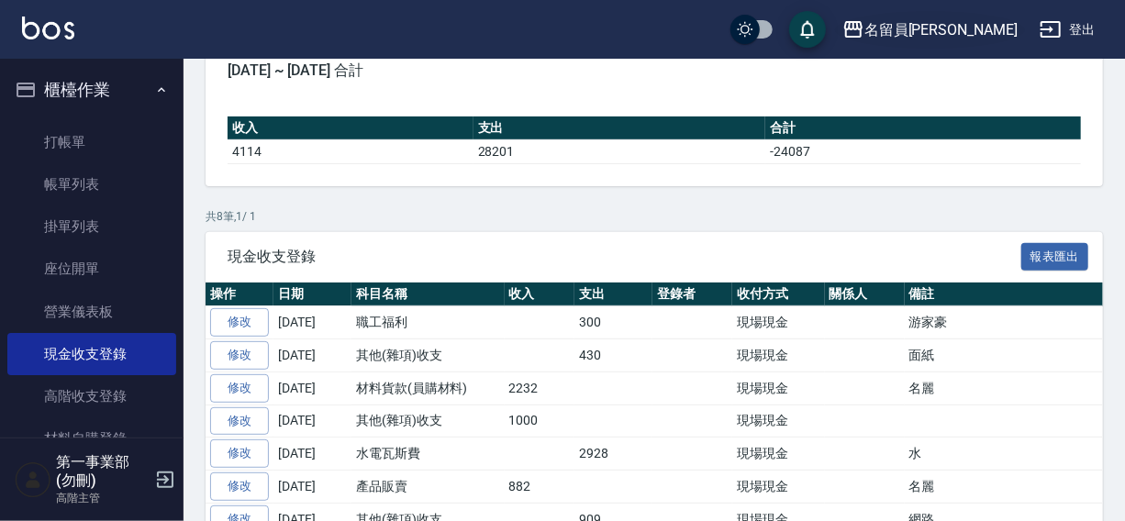
click at [967, 25] on div "名留員[PERSON_NAME]" at bounding box center [940, 29] width 153 height 23
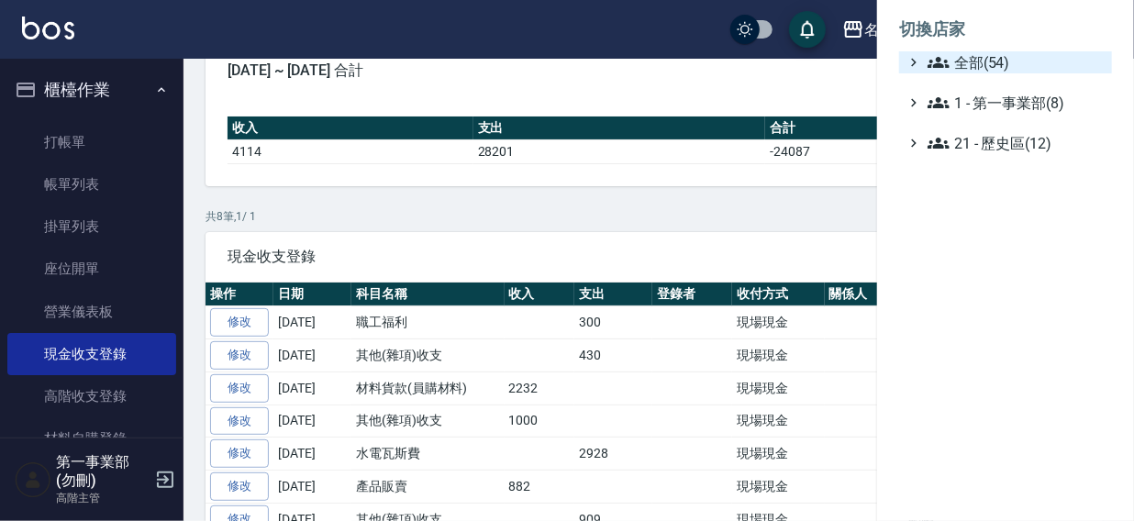
click at [973, 63] on span "全部(54)" at bounding box center [1016, 62] width 177 height 22
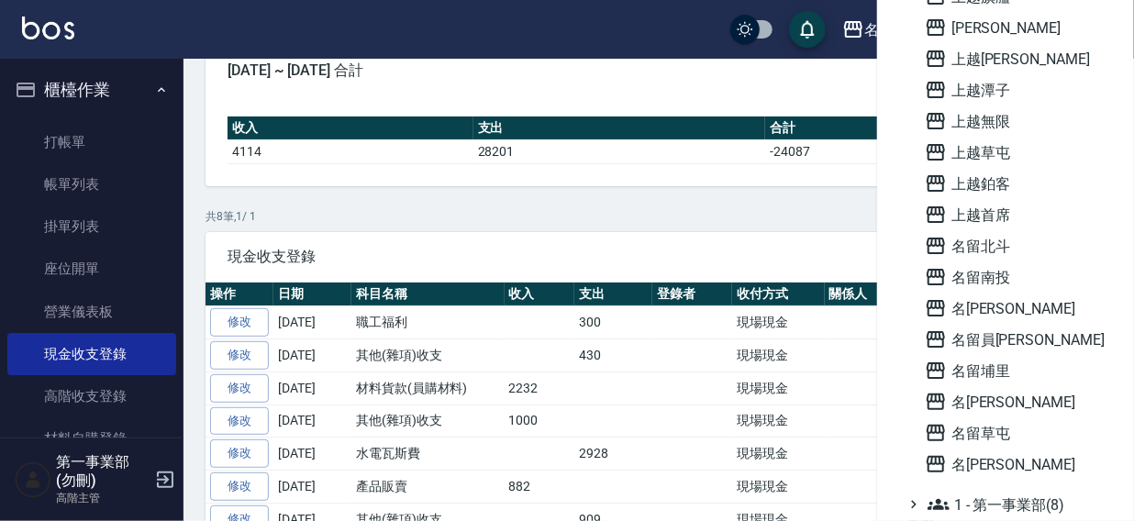
scroll to position [1315, 0]
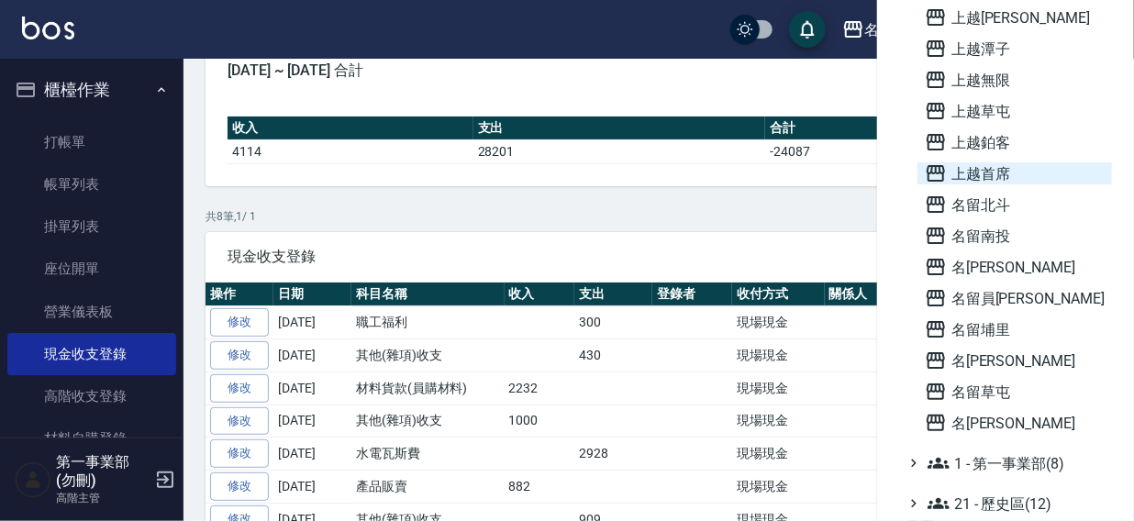
click at [1000, 172] on span "上越首席" at bounding box center [1015, 173] width 180 height 22
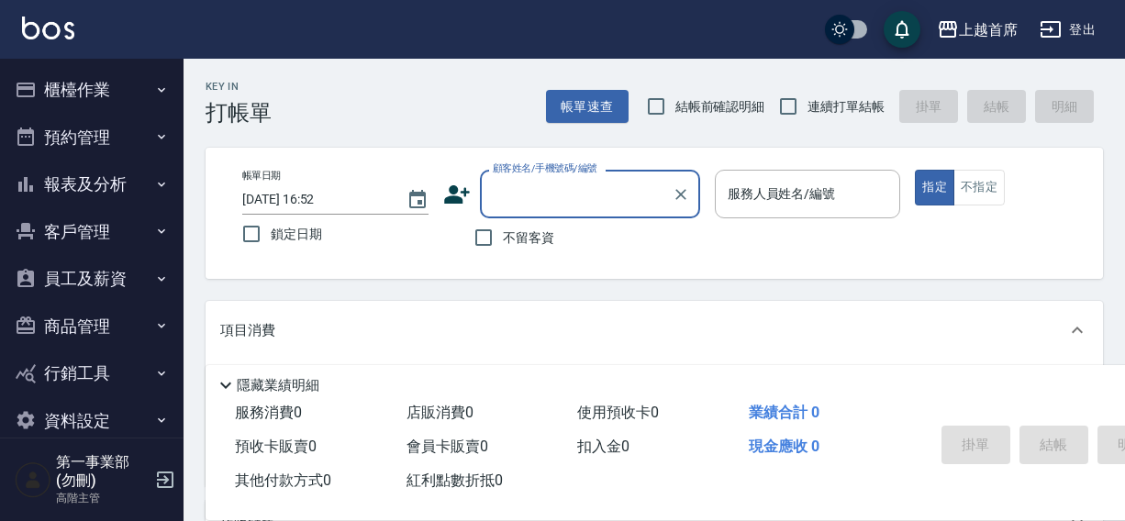
click at [65, 83] on button "櫃檯作業" at bounding box center [91, 90] width 169 height 48
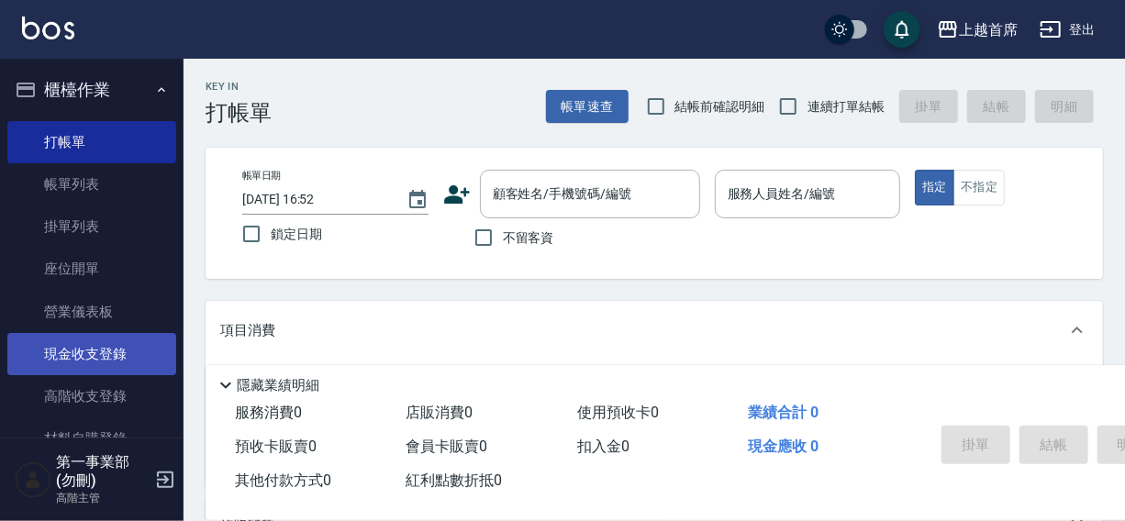
click at [74, 349] on link "現金收支登錄" at bounding box center [91, 354] width 169 height 42
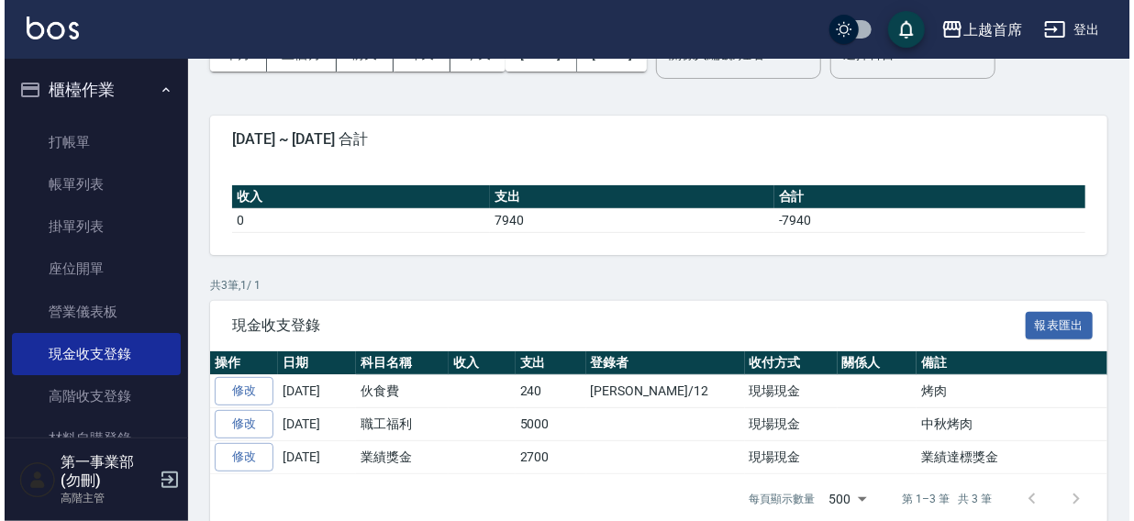
scroll to position [132, 0]
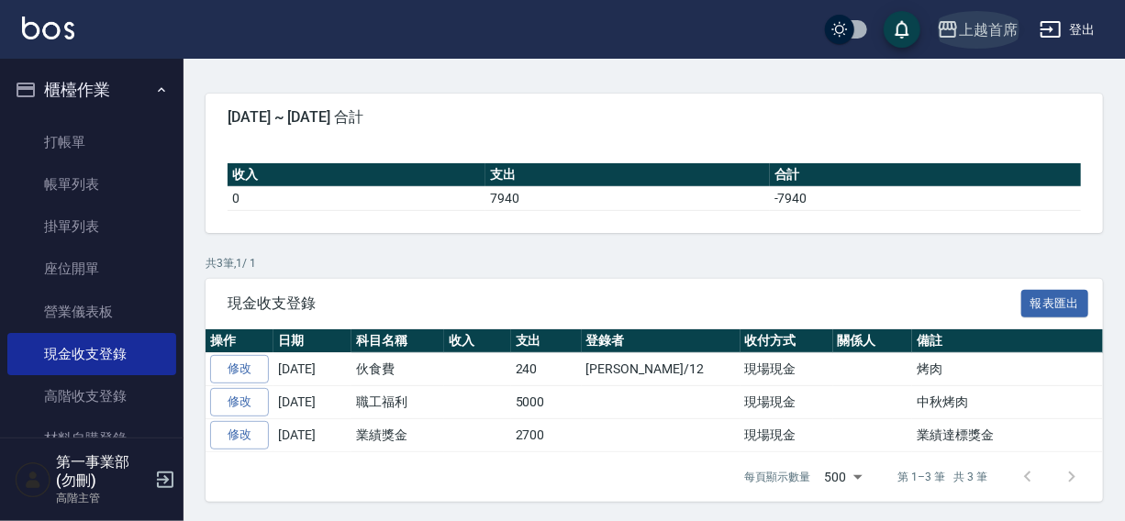
click at [984, 27] on div "上越首席" at bounding box center [988, 29] width 59 height 23
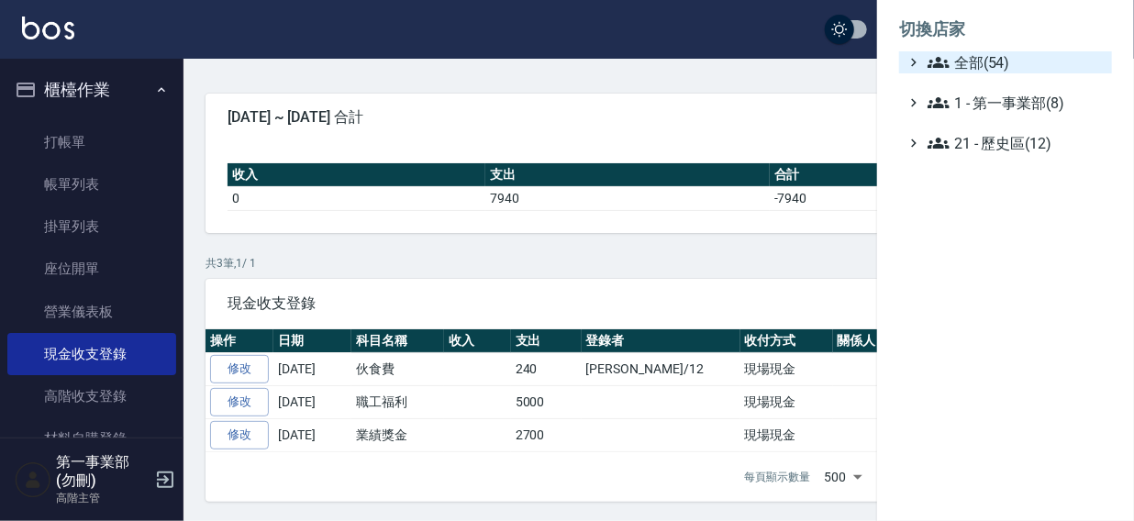
click at [943, 60] on icon at bounding box center [939, 62] width 22 height 22
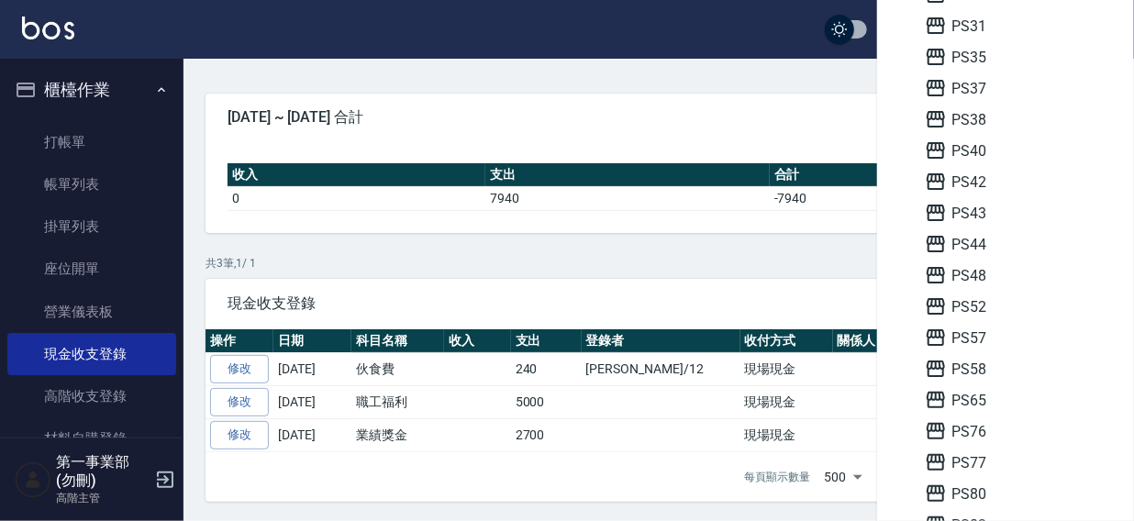
scroll to position [489, 0]
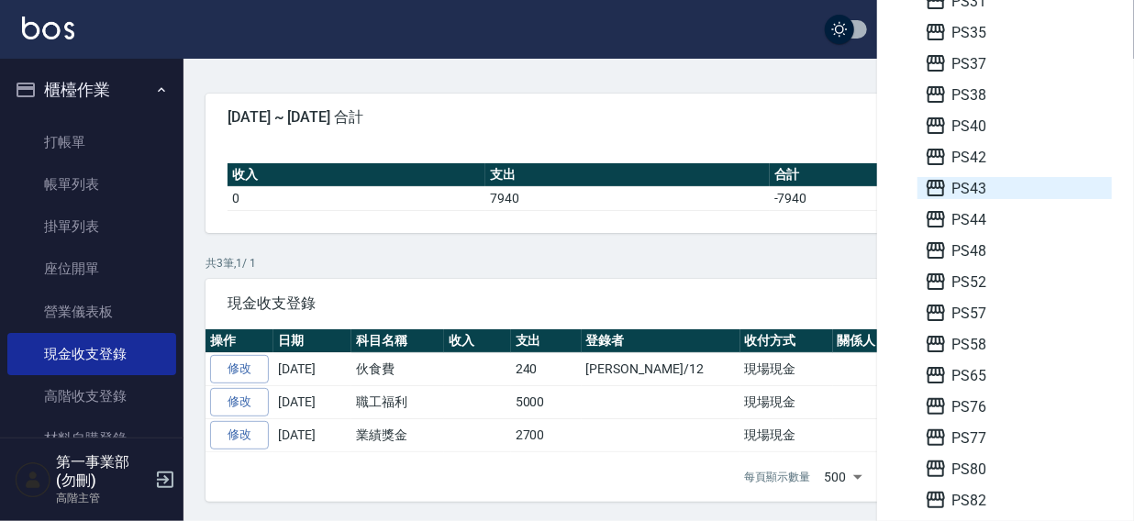
click at [988, 179] on span "PS43" at bounding box center [1015, 188] width 180 height 22
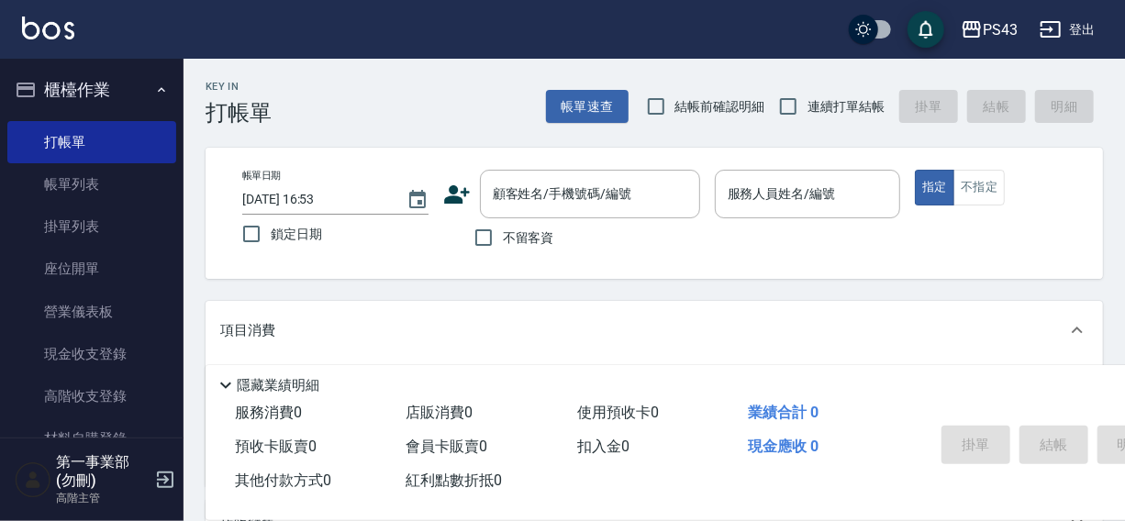
click at [75, 358] on link "現金收支登錄" at bounding box center [91, 354] width 169 height 42
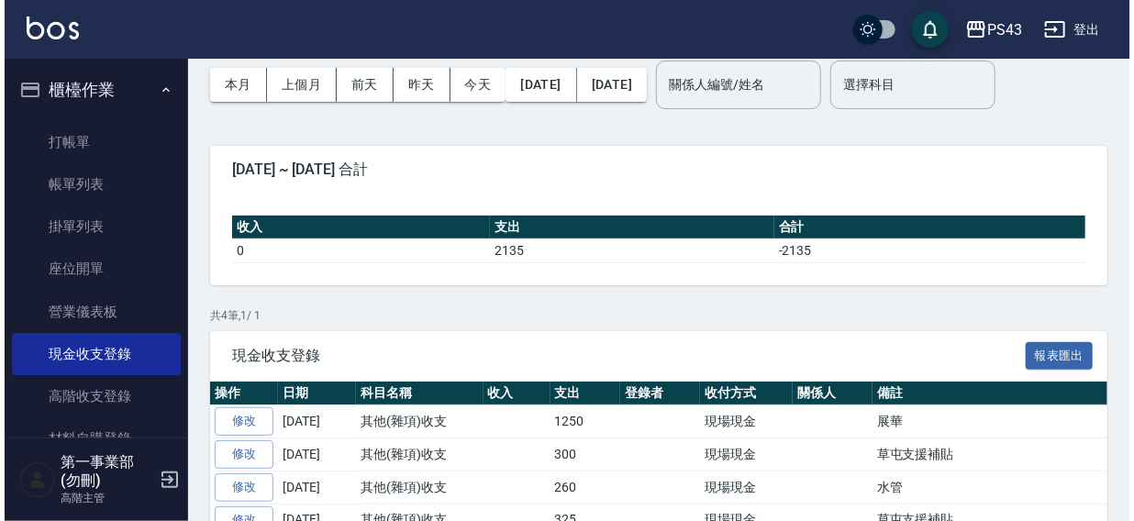
scroll to position [165, 0]
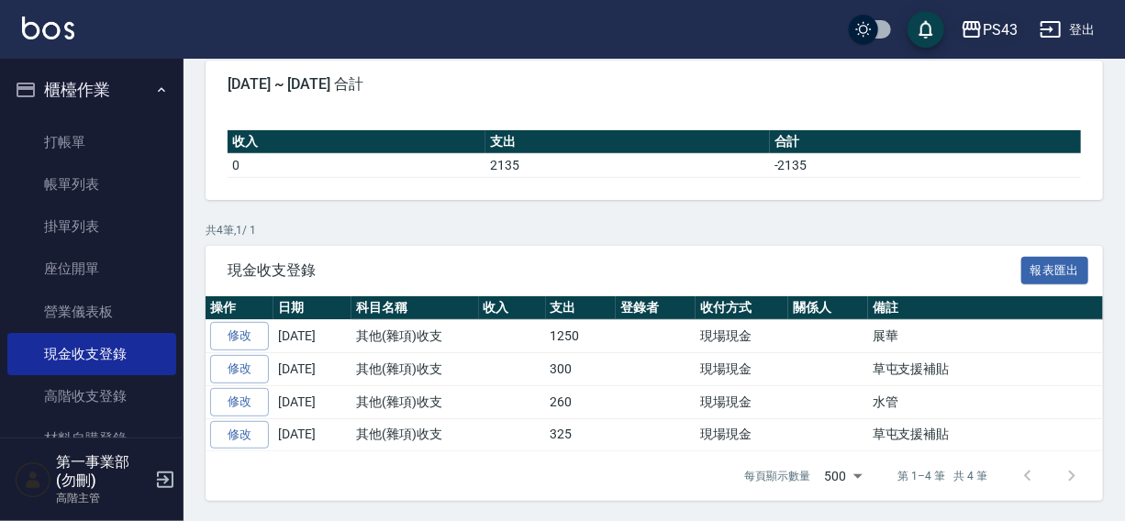
click at [995, 33] on div "PS43" at bounding box center [1000, 29] width 35 height 23
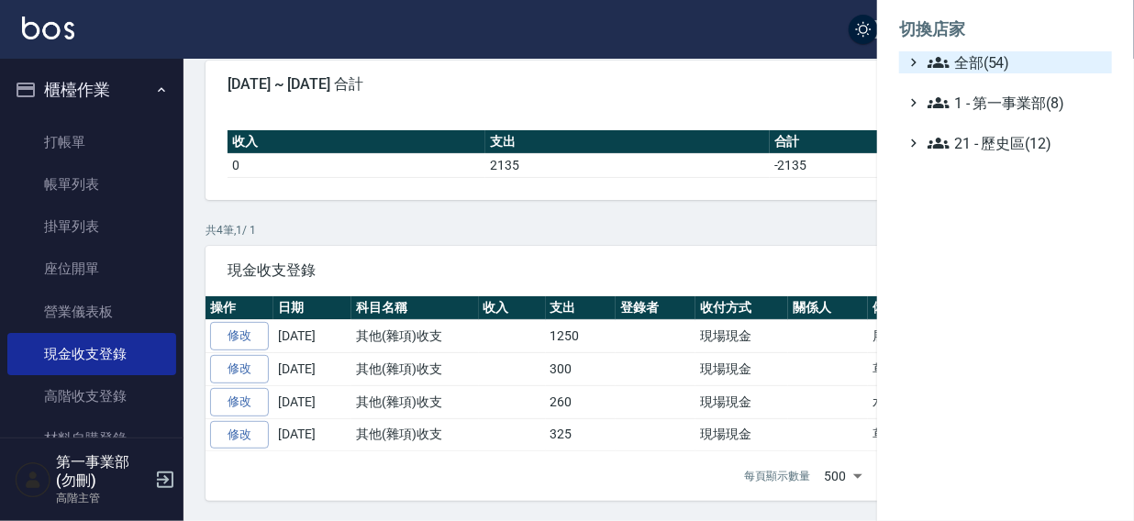
click at [986, 61] on span "全部(54)" at bounding box center [1016, 62] width 177 height 22
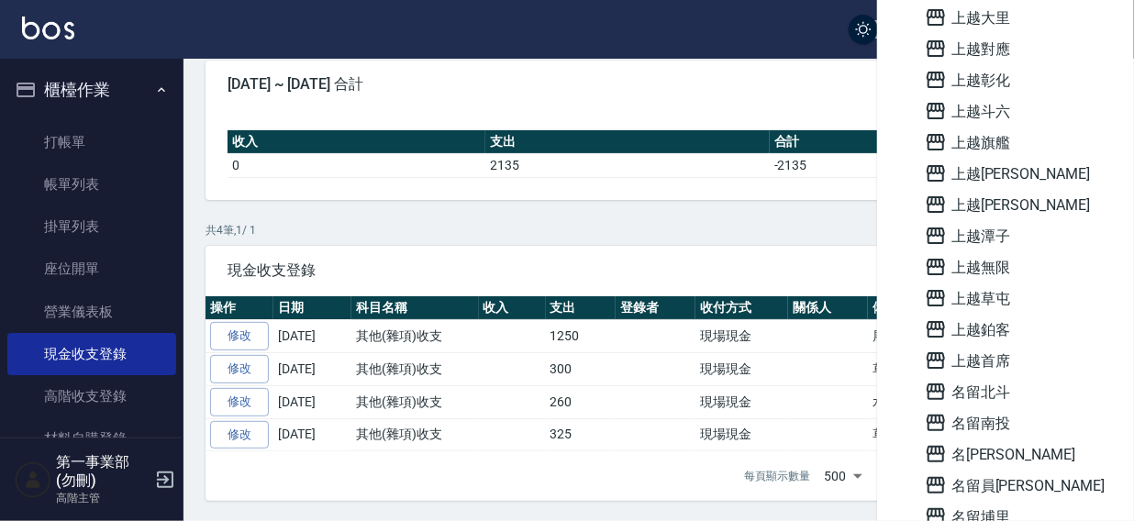
scroll to position [1315, 0]
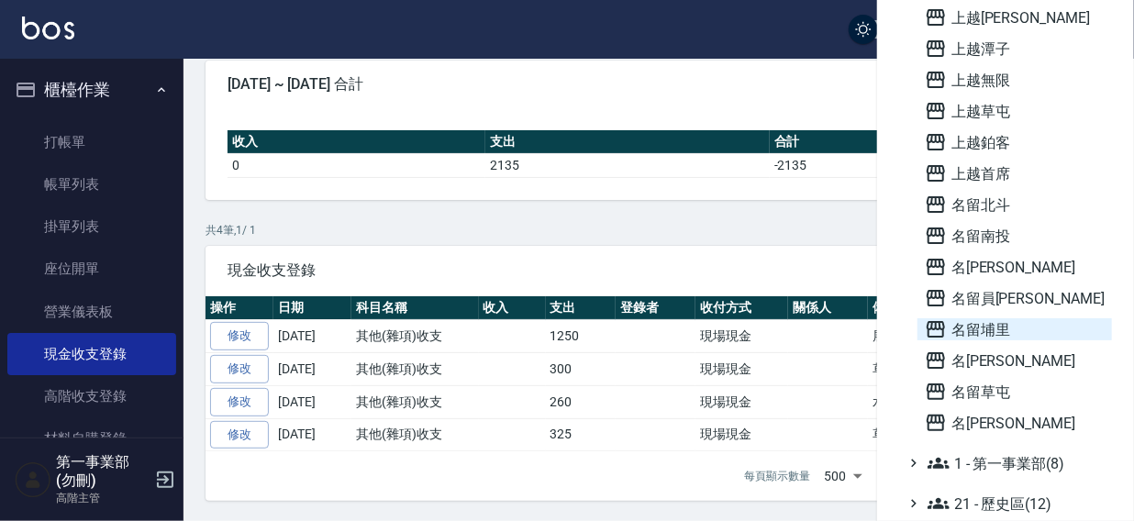
click at [991, 325] on span "名留埔里" at bounding box center [1015, 329] width 180 height 22
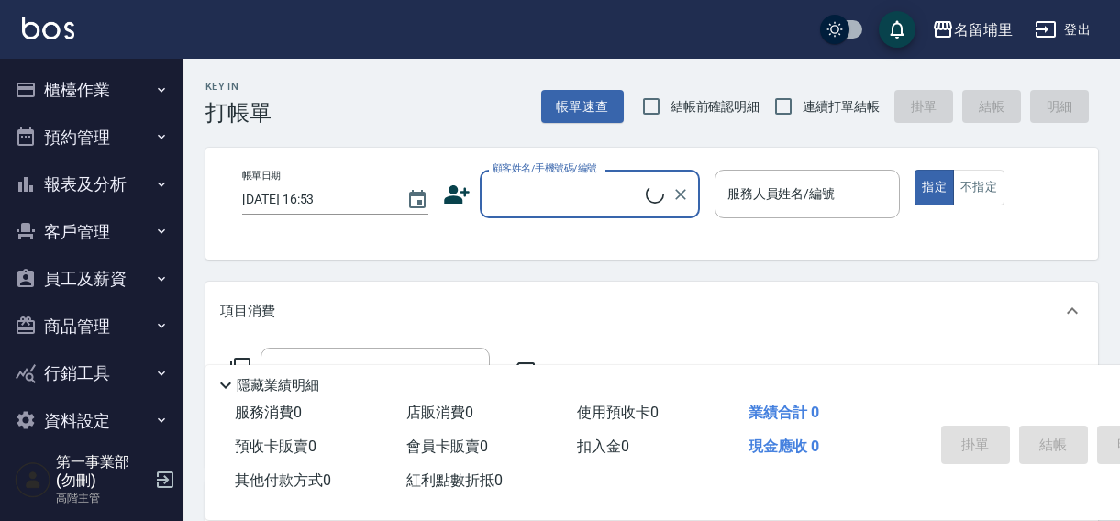
click at [81, 86] on button "櫃檯作業" at bounding box center [91, 90] width 169 height 48
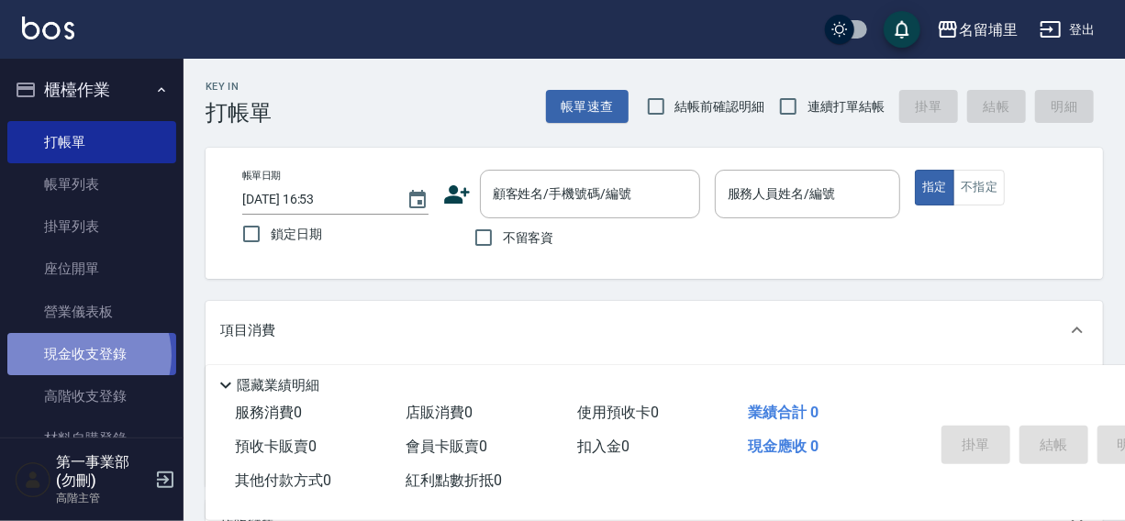
click at [83, 356] on link "現金收支登錄" at bounding box center [91, 354] width 169 height 42
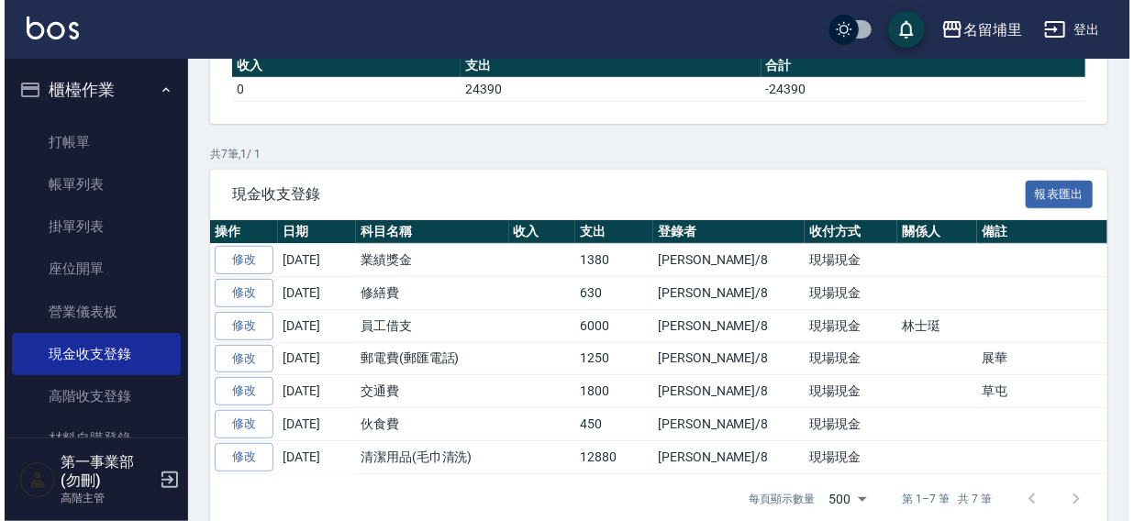
scroll to position [262, 0]
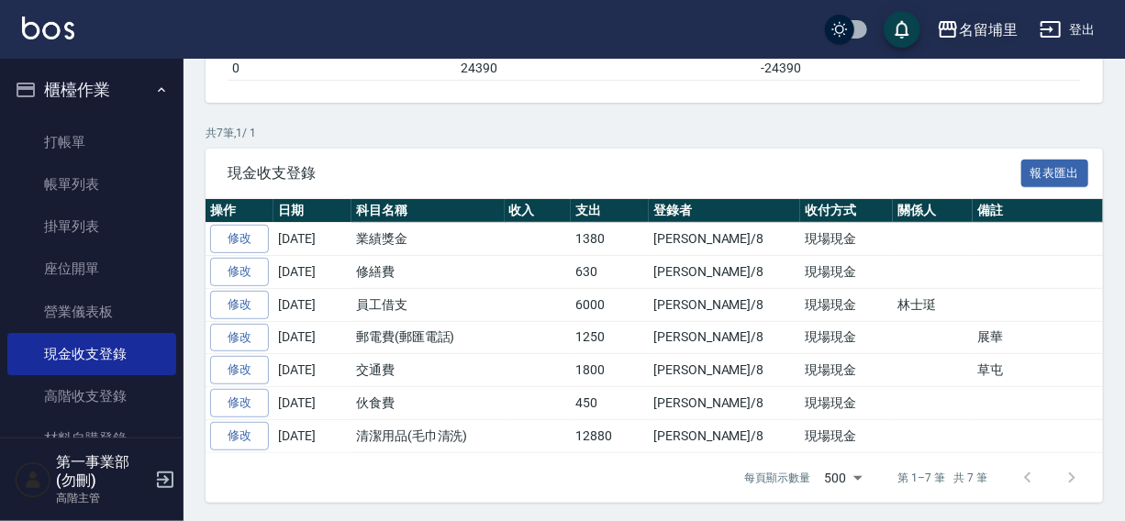
click at [973, 30] on div "名留埔里" at bounding box center [988, 29] width 59 height 23
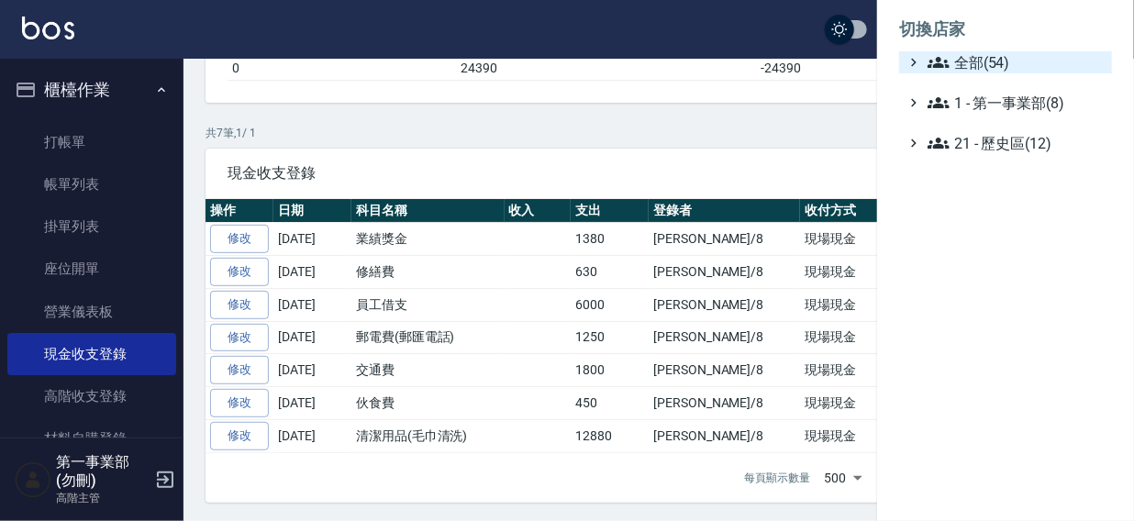
click at [984, 64] on span "全部(54)" at bounding box center [1016, 62] width 177 height 22
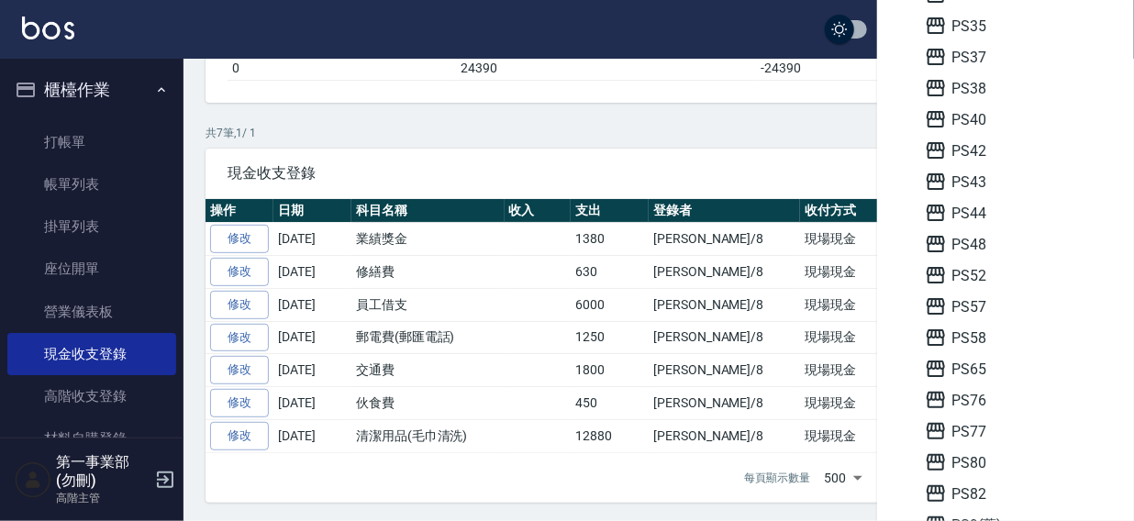
scroll to position [519, 0]
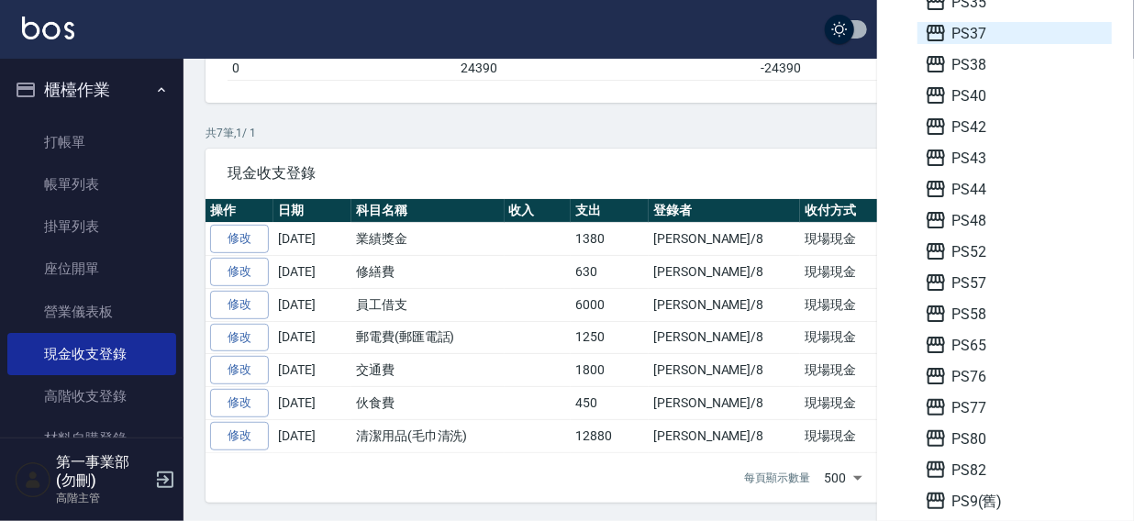
click at [993, 26] on span "PS37" at bounding box center [1015, 33] width 180 height 22
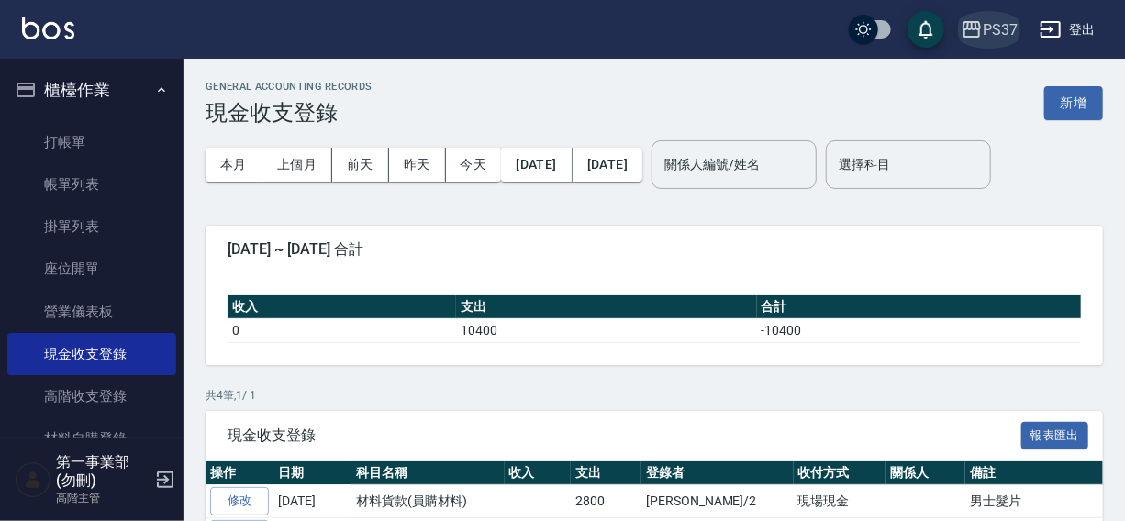
click at [981, 27] on icon "button" at bounding box center [971, 29] width 18 height 17
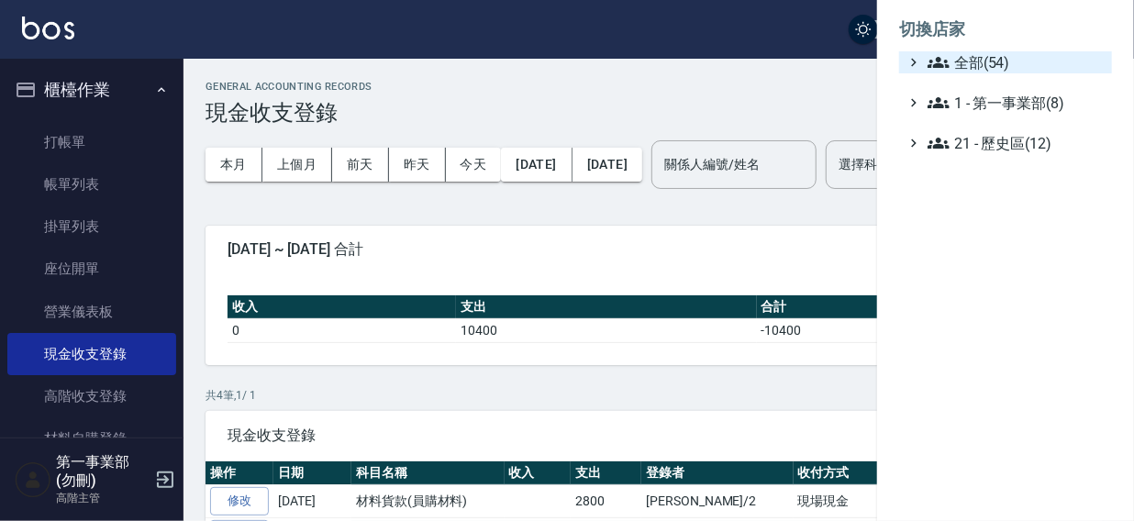
click at [985, 54] on span "全部(54)" at bounding box center [1016, 62] width 177 height 22
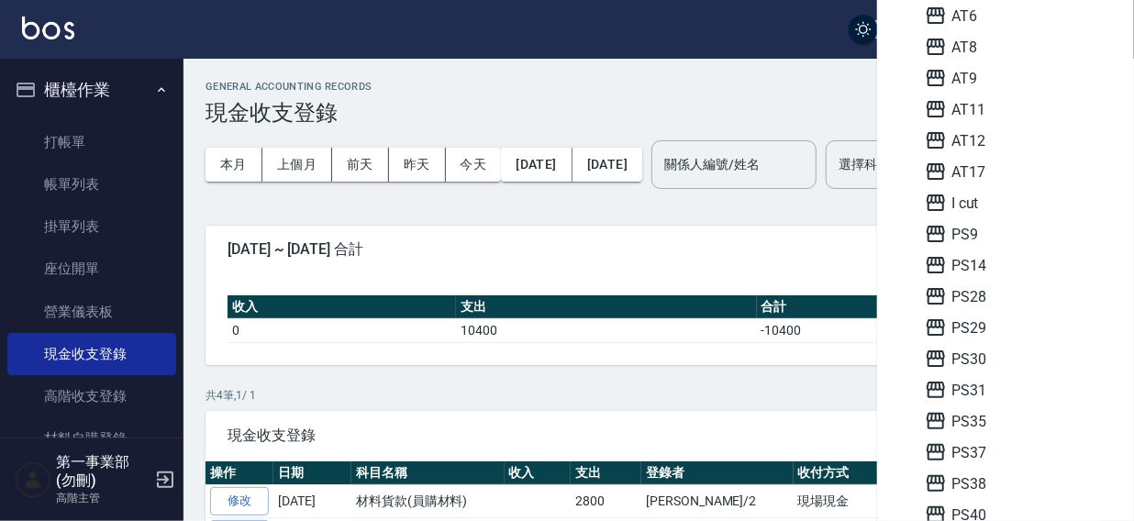
scroll to position [170, 0]
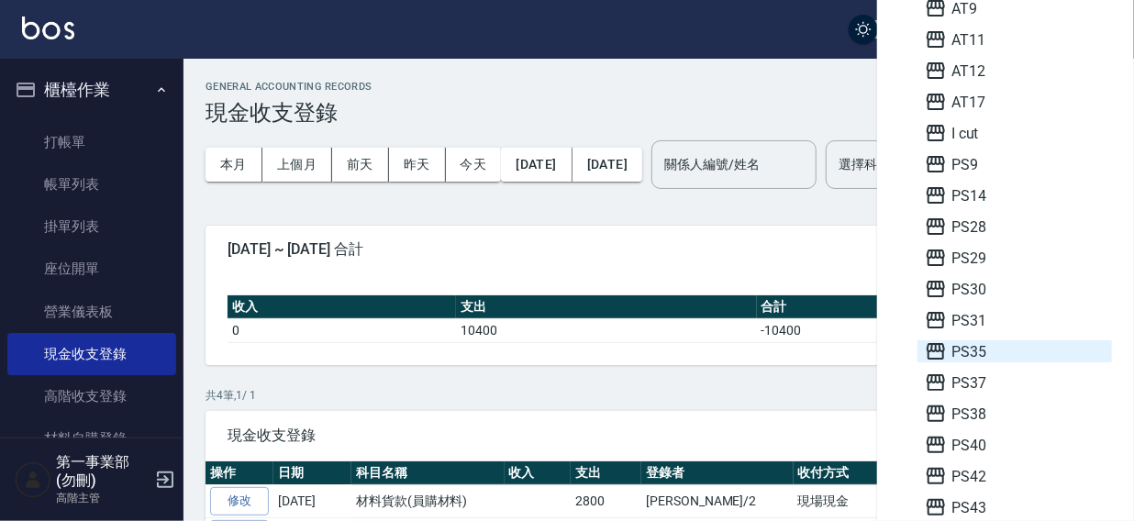
click at [978, 350] on span "PS35" at bounding box center [1015, 351] width 180 height 22
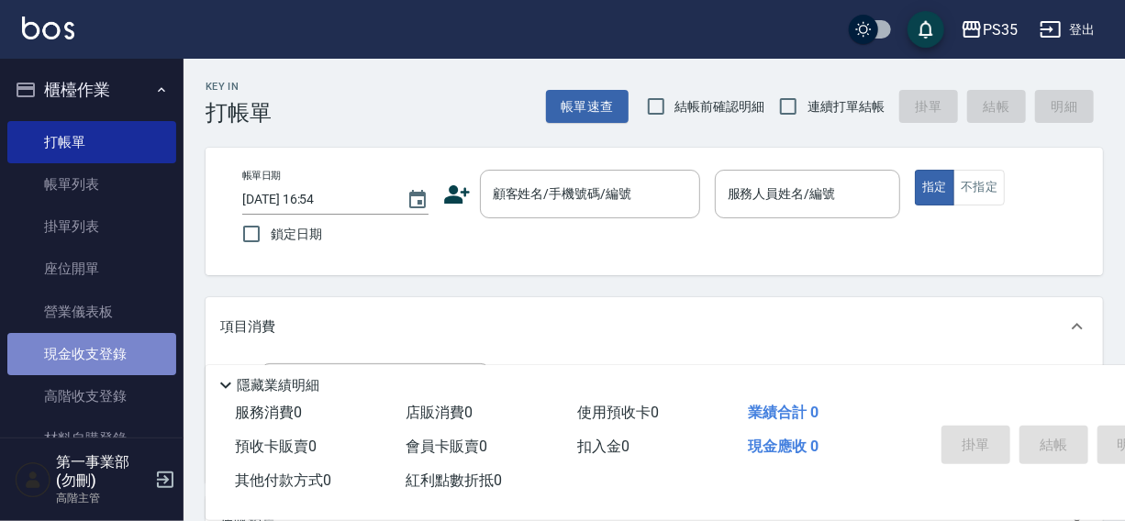
click at [92, 354] on link "現金收支登錄" at bounding box center [91, 354] width 169 height 42
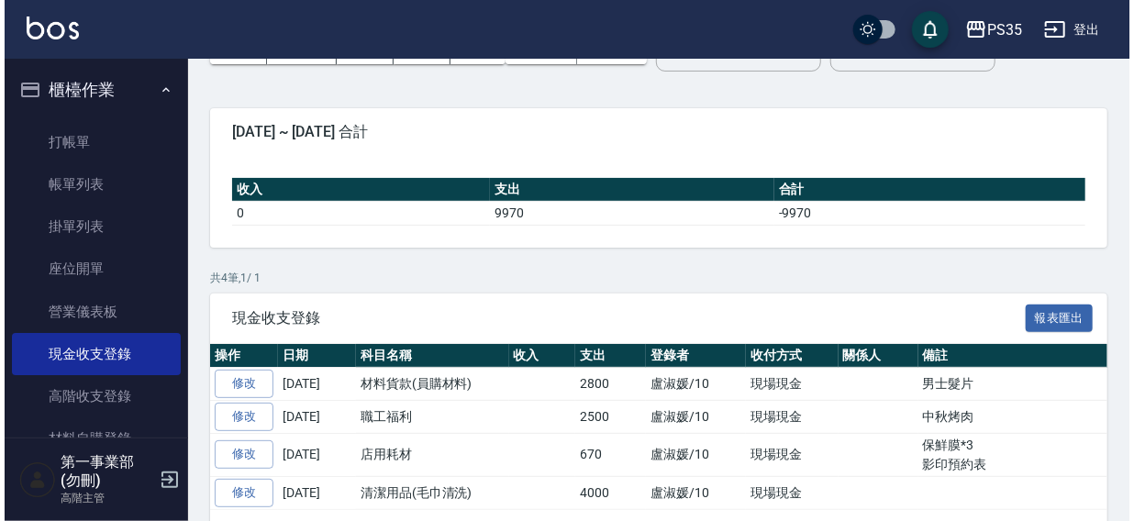
scroll to position [175, 0]
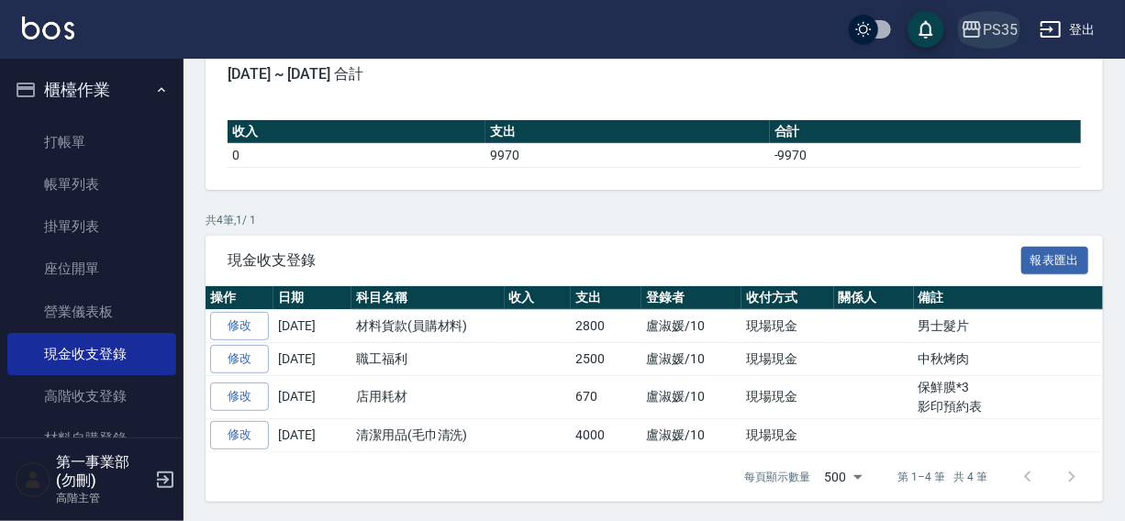
click at [985, 28] on div "PS35" at bounding box center [1000, 29] width 35 height 23
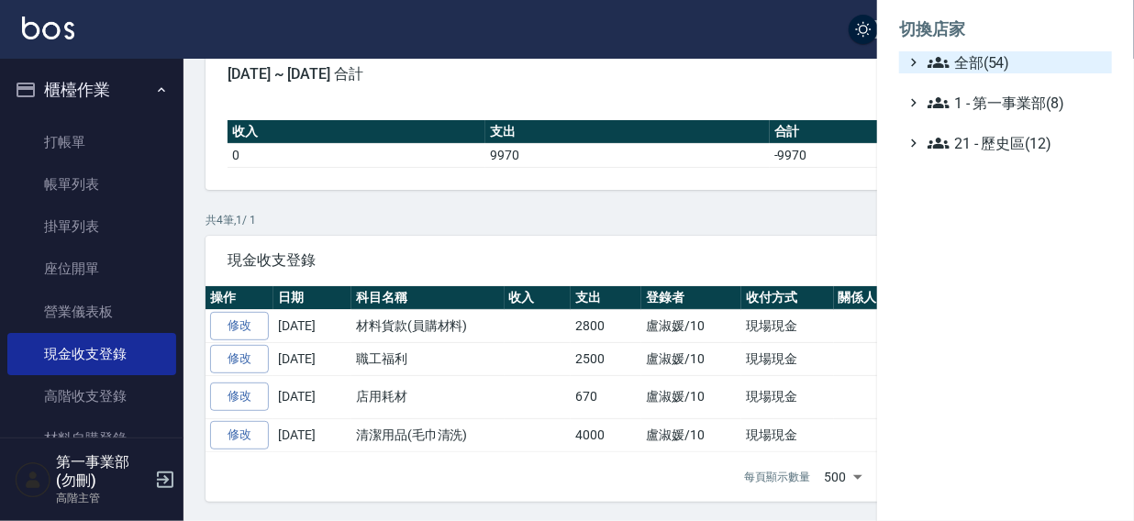
click at [968, 54] on span "全部(54)" at bounding box center [1016, 62] width 177 height 22
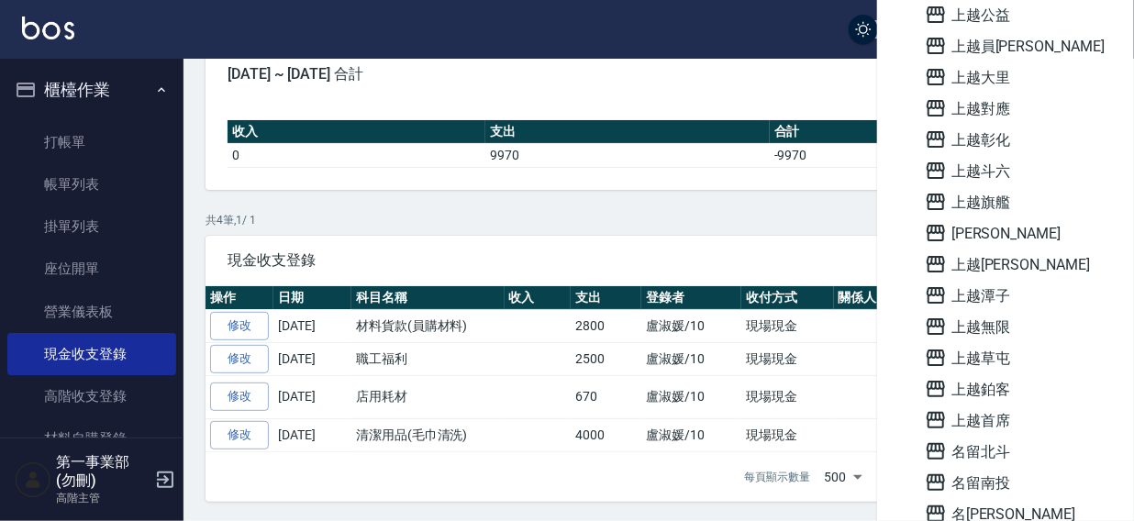
scroll to position [1072, 0]
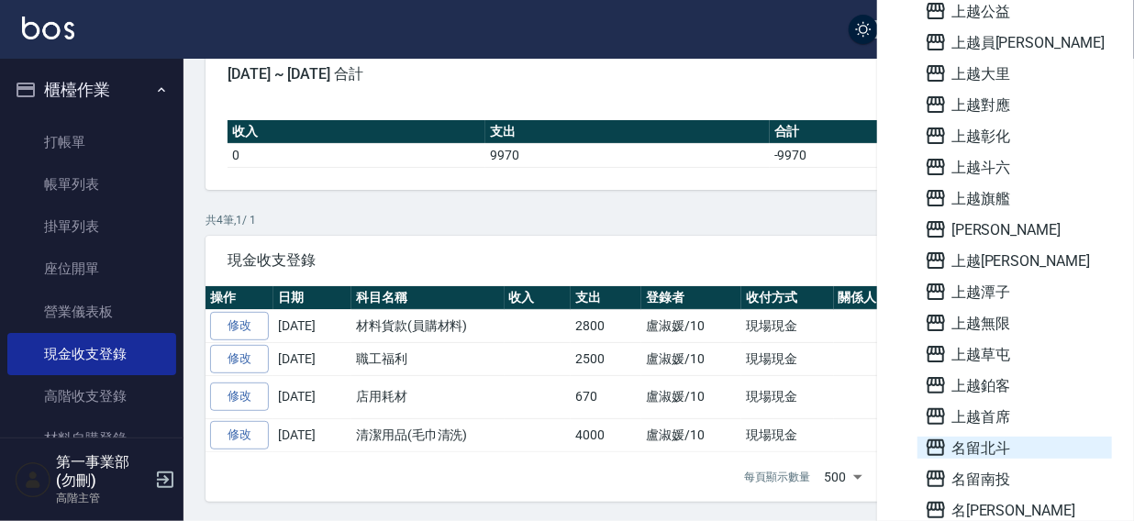
click at [987, 441] on span "名留北斗" at bounding box center [1015, 448] width 180 height 22
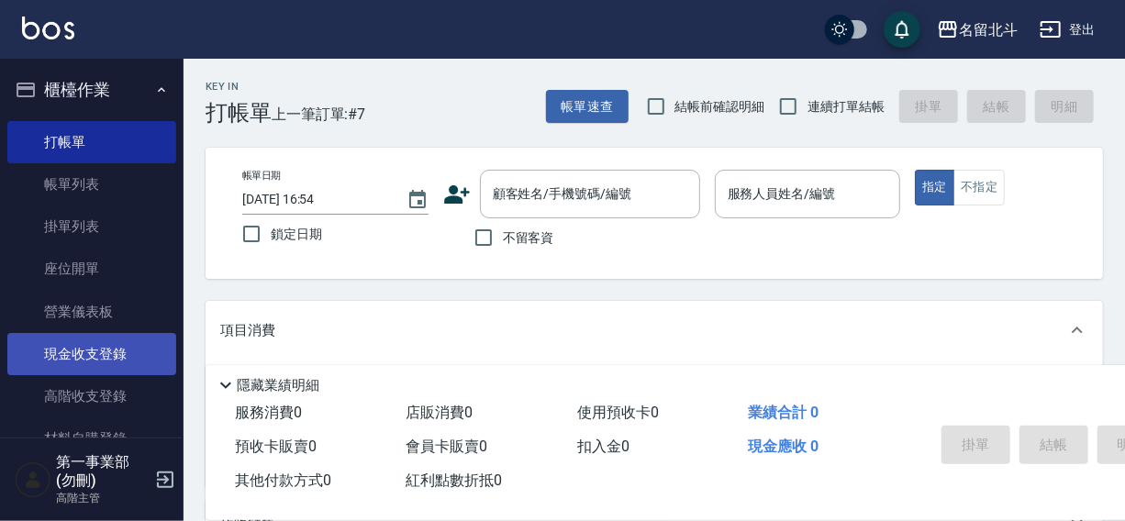
click at [78, 360] on link "現金收支登錄" at bounding box center [91, 354] width 169 height 42
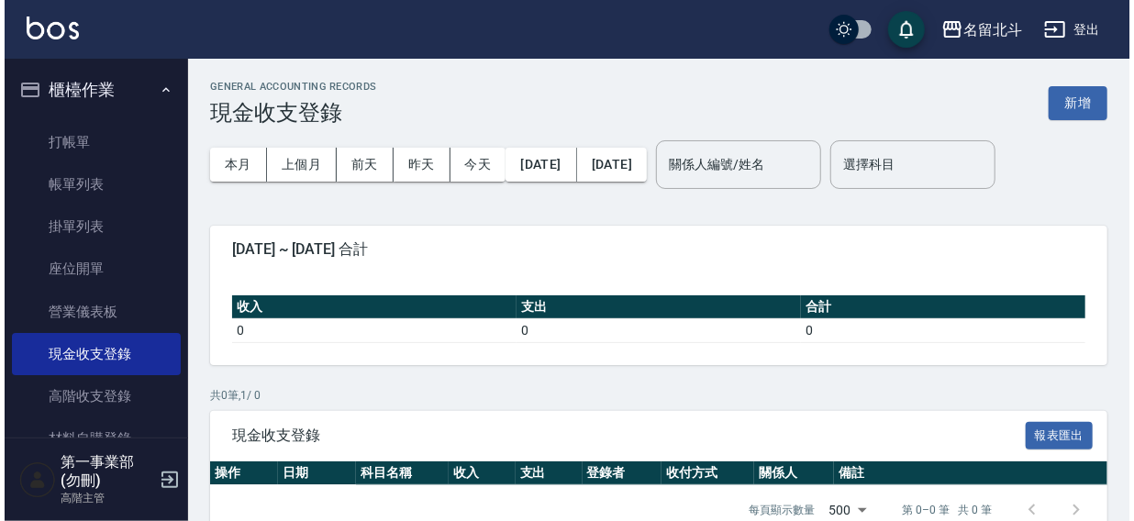
scroll to position [35, 0]
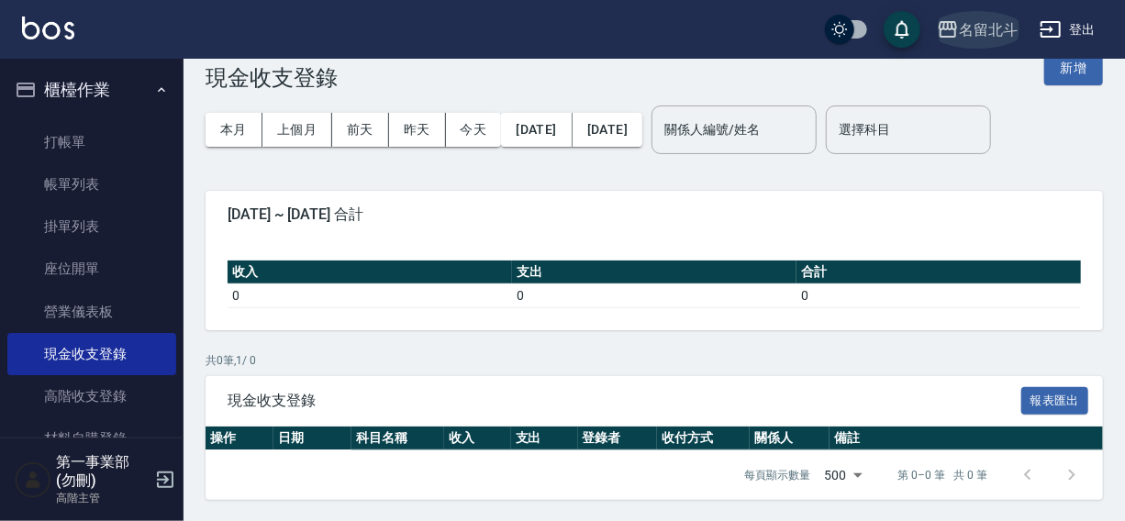
click at [1001, 33] on div "名留北斗" at bounding box center [988, 29] width 59 height 23
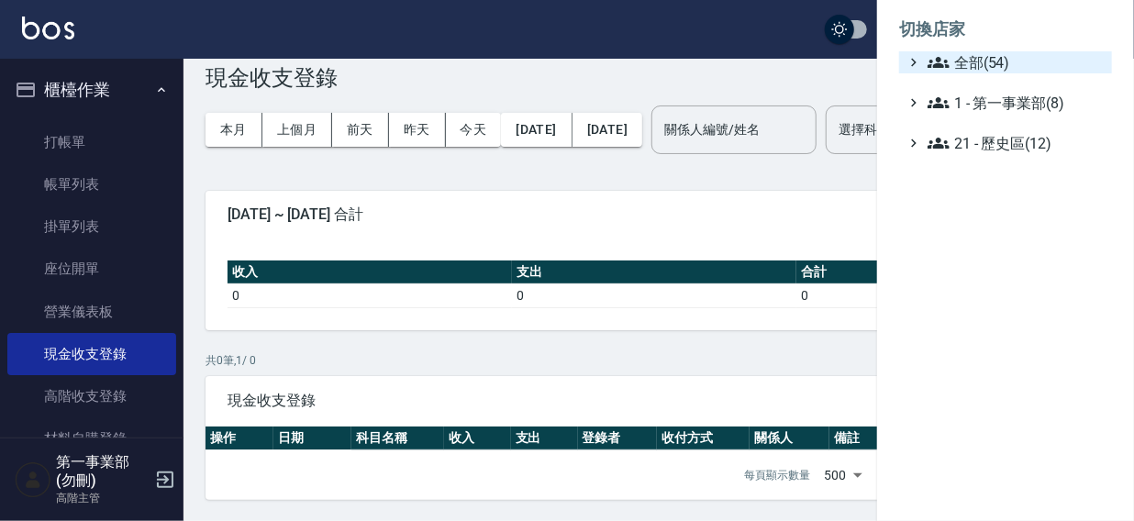
click at [962, 66] on span "全部(54)" at bounding box center [1016, 62] width 177 height 22
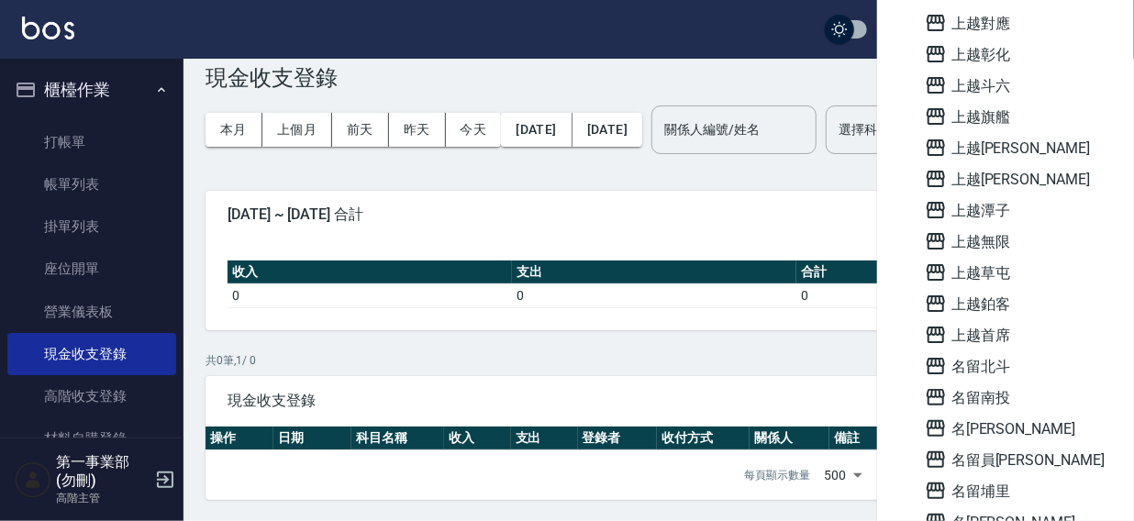
scroll to position [1244, 0]
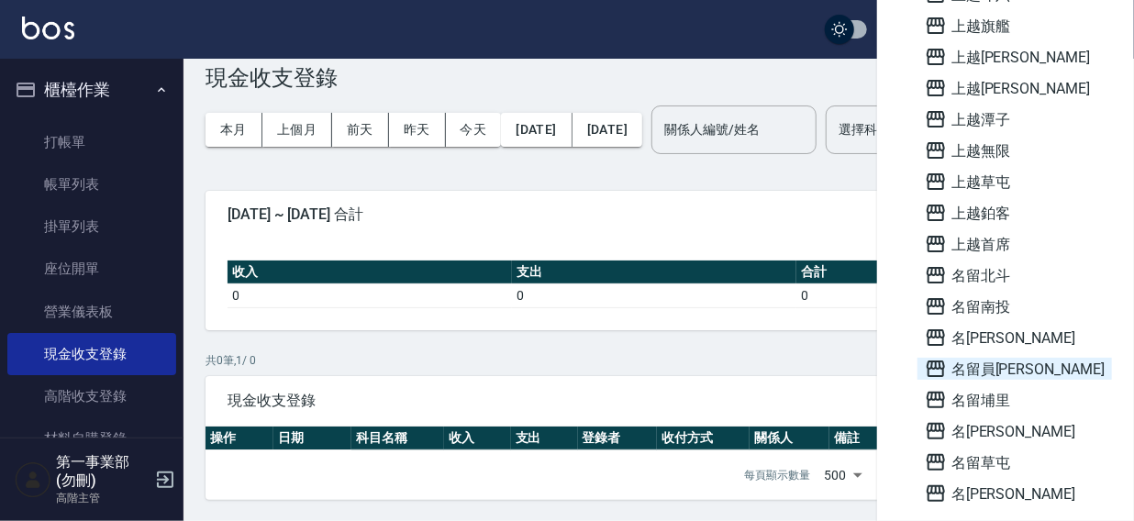
click at [990, 369] on span "名留員[PERSON_NAME]" at bounding box center [1015, 369] width 180 height 22
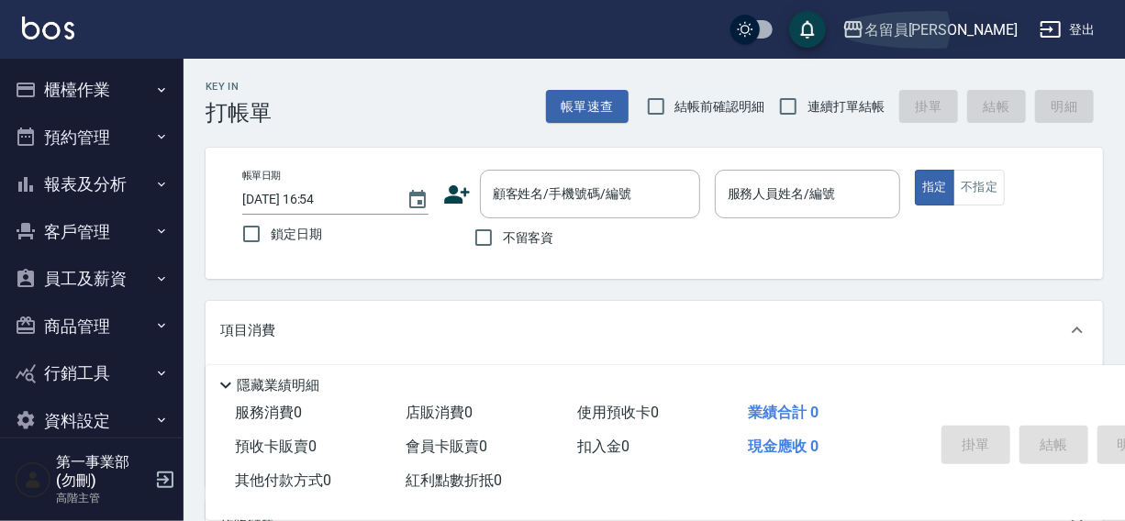
click at [966, 25] on div "名留員[PERSON_NAME]" at bounding box center [940, 29] width 153 height 23
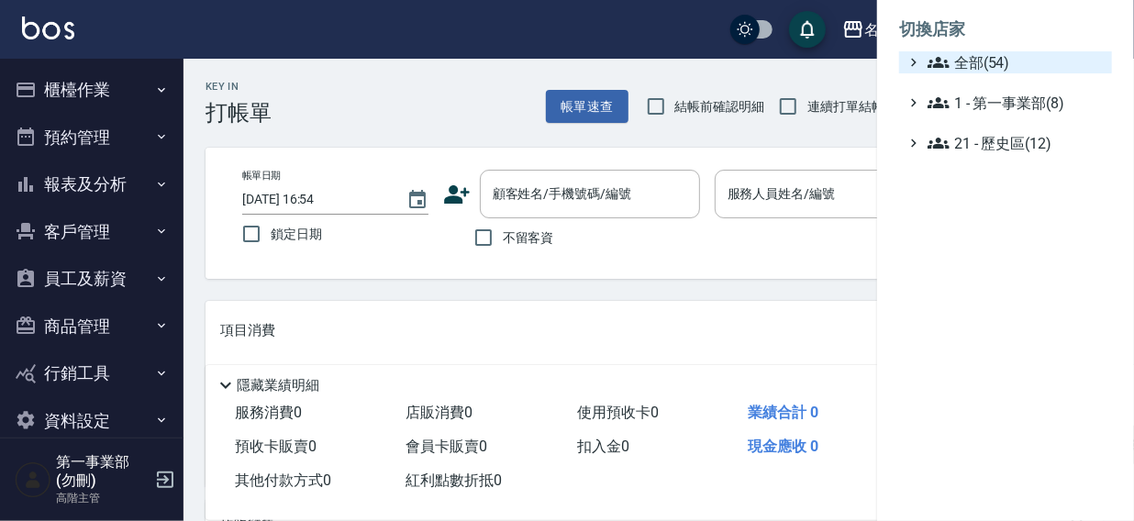
click at [976, 61] on span "全部(54)" at bounding box center [1016, 62] width 177 height 22
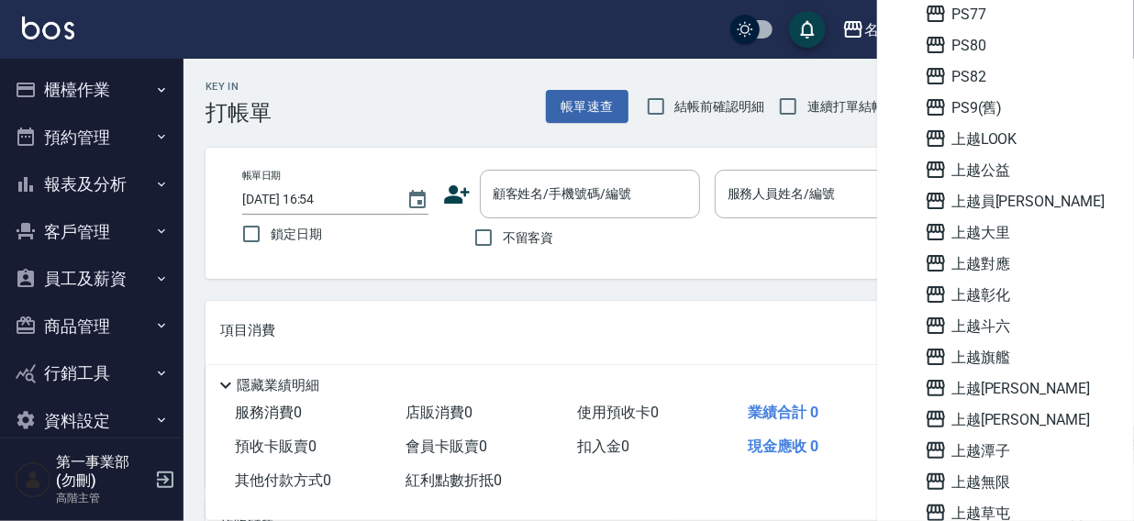
scroll to position [925, 0]
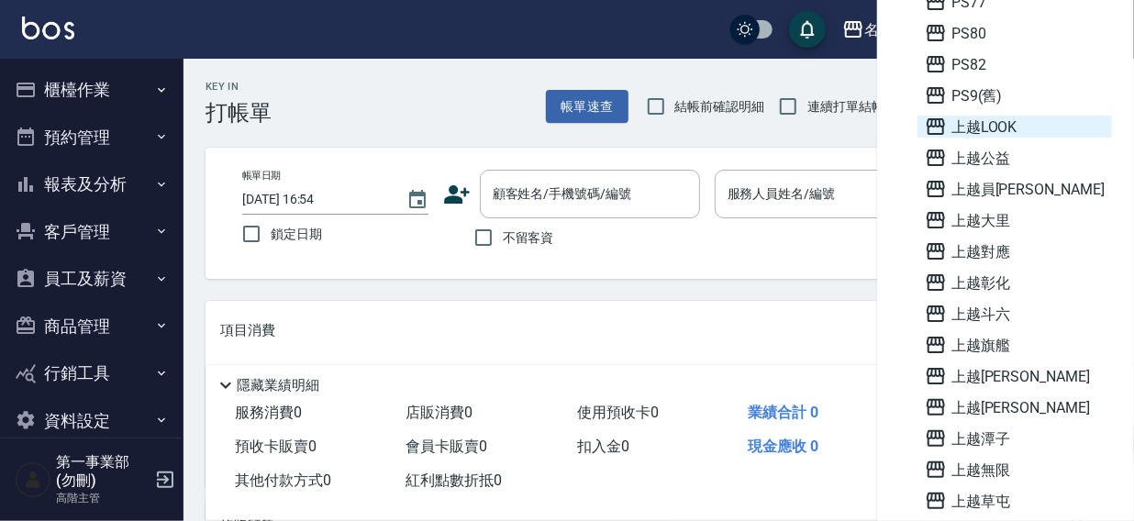
click at [1006, 126] on span "上越LOOK" at bounding box center [1015, 127] width 180 height 22
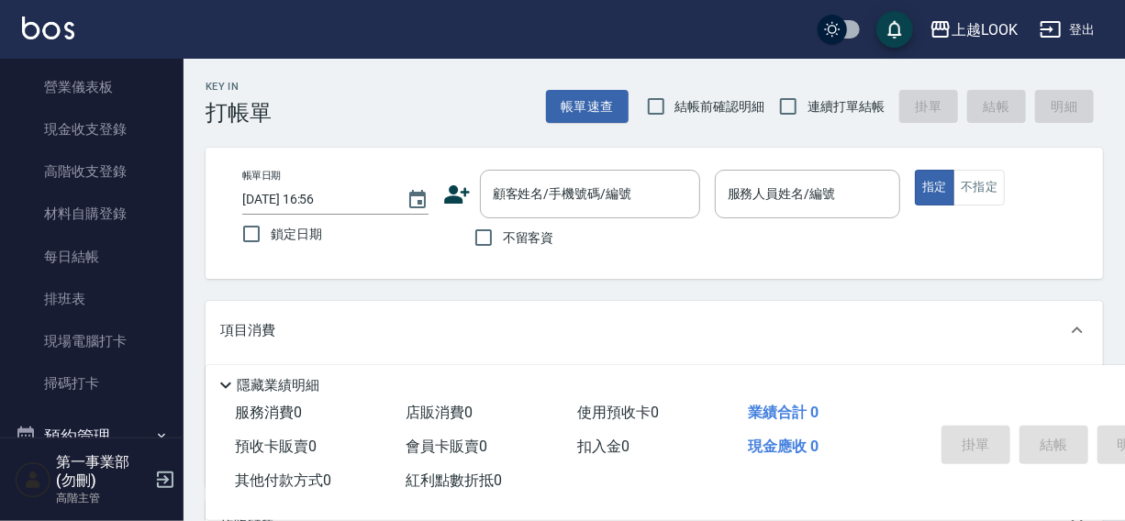
scroll to position [220, 0]
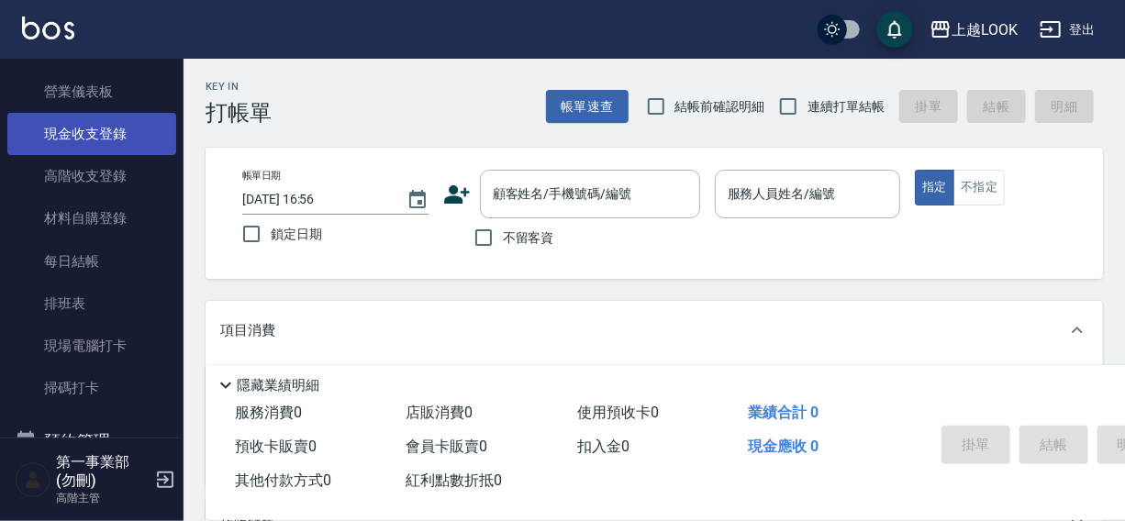
click at [84, 128] on link "現金收支登錄" at bounding box center [91, 134] width 169 height 42
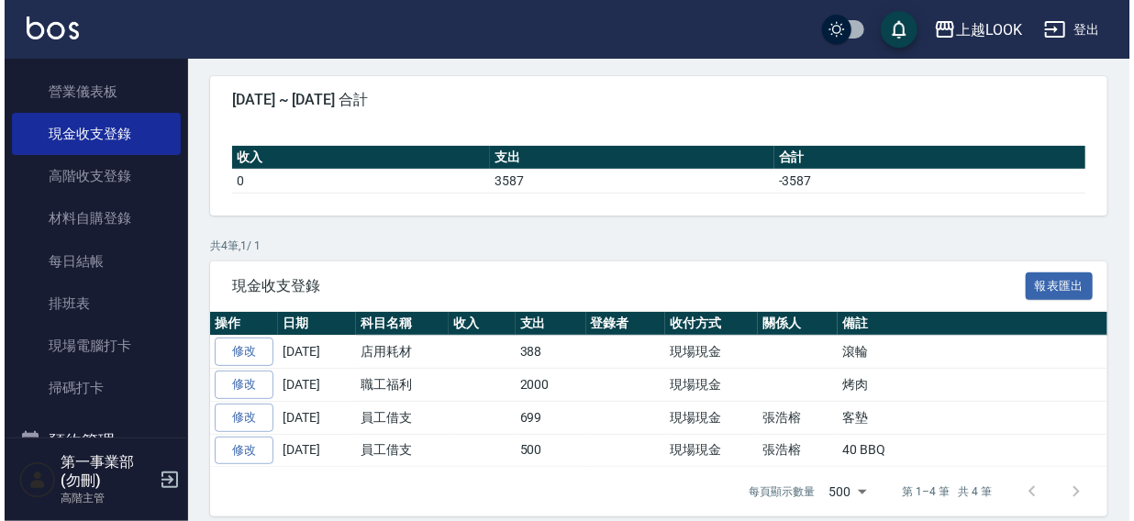
scroll to position [165, 0]
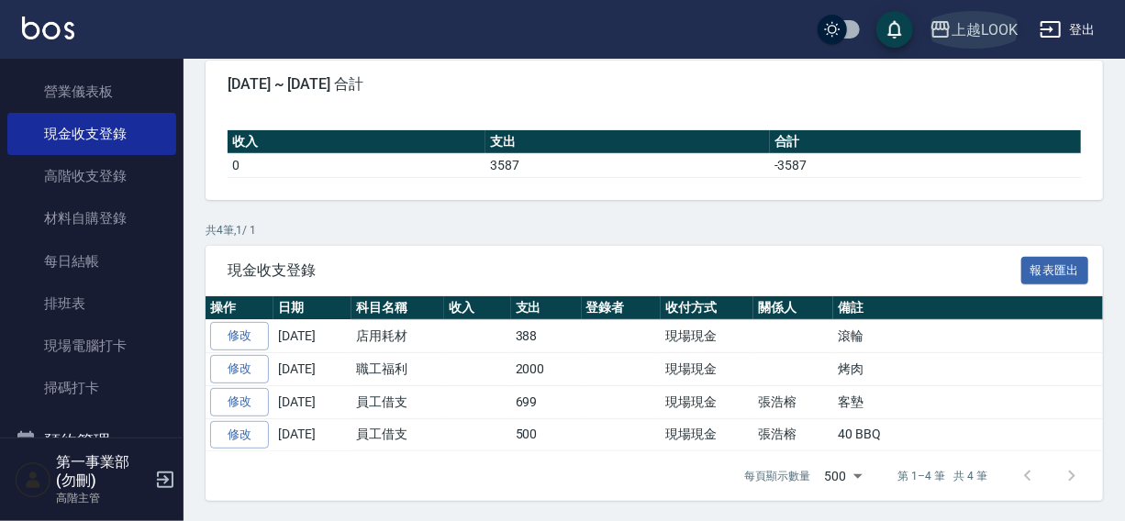
click at [982, 23] on div "上越LOOK" at bounding box center [984, 29] width 66 height 23
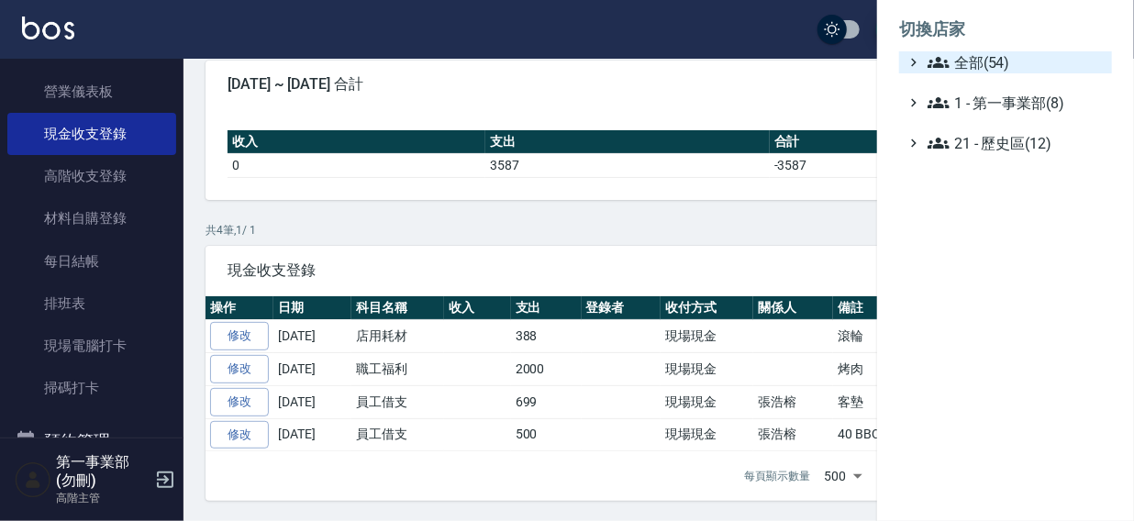
click at [951, 61] on span "全部(54)" at bounding box center [1016, 62] width 177 height 22
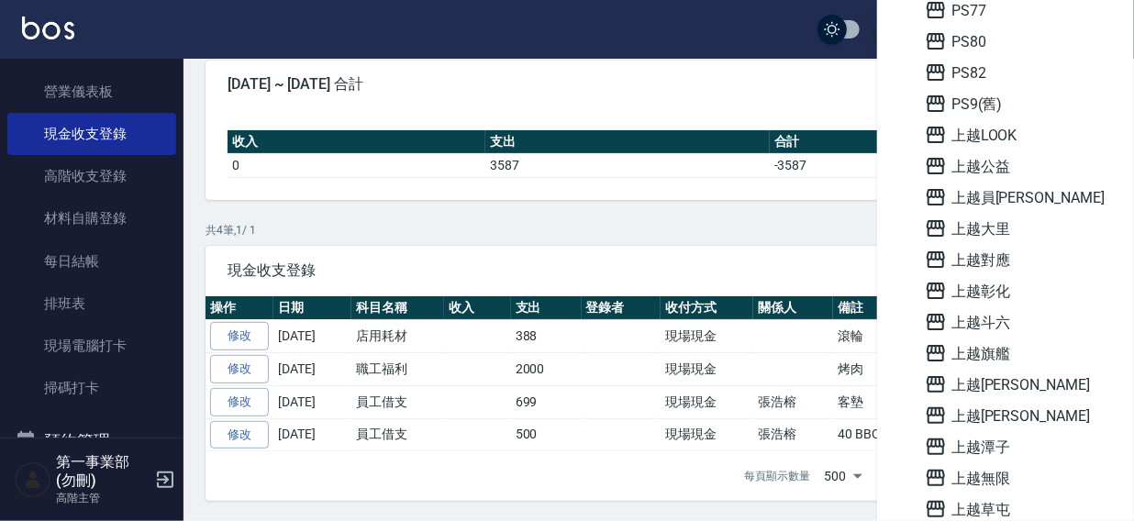
scroll to position [956, 0]
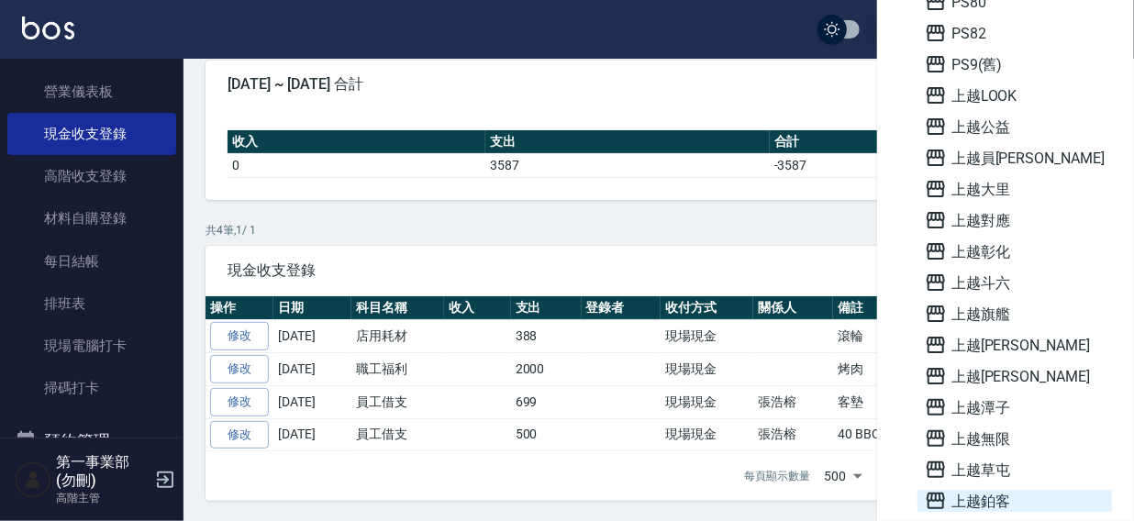
click at [967, 499] on span "上越鉑客" at bounding box center [1015, 501] width 180 height 22
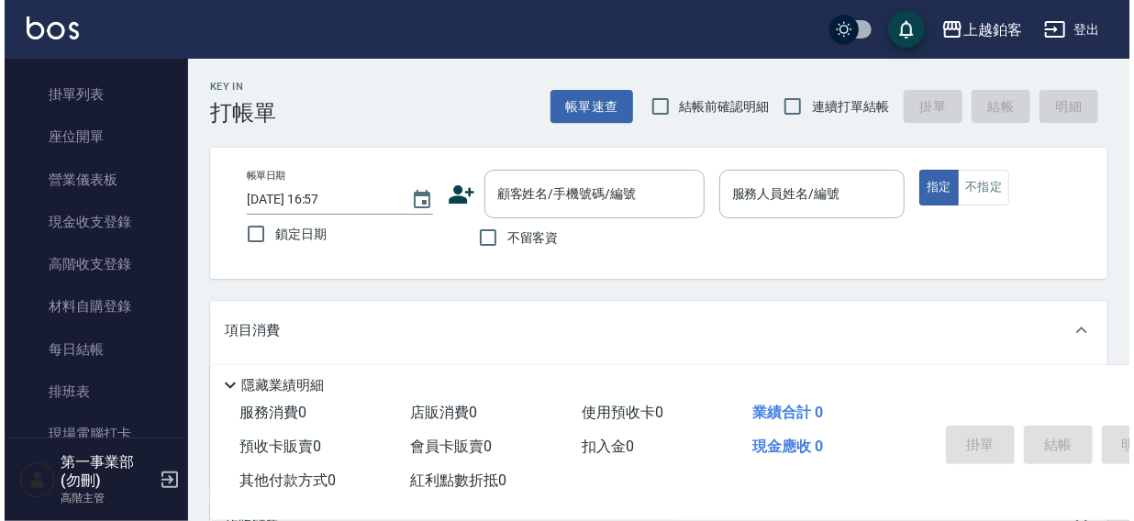
scroll to position [217, 0]
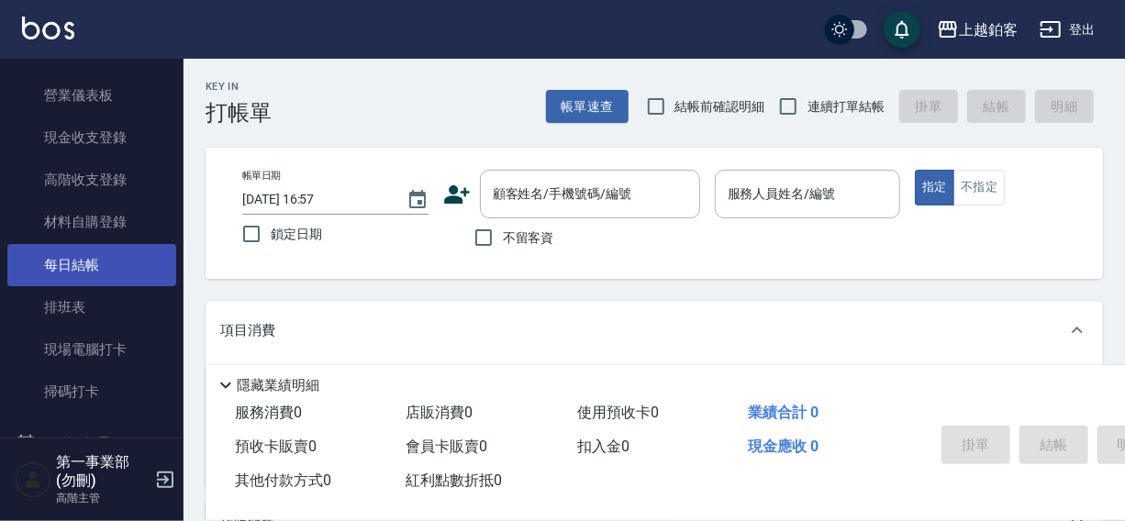
click at [64, 266] on link "每日結帳" at bounding box center [91, 265] width 169 height 42
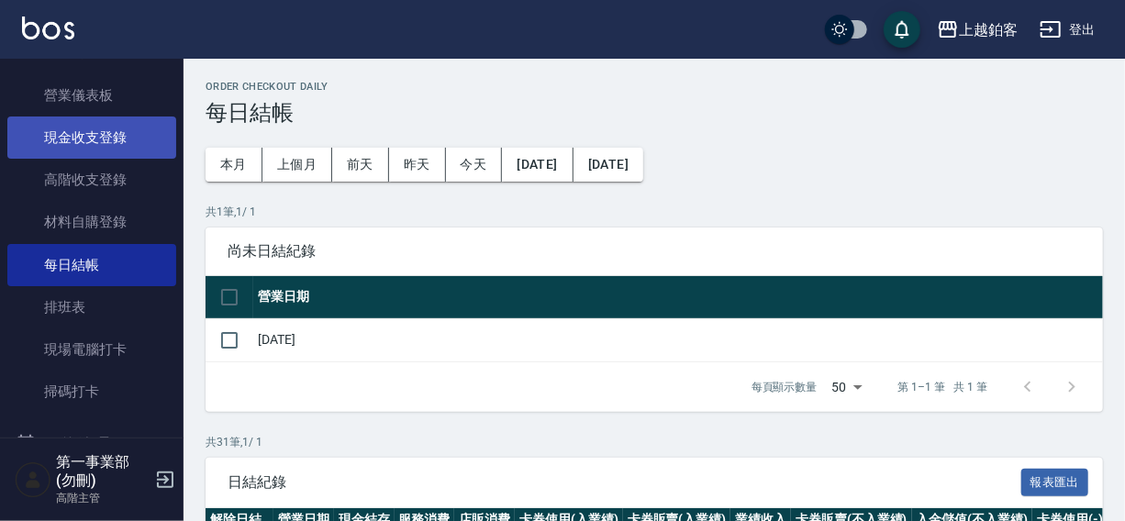
click at [89, 138] on link "現金收支登錄" at bounding box center [91, 138] width 169 height 42
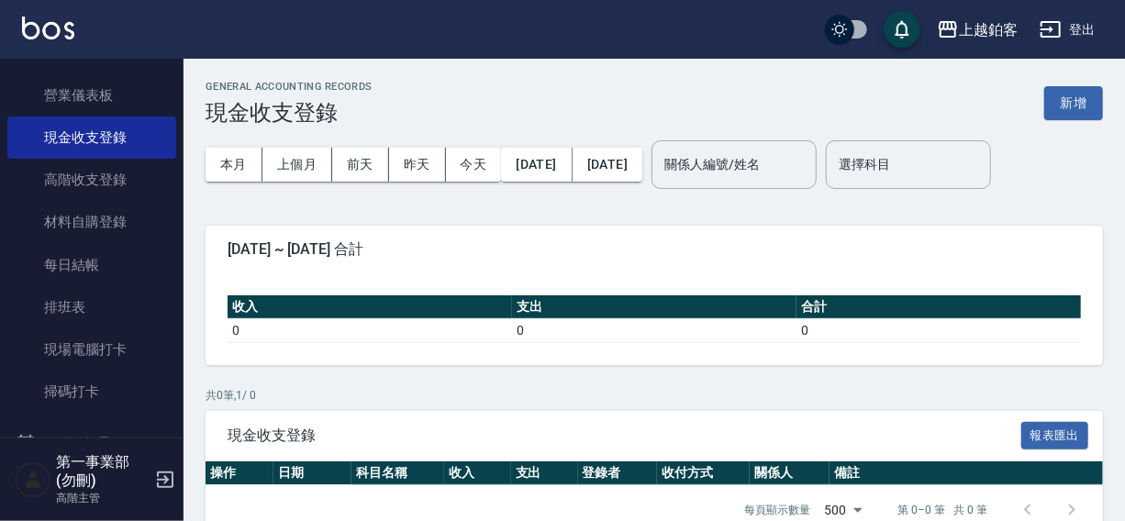
click at [962, 33] on div "上越鉑客" at bounding box center [988, 29] width 59 height 23
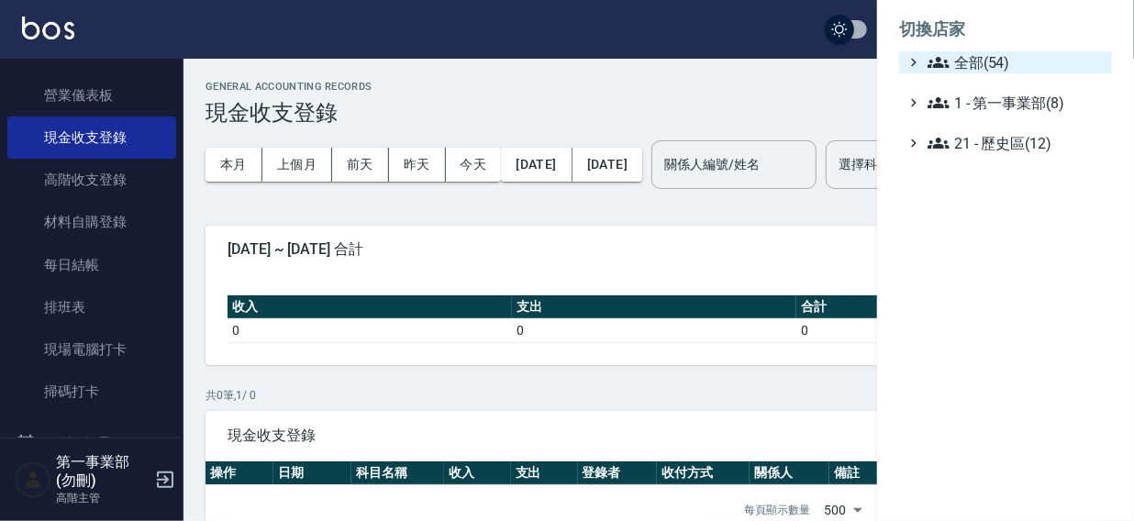
click at [961, 64] on span "全部(54)" at bounding box center [1016, 62] width 177 height 22
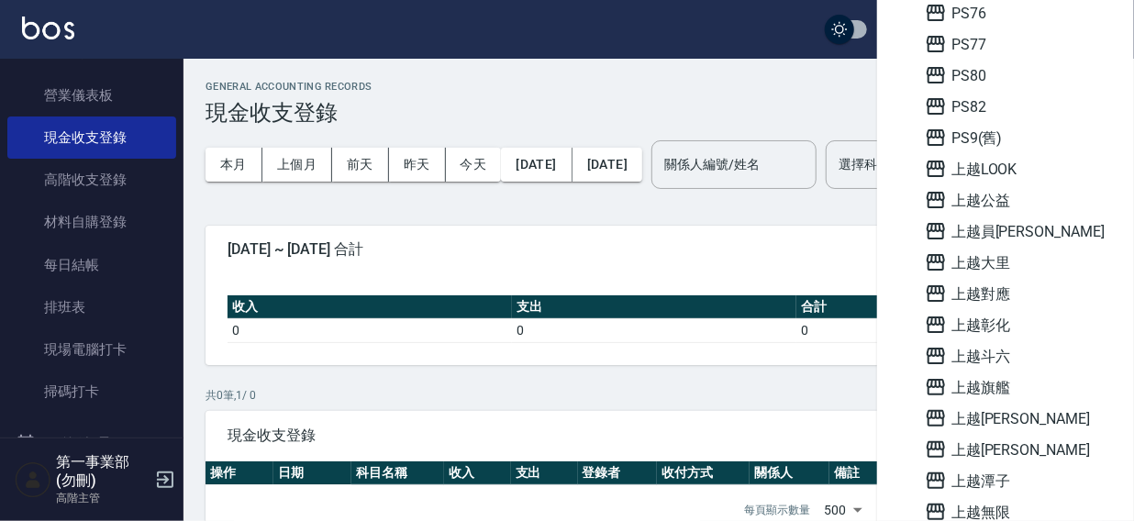
scroll to position [892, 0]
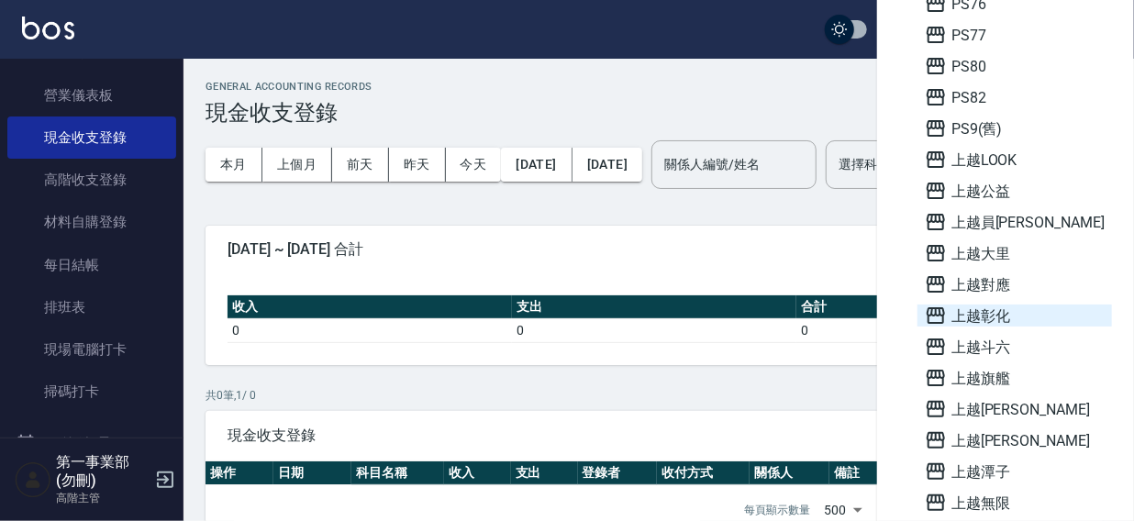
click at [1006, 319] on span "上越彰化" at bounding box center [1015, 316] width 180 height 22
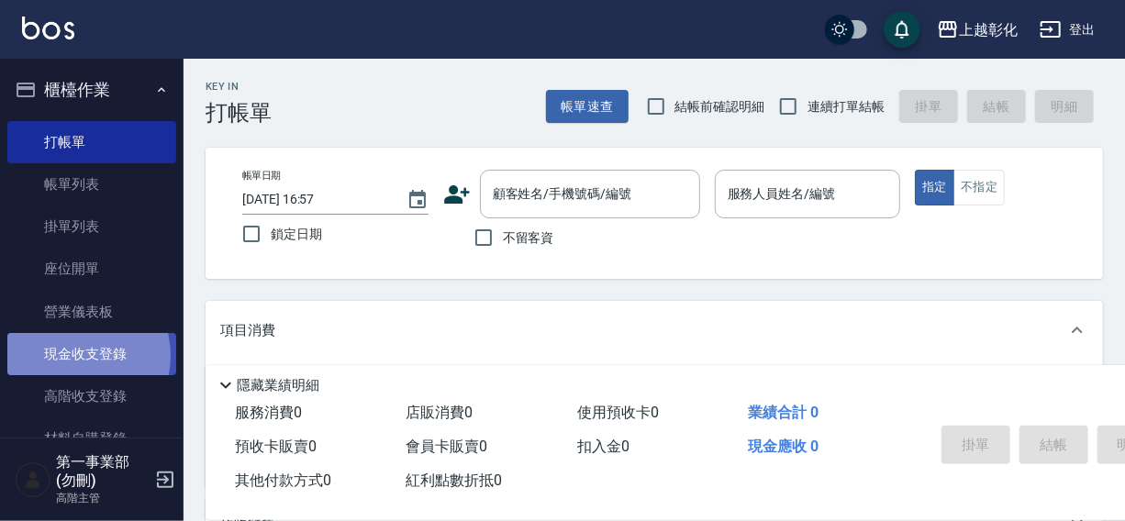
click at [73, 356] on link "現金收支登錄" at bounding box center [91, 354] width 169 height 42
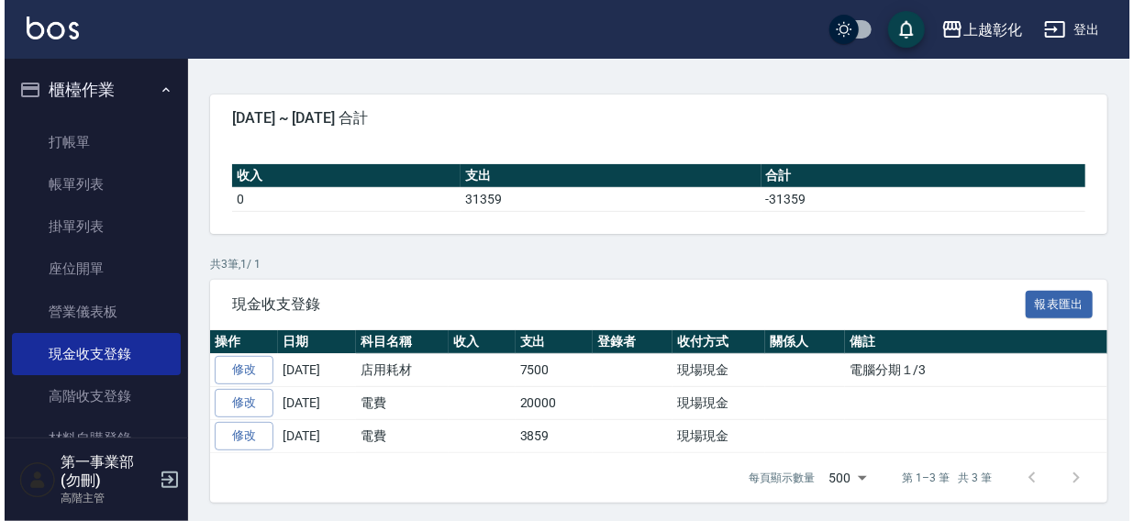
scroll to position [132, 0]
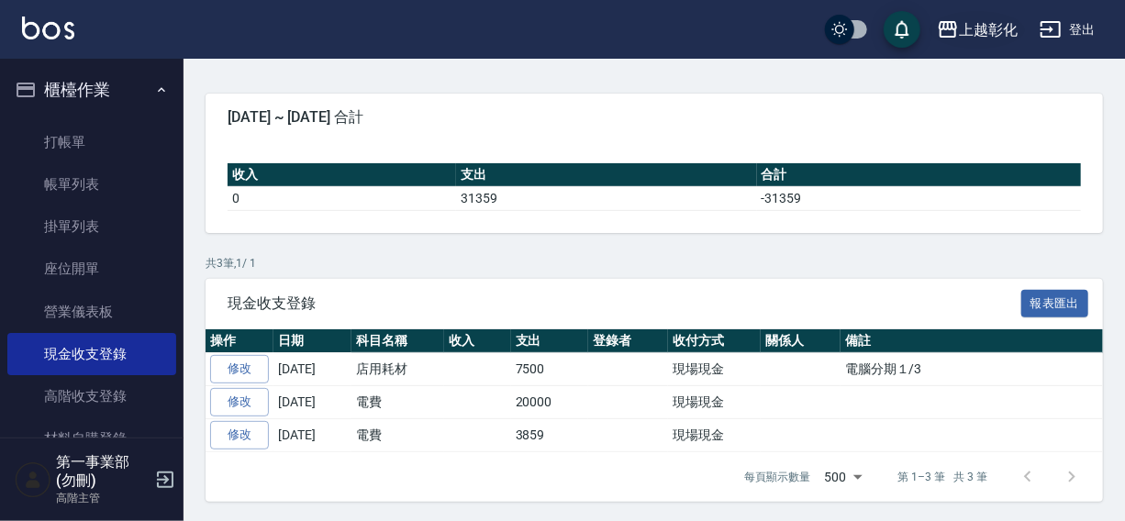
click at [988, 26] on div "上越彰化" at bounding box center [988, 29] width 59 height 23
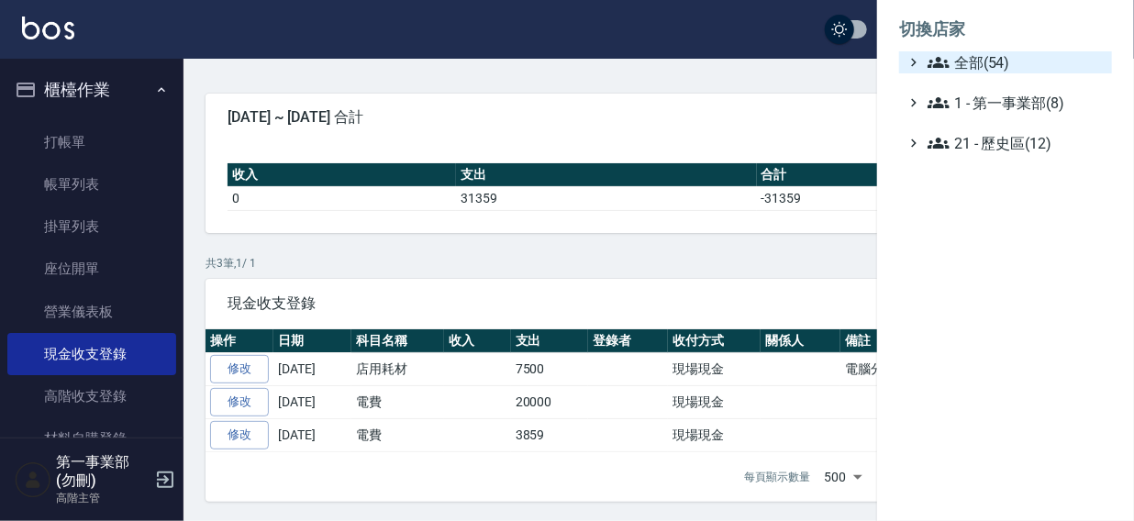
click at [974, 58] on span "全部(54)" at bounding box center [1016, 62] width 177 height 22
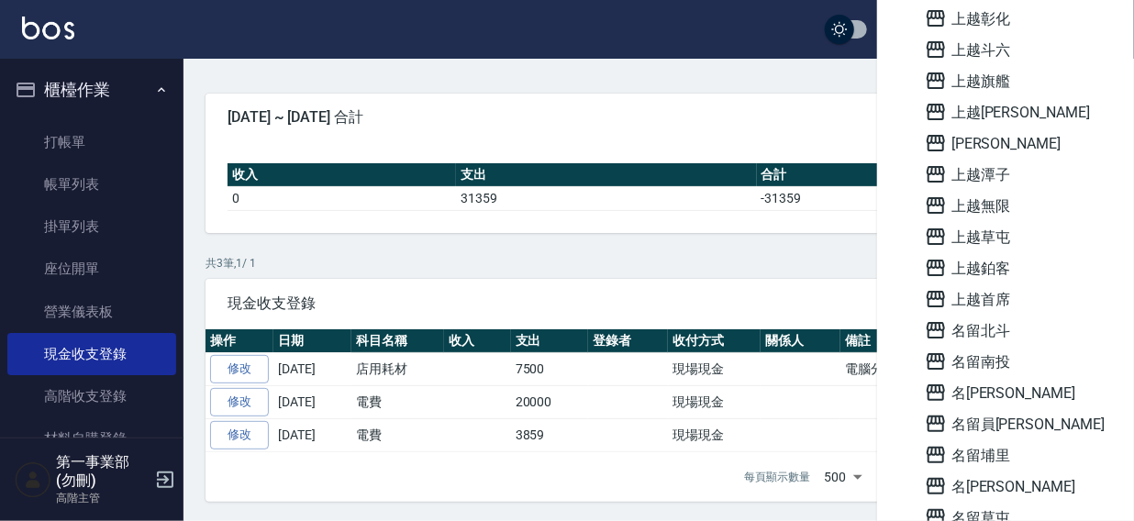
scroll to position [1294, 0]
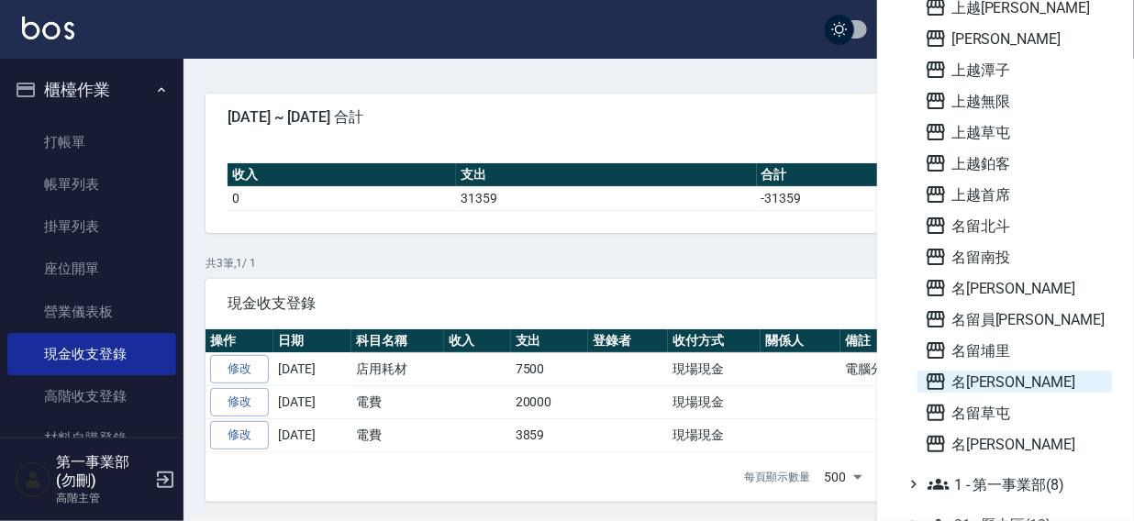
click at [992, 383] on span "名留沙鹿" at bounding box center [1015, 382] width 180 height 22
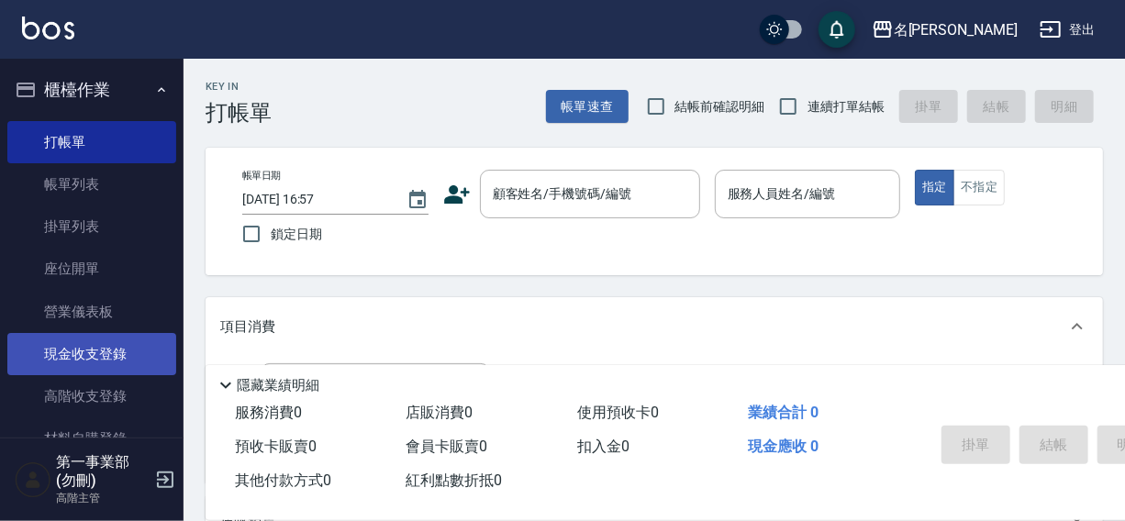
click at [76, 354] on link "現金收支登錄" at bounding box center [91, 354] width 169 height 42
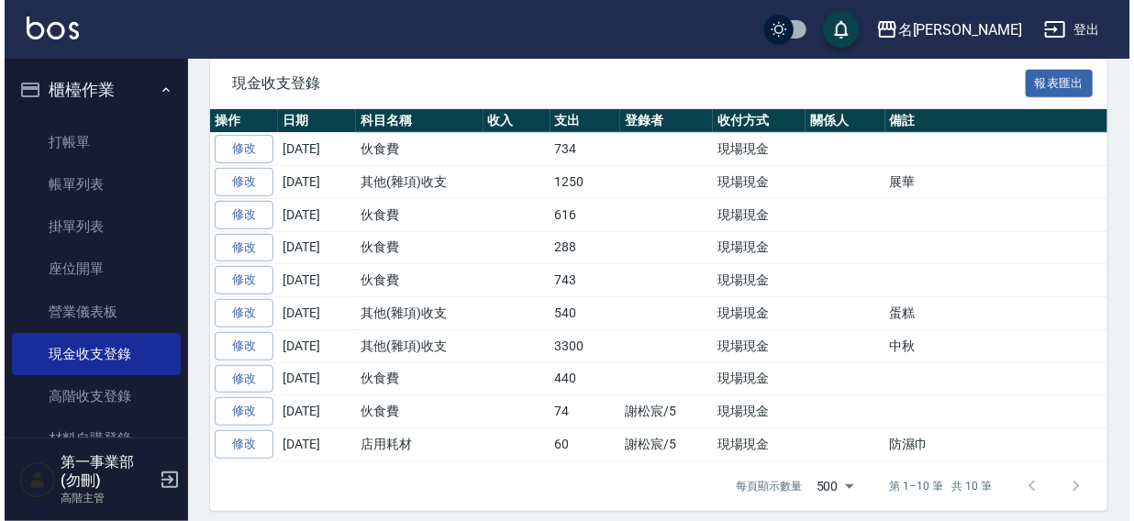
scroll to position [360, 0]
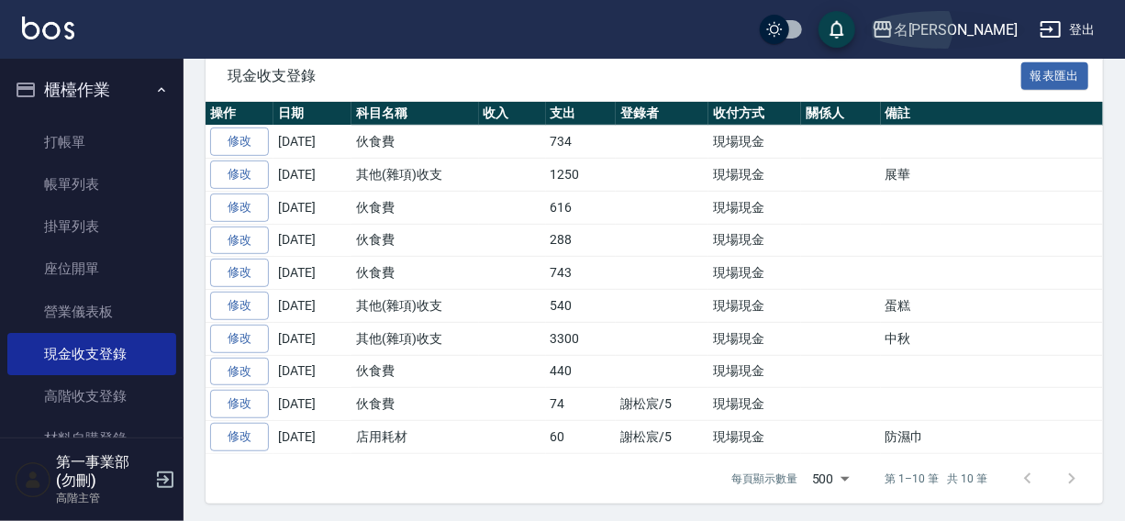
click at [973, 26] on div "名留沙鹿" at bounding box center [956, 29] width 124 height 23
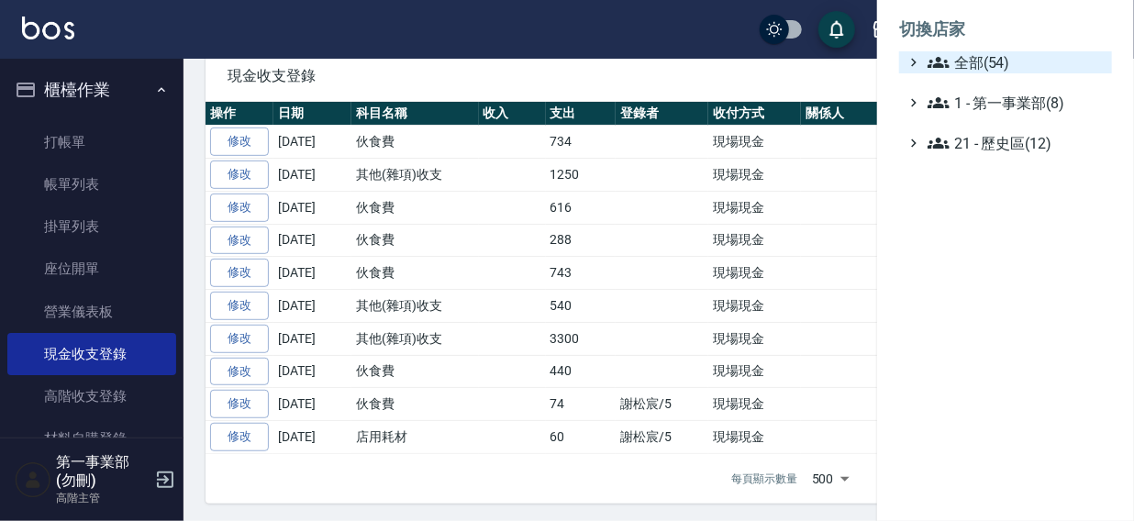
click at [991, 58] on span "全部(54)" at bounding box center [1016, 62] width 177 height 22
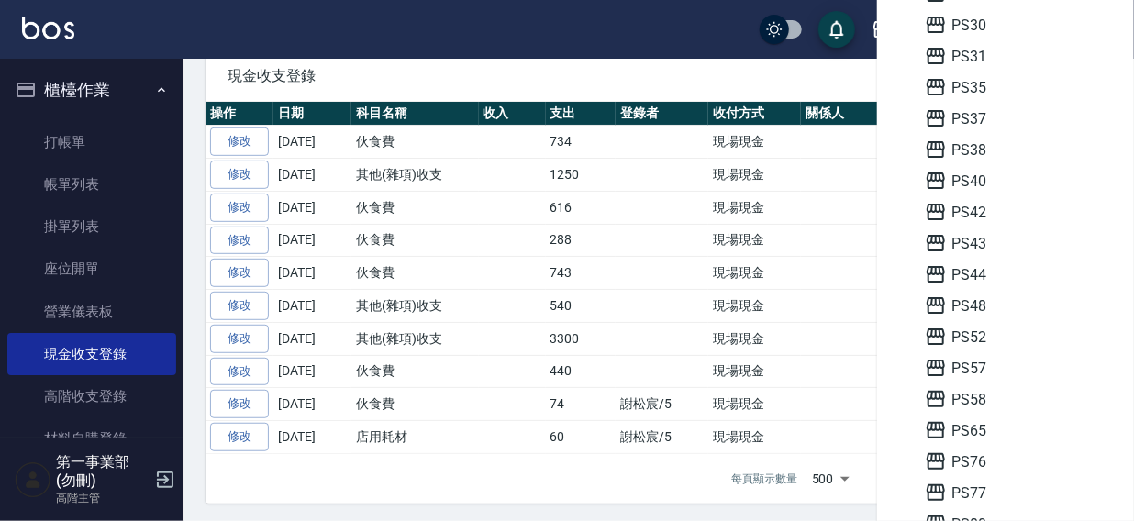
scroll to position [505, 0]
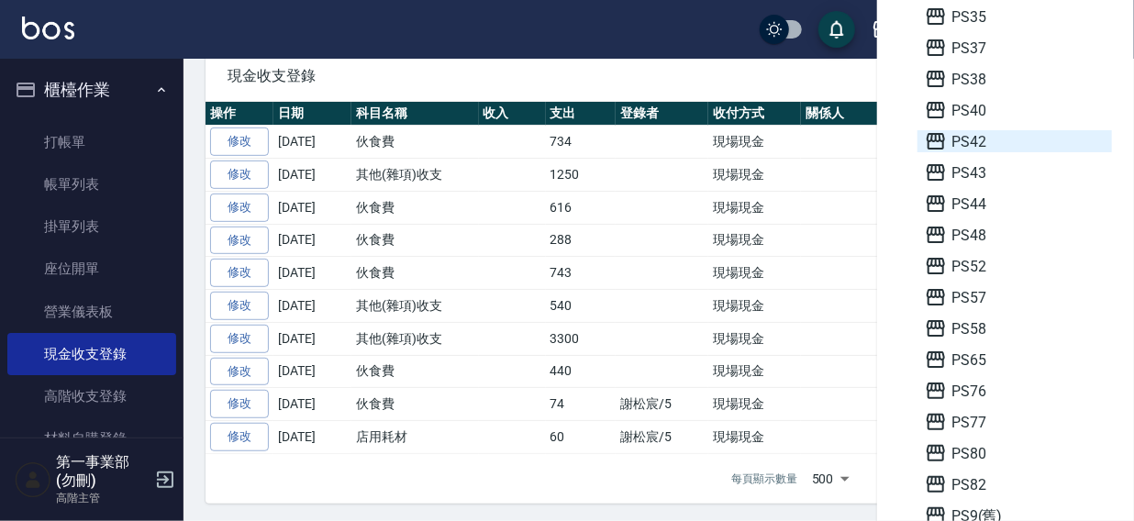
click at [972, 137] on span "PS42" at bounding box center [1015, 141] width 180 height 22
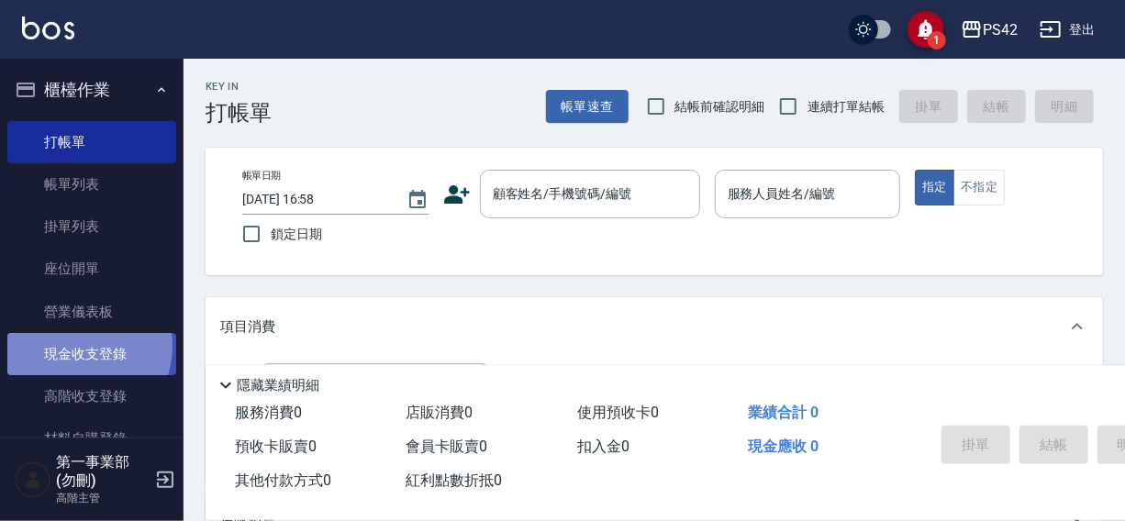
click at [72, 346] on link "現金收支登錄" at bounding box center [91, 354] width 169 height 42
